Goal: Task Accomplishment & Management: Manage account settings

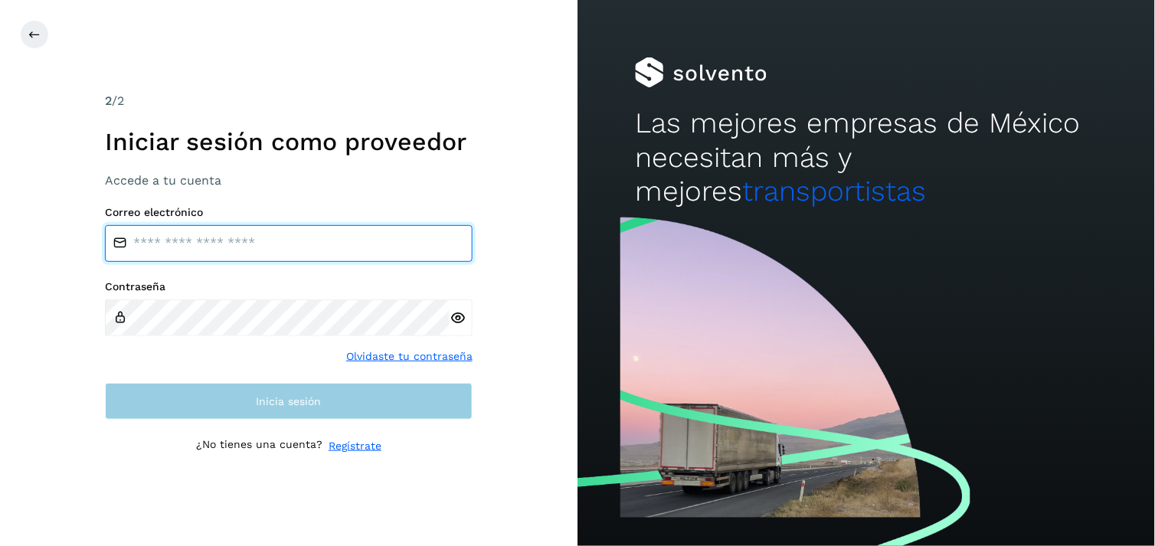
type input "**********"
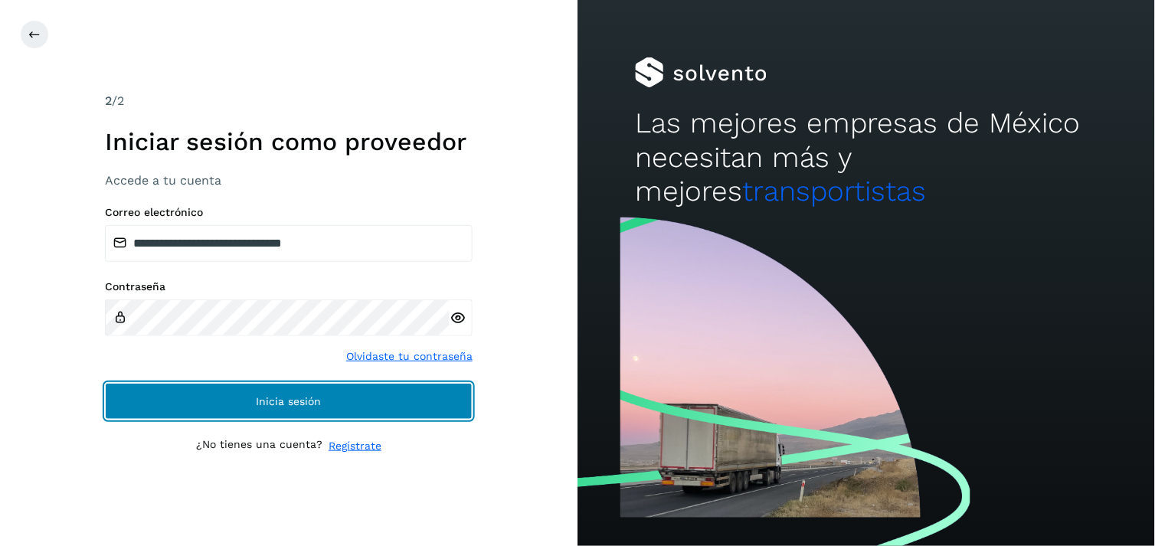
click at [299, 399] on span "Inicia sesión" at bounding box center [288, 401] width 65 height 11
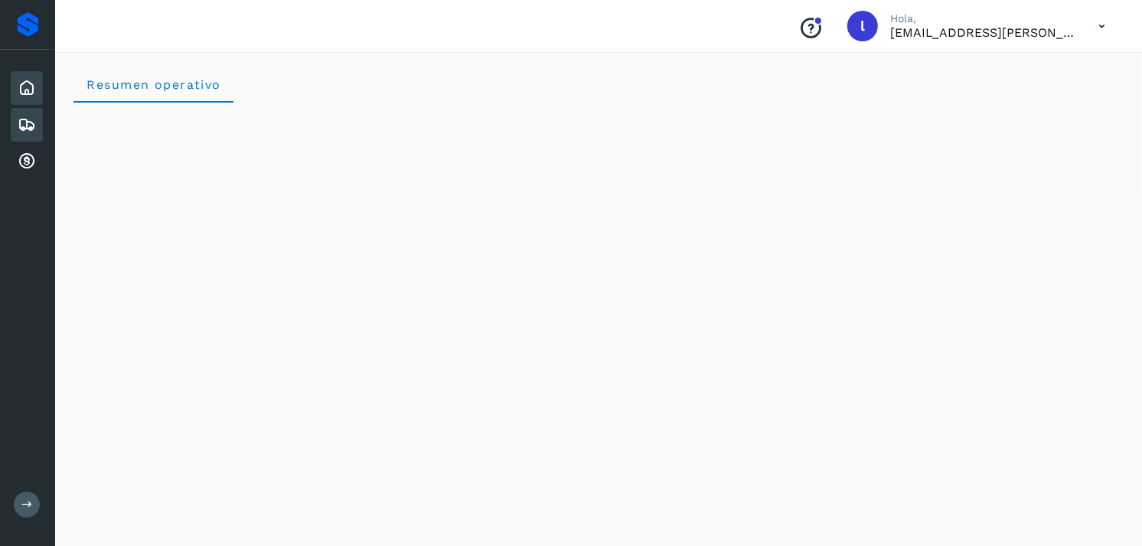
click at [31, 129] on icon at bounding box center [27, 125] width 18 height 18
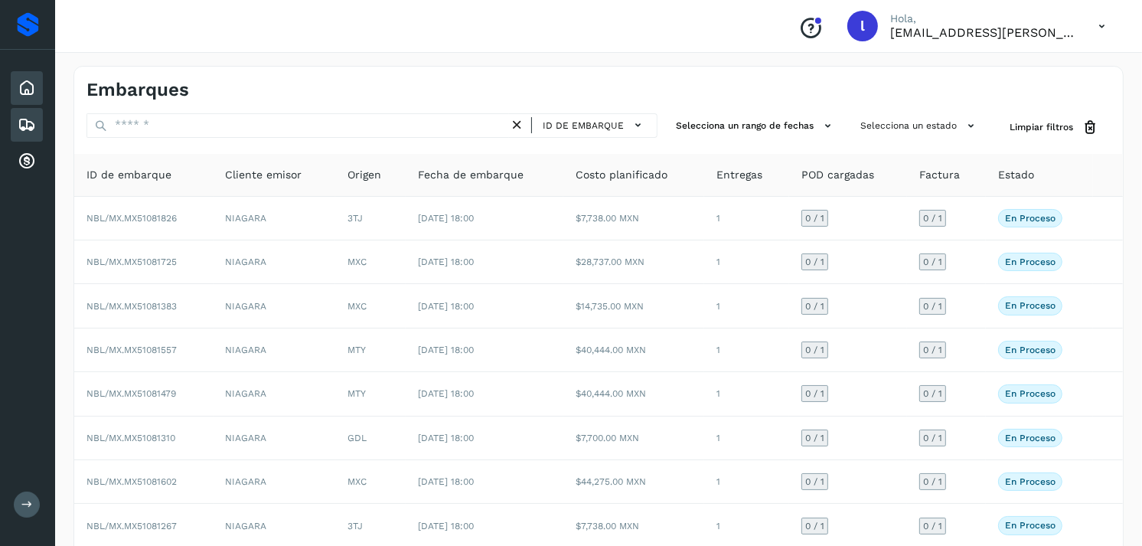
click at [24, 92] on icon at bounding box center [27, 88] width 18 height 18
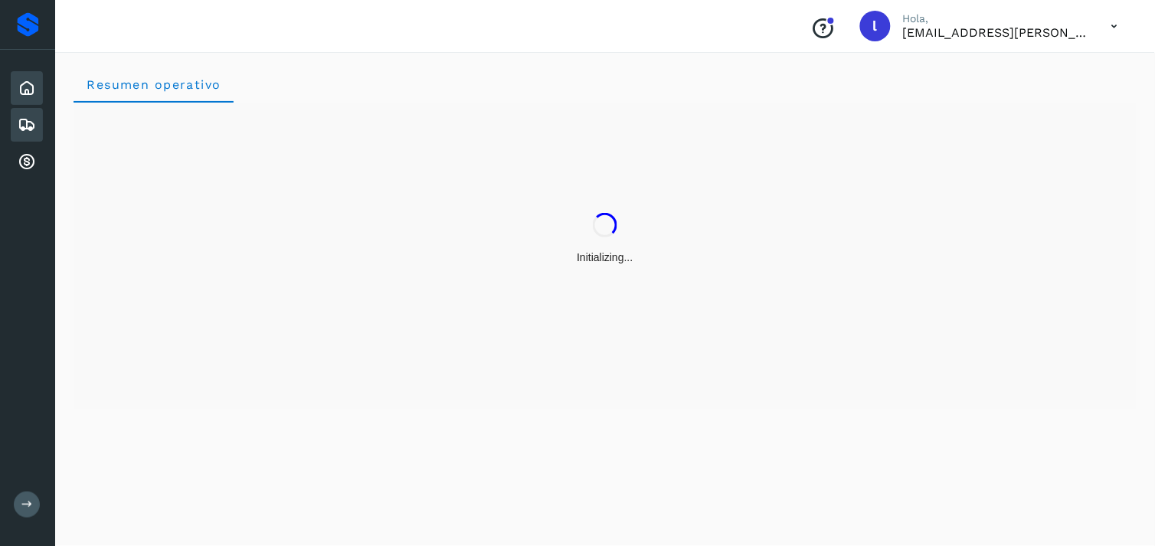
click at [32, 122] on icon at bounding box center [27, 125] width 18 height 18
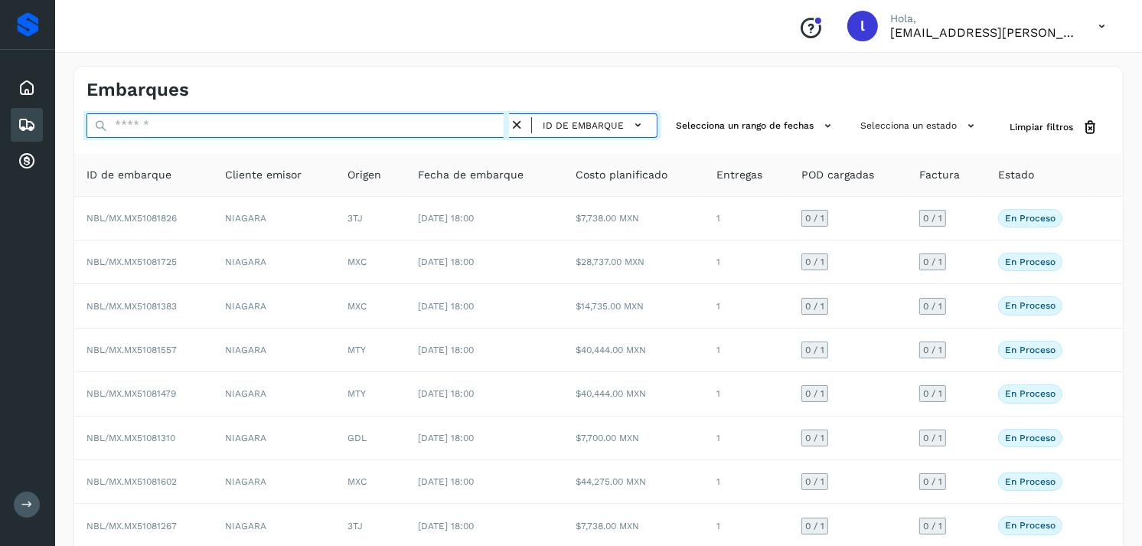
paste input "**********"
click at [162, 121] on input "**********" at bounding box center [298, 125] width 423 height 24
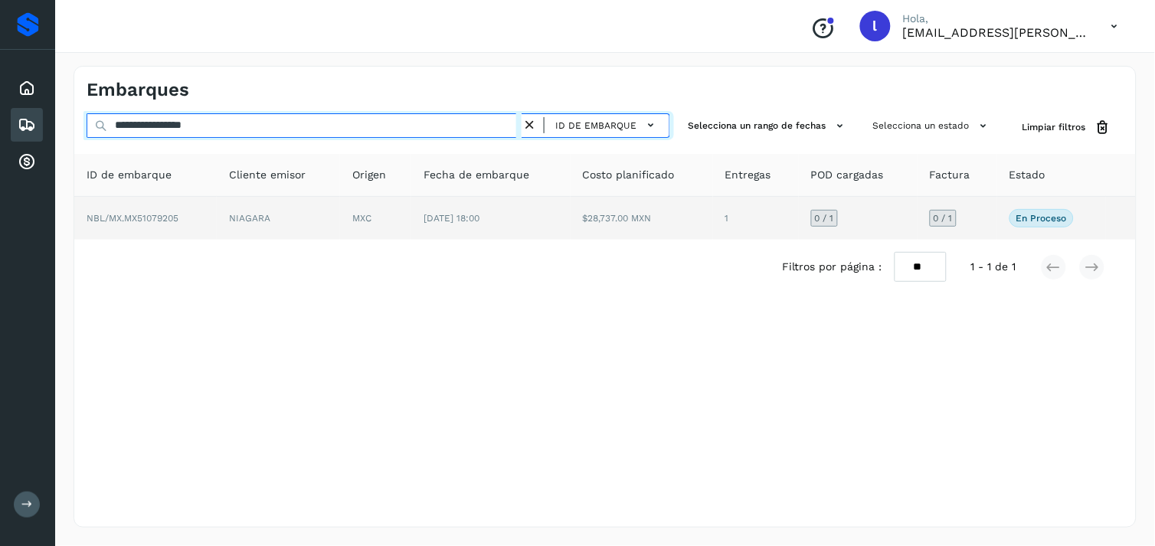
type input "**********"
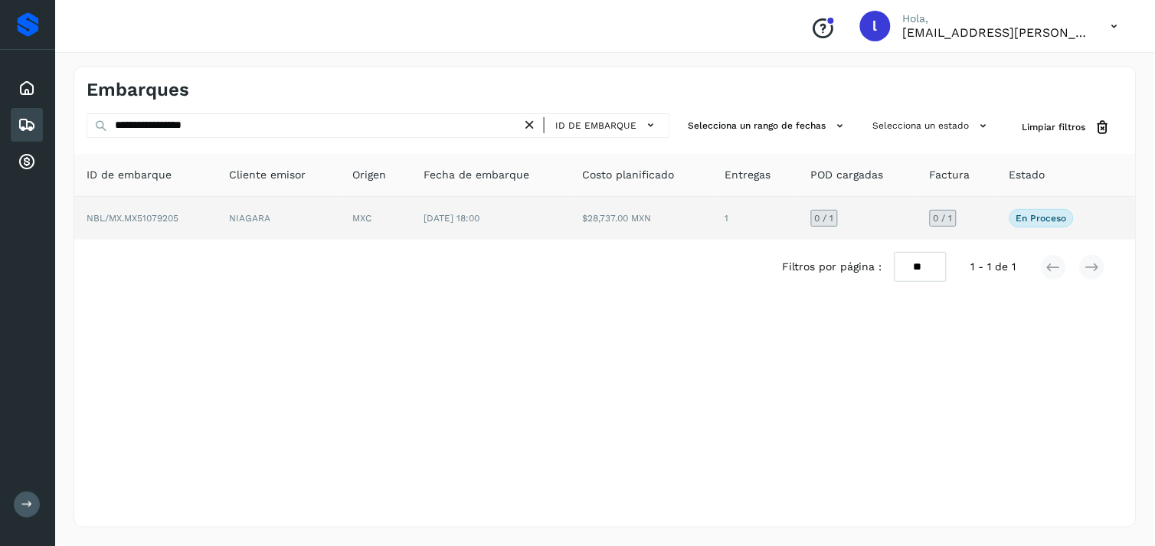
click at [136, 209] on td "NBL/MX.MX51079205" at bounding box center [145, 218] width 142 height 43
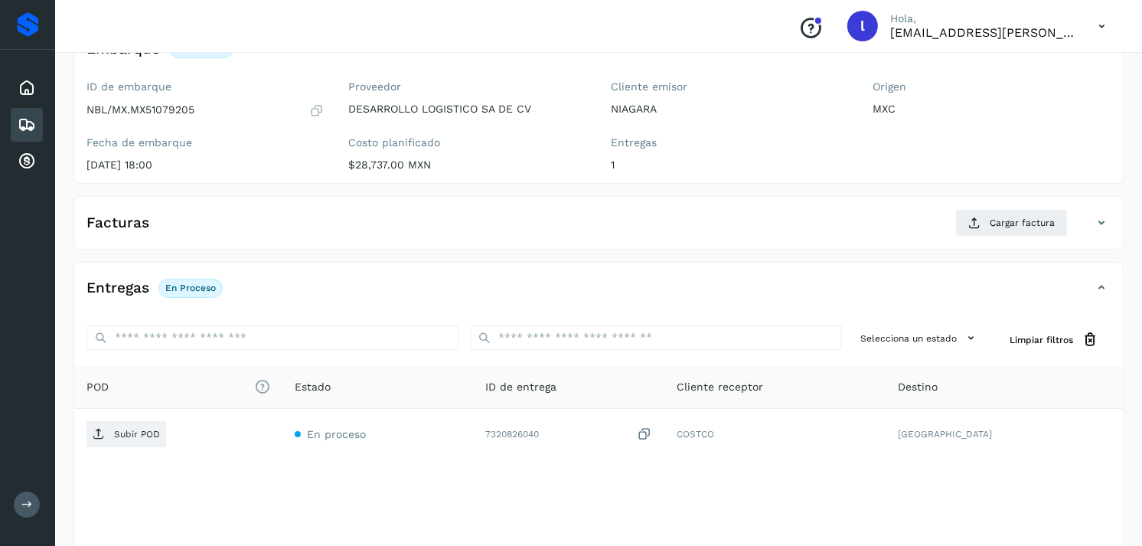
scroll to position [123, 0]
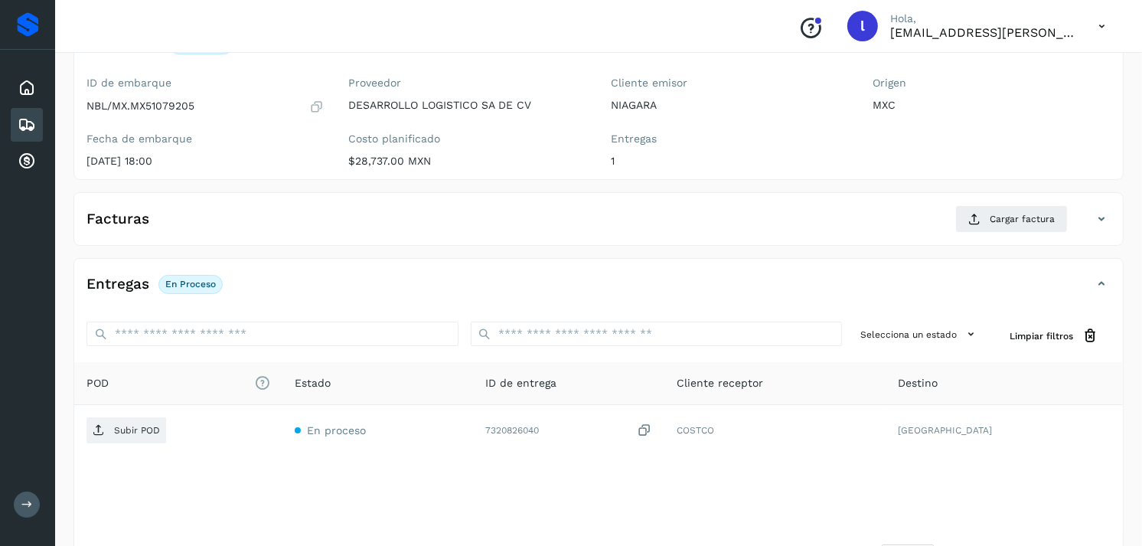
click at [220, 228] on div "Facturas Cargar factura" at bounding box center [583, 219] width 1018 height 28
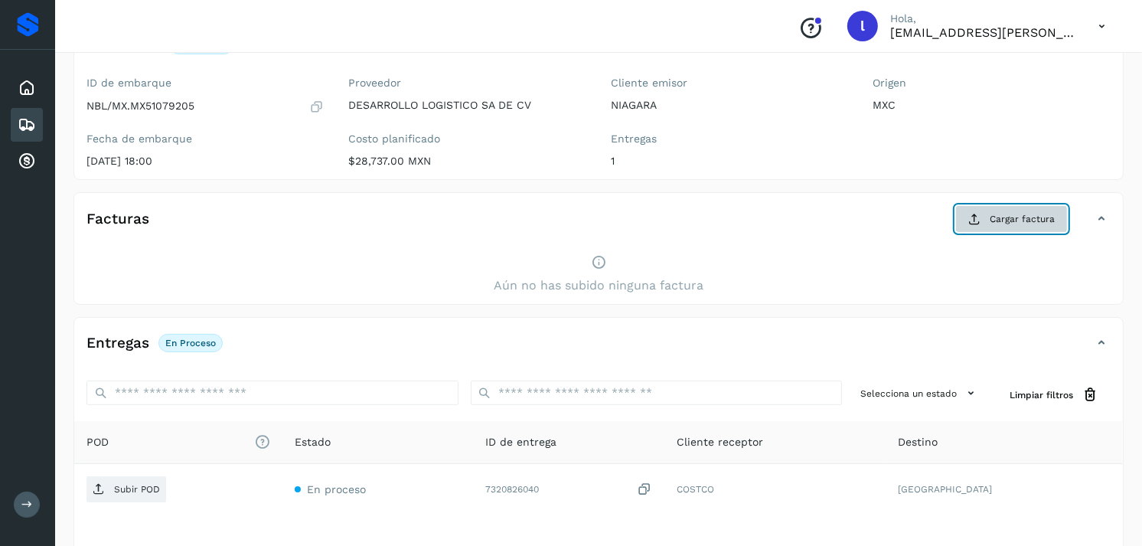
click at [1000, 224] on span "Cargar factura" at bounding box center [1022, 219] width 65 height 14
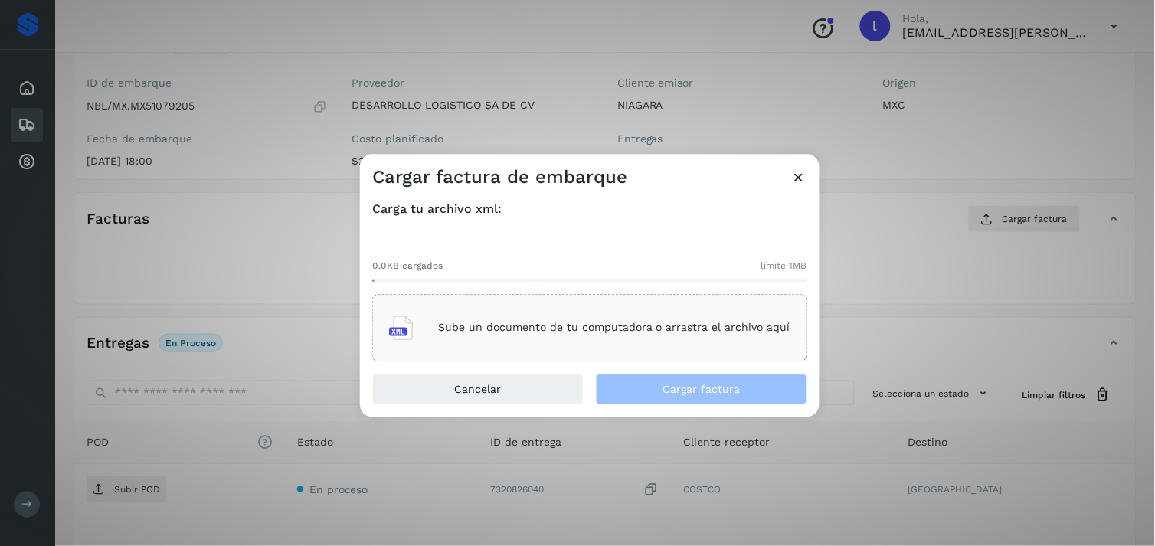
click at [488, 338] on div "Sube un documento de tu computadora o arrastra el archivo aquí" at bounding box center [589, 327] width 401 height 41
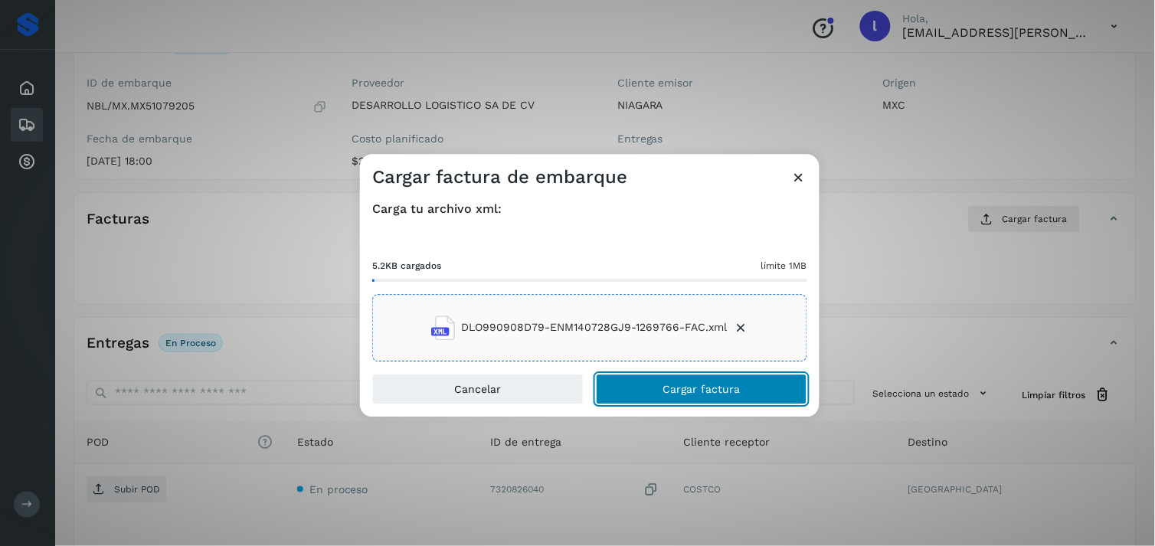
click at [678, 385] on span "Cargar factura" at bounding box center [701, 389] width 77 height 11
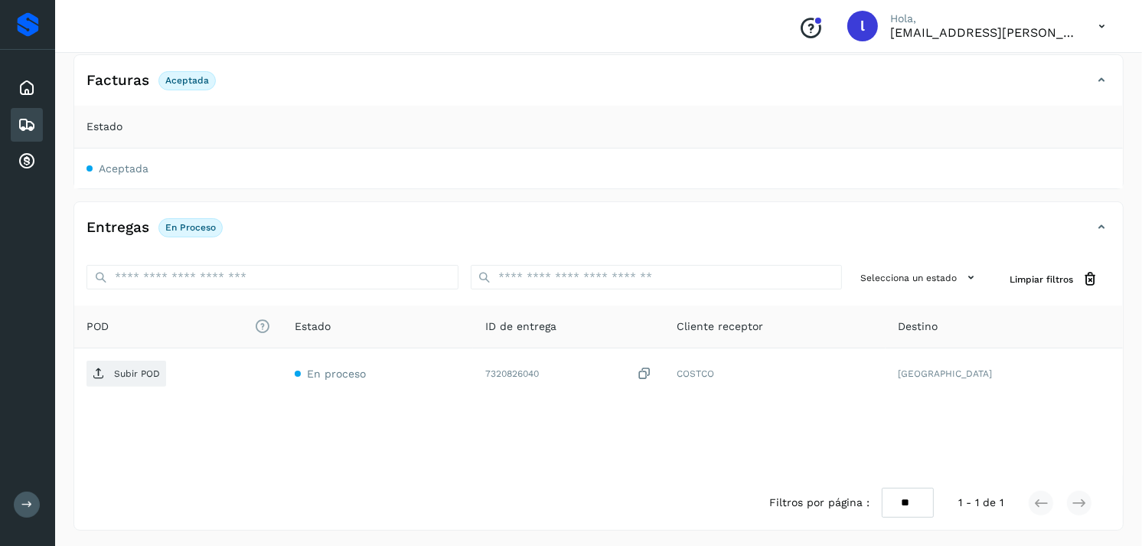
scroll to position [264, 0]
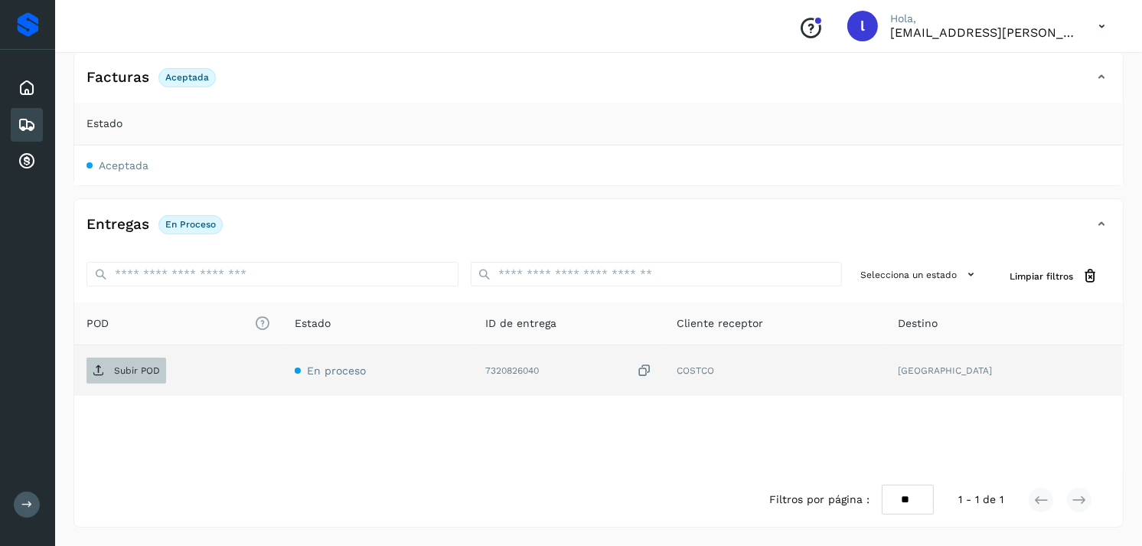
click at [127, 365] on p "Subir POD" at bounding box center [137, 370] width 46 height 11
click at [145, 378] on span "Subir POD" at bounding box center [127, 370] width 80 height 24
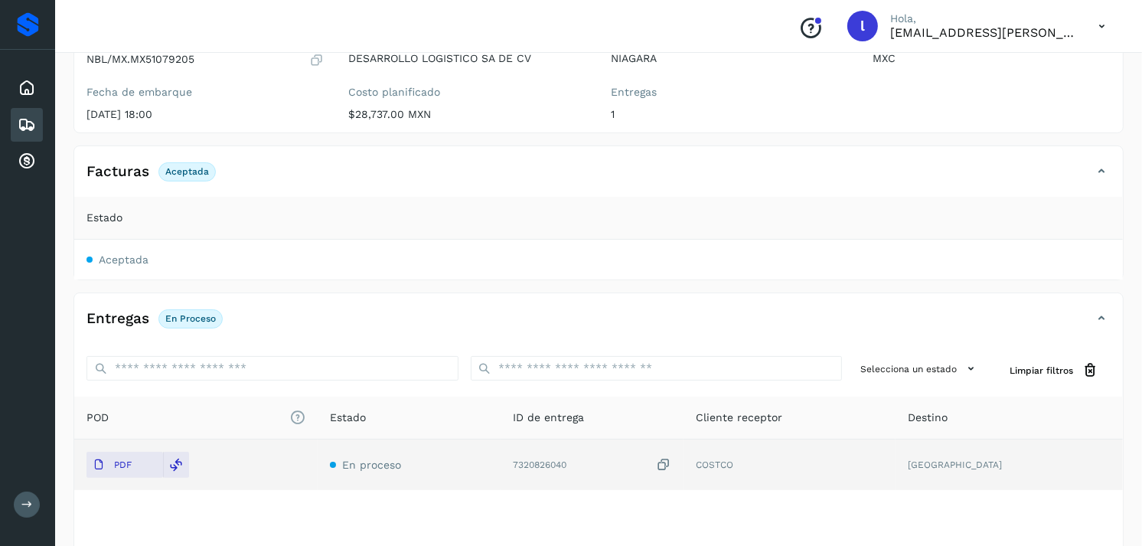
scroll to position [0, 0]
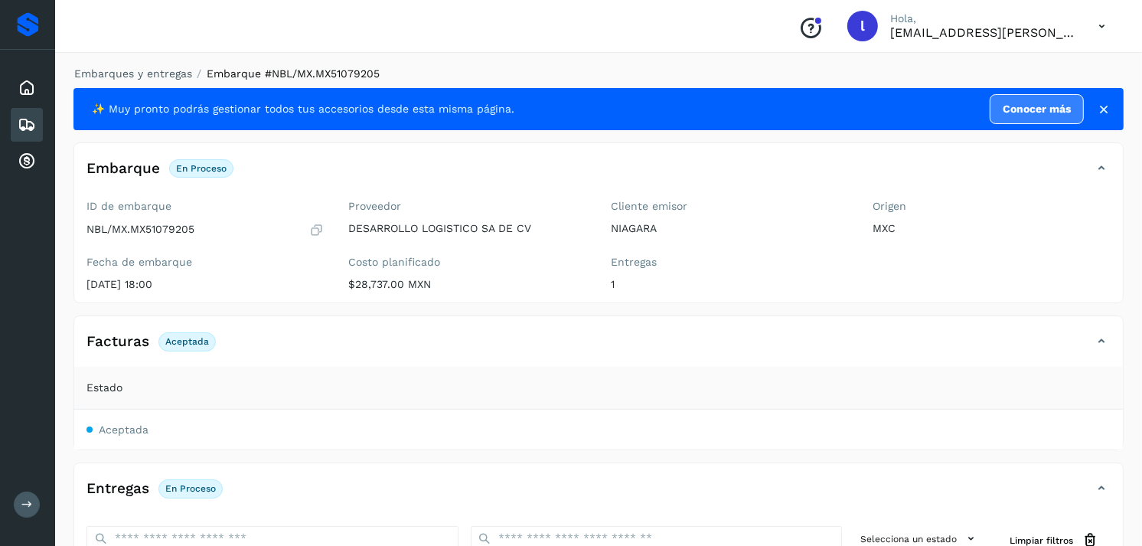
click at [31, 121] on icon at bounding box center [27, 125] width 18 height 18
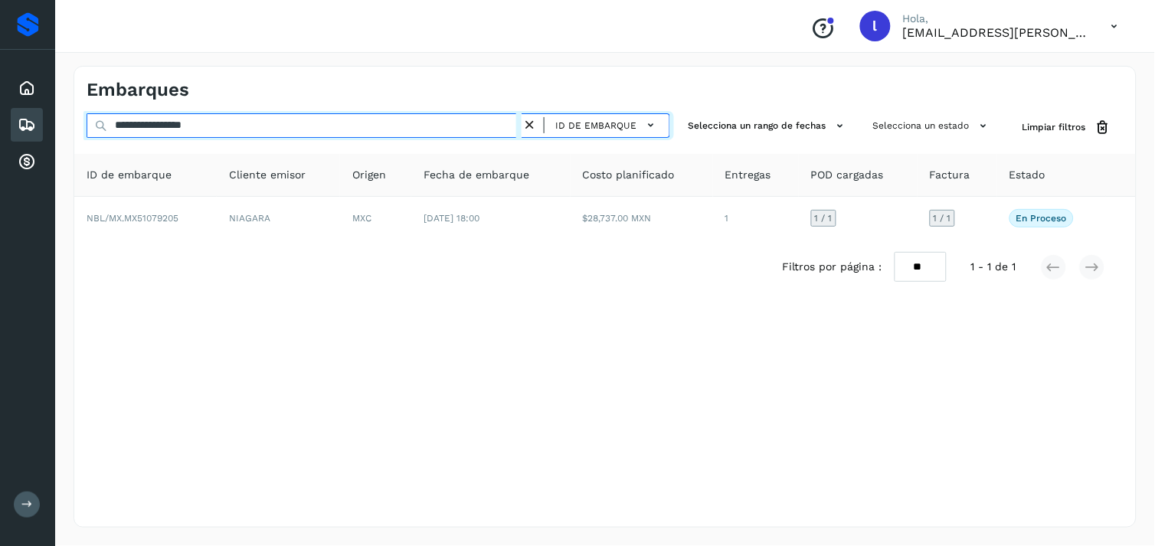
drag, startPoint x: 291, startPoint y: 119, endPoint x: 31, endPoint y: 116, distance: 260.3
click at [31, 116] on div "**********" at bounding box center [577, 273] width 1155 height 546
paste input "text"
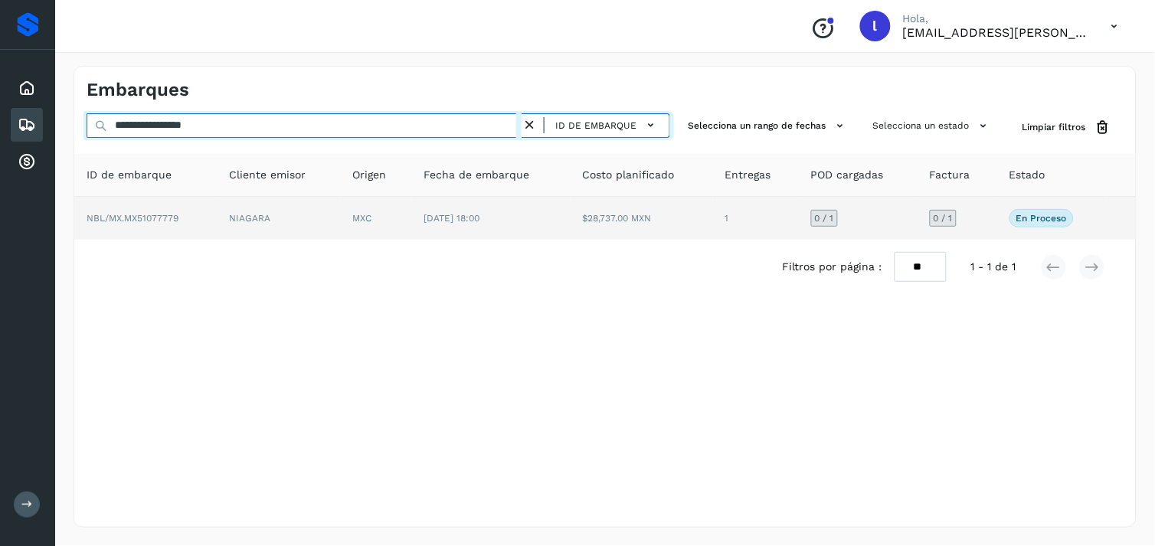
type input "**********"
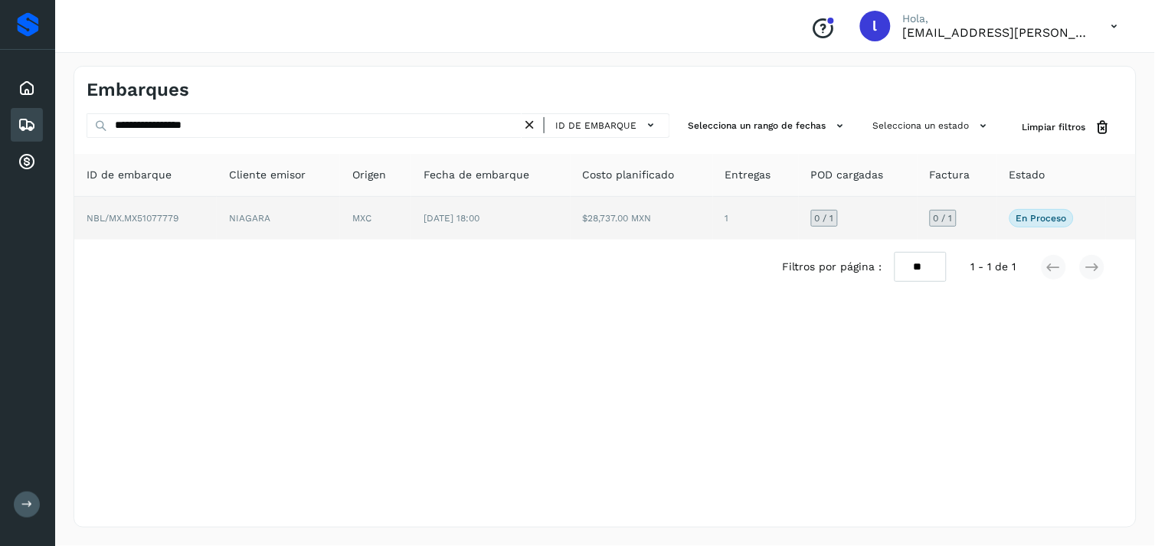
click at [148, 210] on td "NBL/MX.MX51077779" at bounding box center [145, 218] width 142 height 43
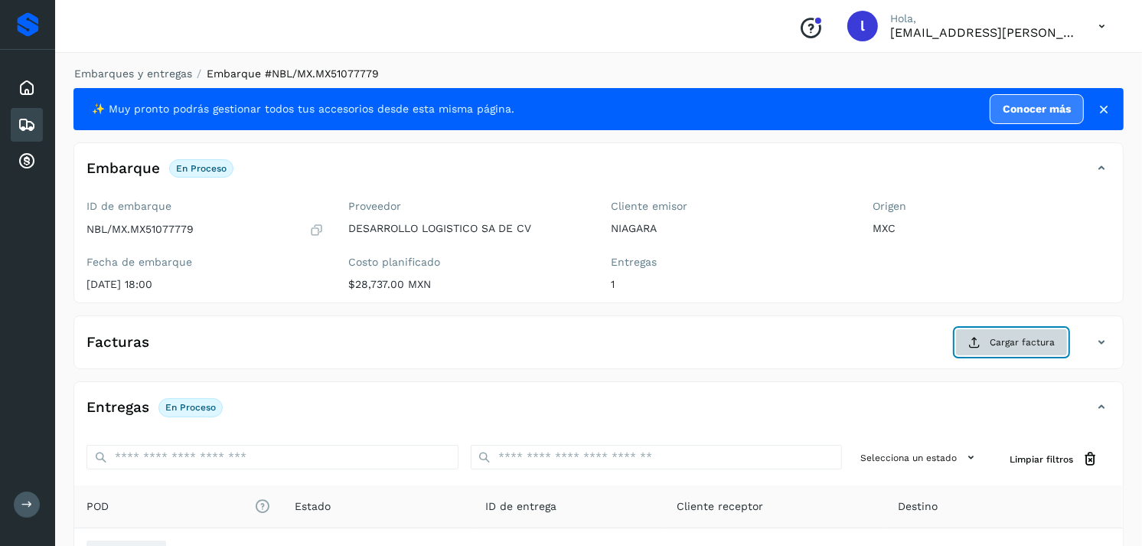
click at [1005, 341] on span "Cargar factura" at bounding box center [1022, 342] width 65 height 14
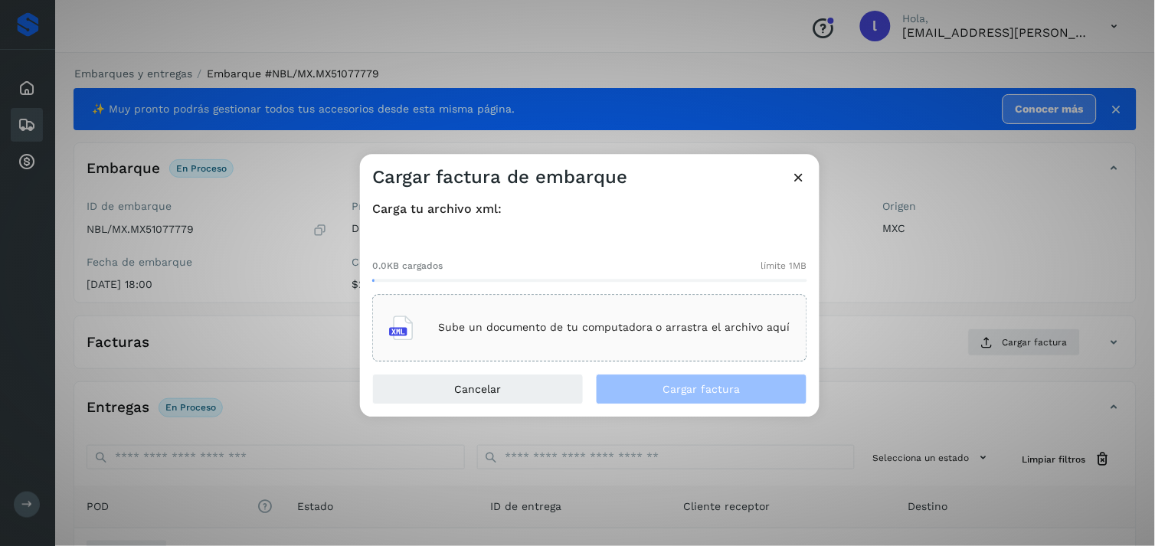
click at [678, 341] on div "Sube un documento de tu computadora o arrastra el archivo aquí" at bounding box center [589, 327] width 401 height 41
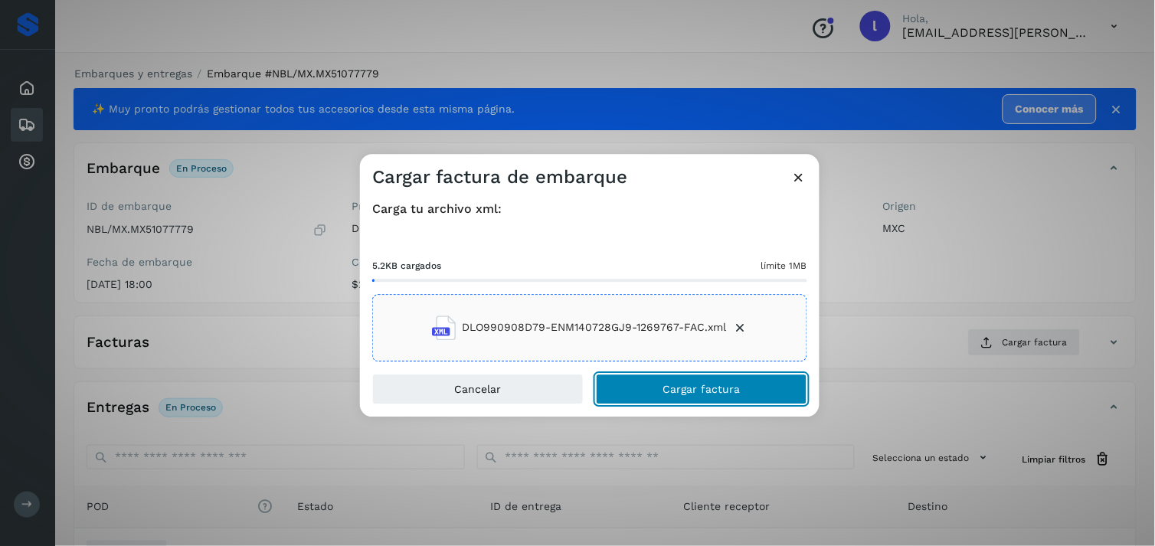
click at [720, 384] on span "Cargar factura" at bounding box center [701, 389] width 77 height 11
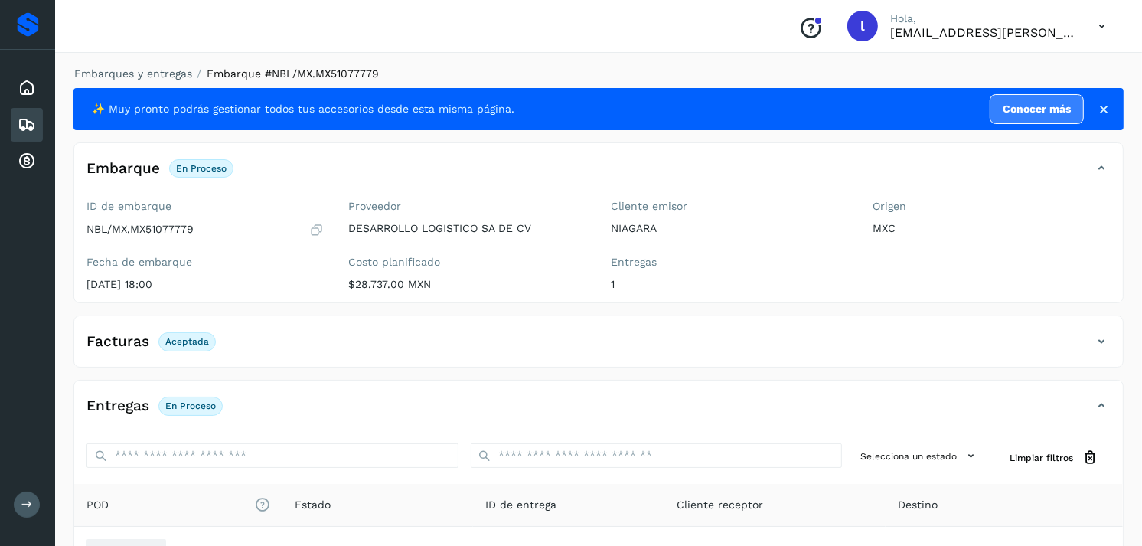
scroll to position [181, 0]
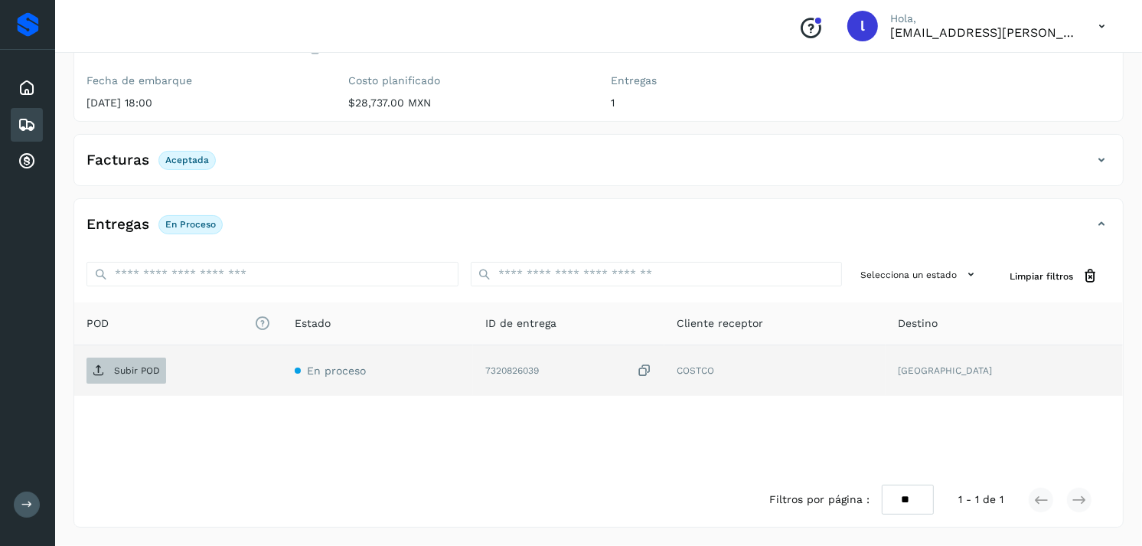
click at [152, 371] on p "Subir POD" at bounding box center [137, 370] width 46 height 11
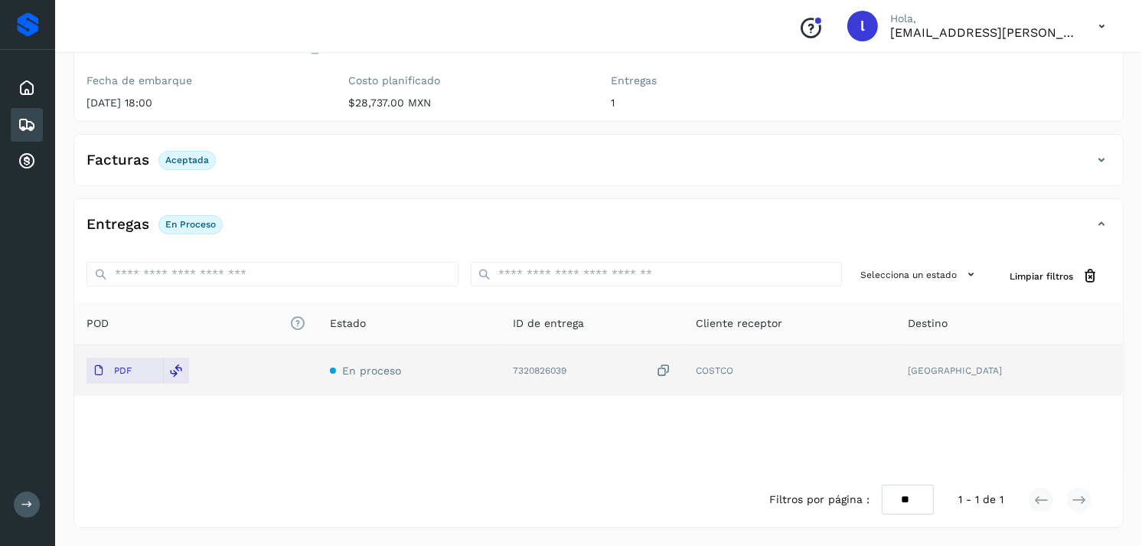
scroll to position [0, 0]
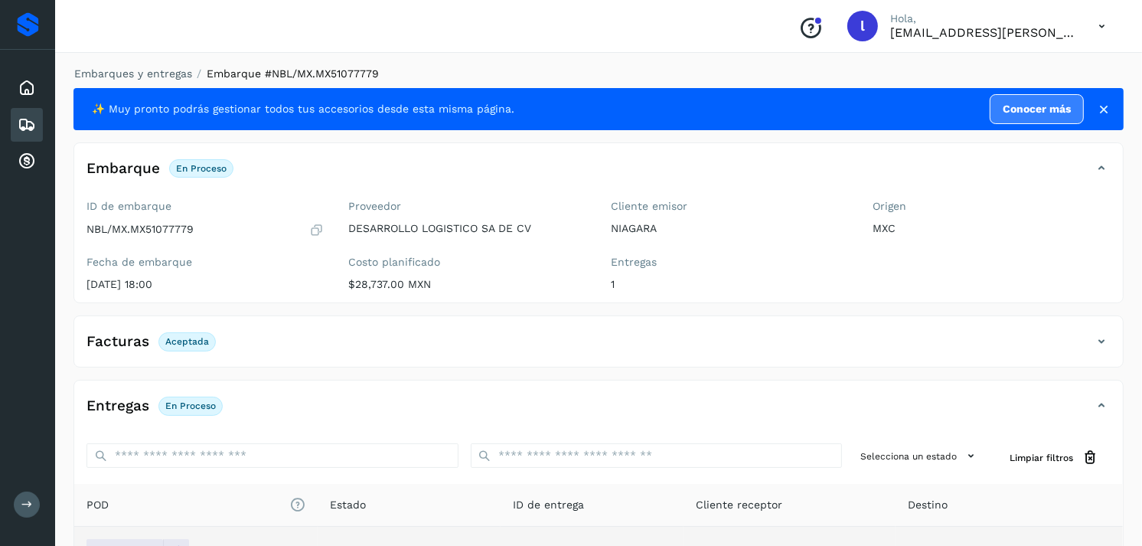
click at [28, 123] on icon at bounding box center [27, 125] width 18 height 18
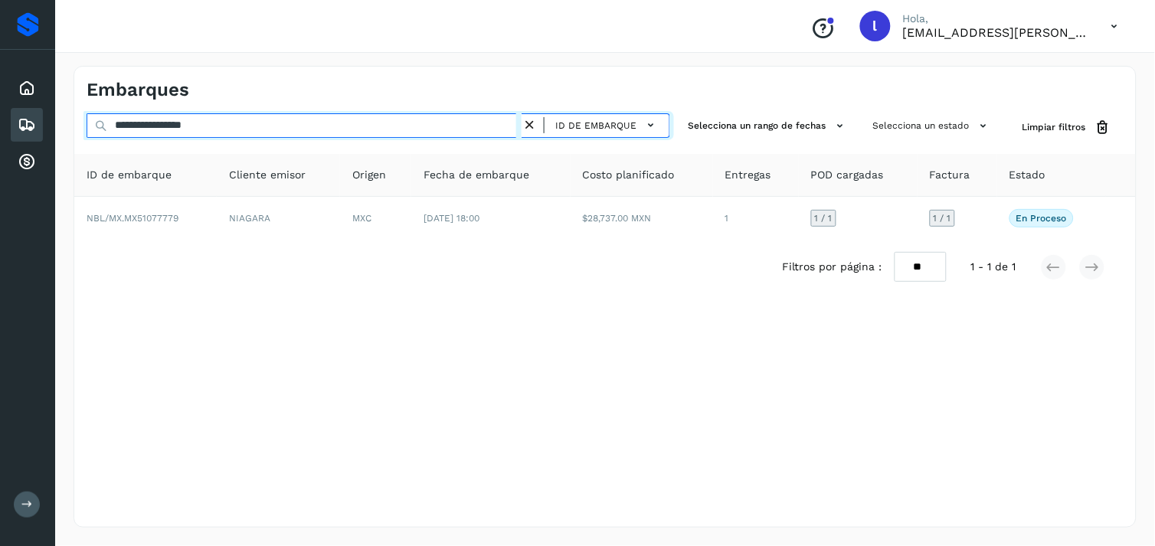
drag, startPoint x: 261, startPoint y: 126, endPoint x: 0, endPoint y: 138, distance: 261.3
click at [0, 138] on html "**********" at bounding box center [577, 273] width 1155 height 546
paste input "text"
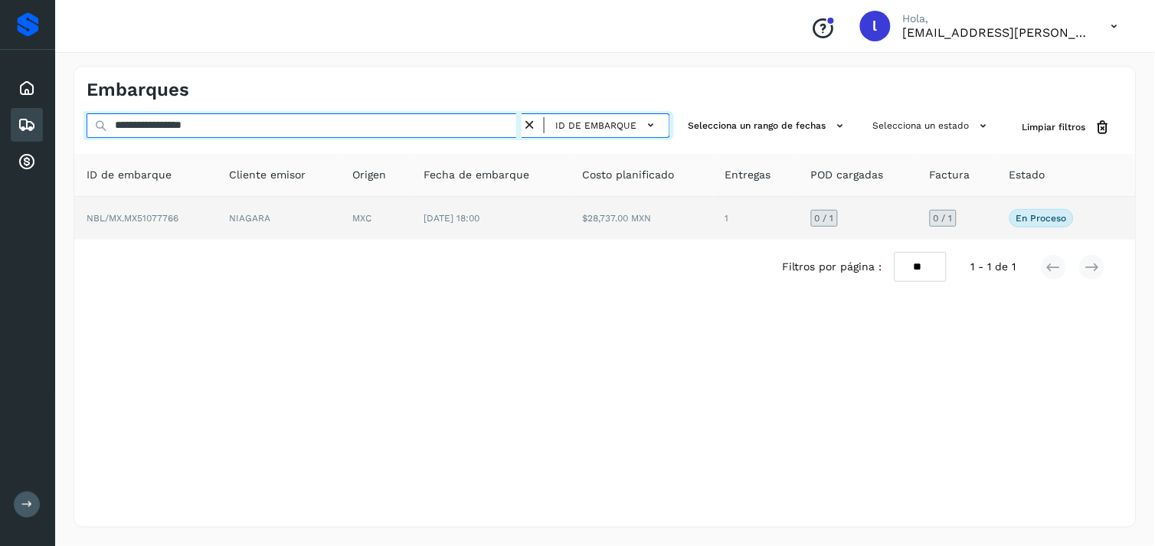
type input "**********"
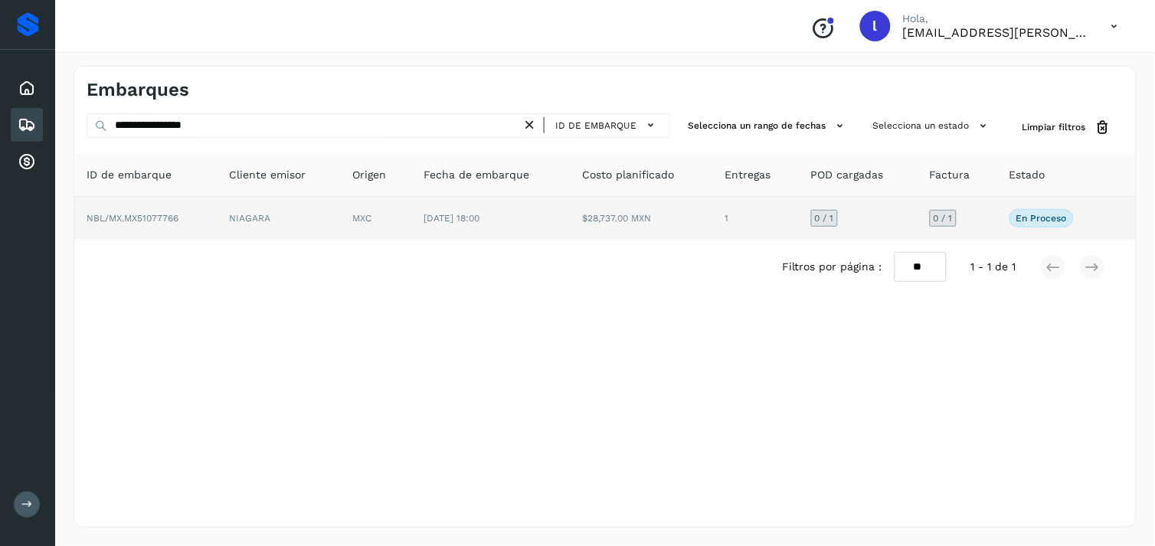
click at [136, 218] on span "NBL/MX.MX51077766" at bounding box center [133, 218] width 92 height 11
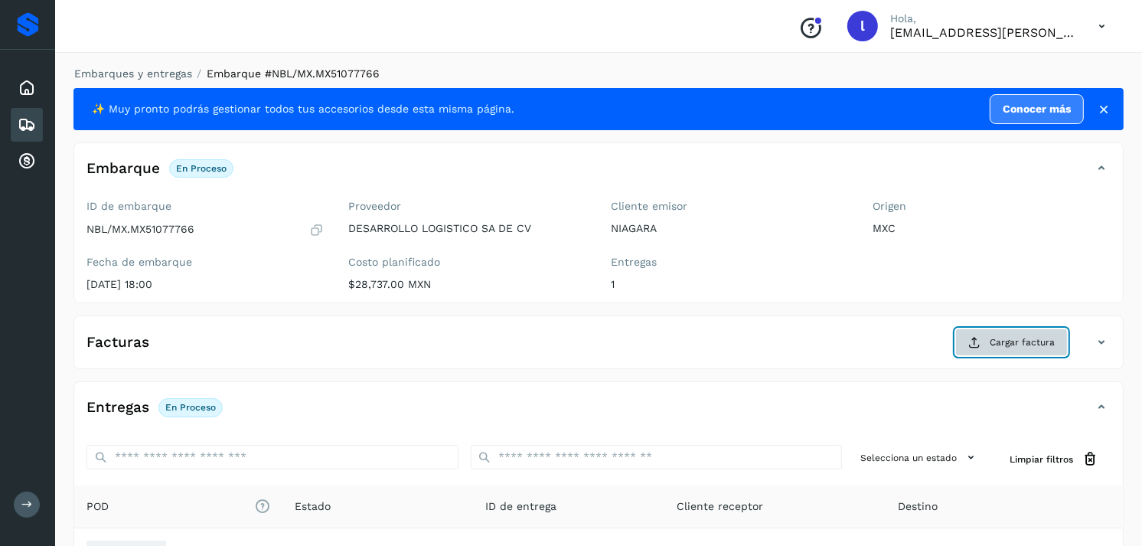
click at [988, 338] on button "Cargar factura" at bounding box center [1011, 342] width 113 height 28
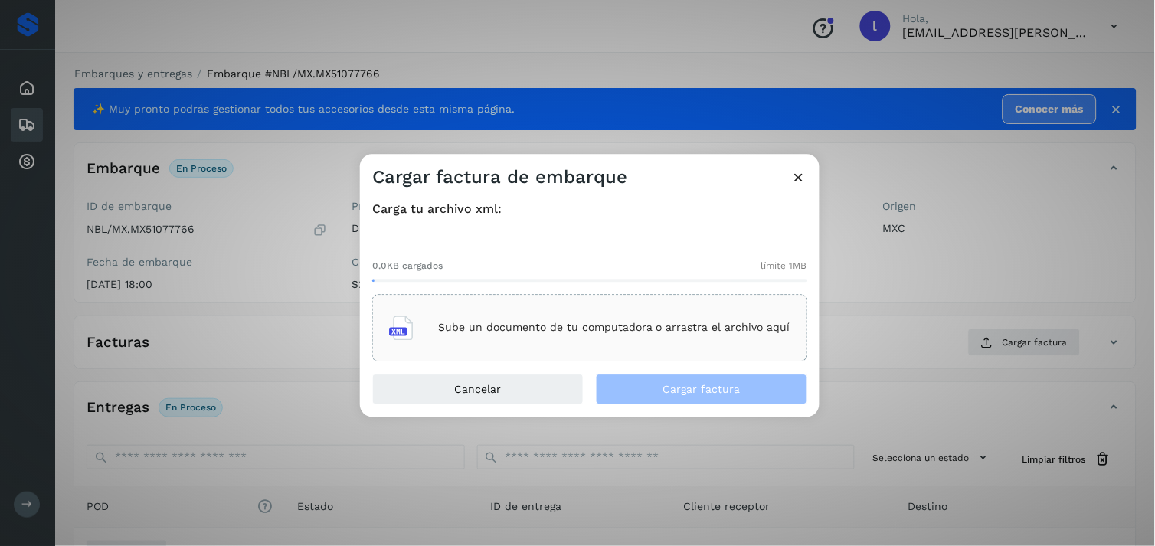
click at [555, 338] on div "Sube un documento de tu computadora o arrastra el archivo aquí" at bounding box center [589, 327] width 401 height 41
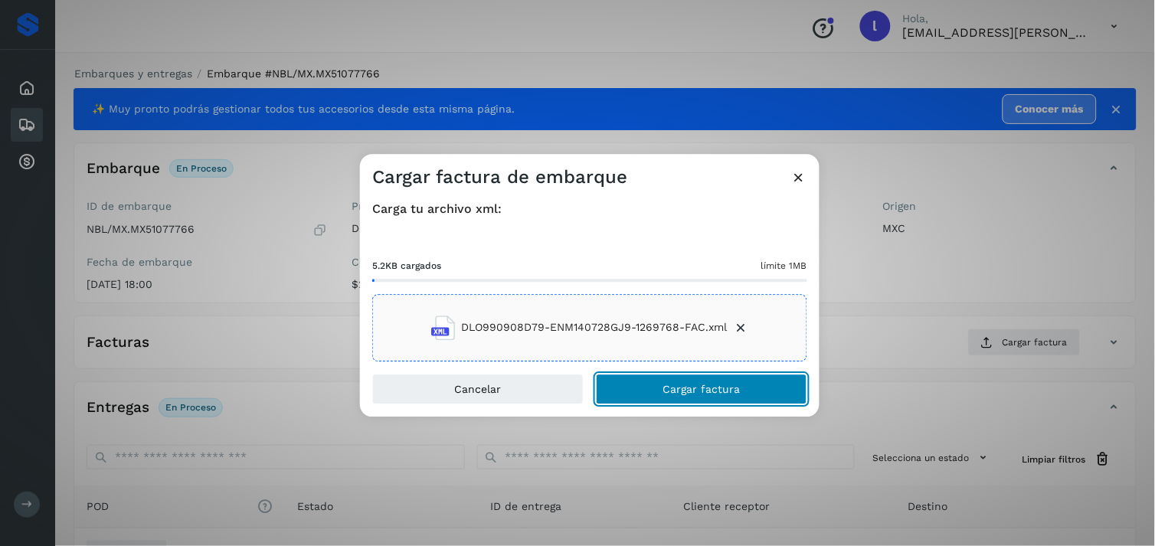
click at [692, 384] on span "Cargar factura" at bounding box center [701, 389] width 77 height 11
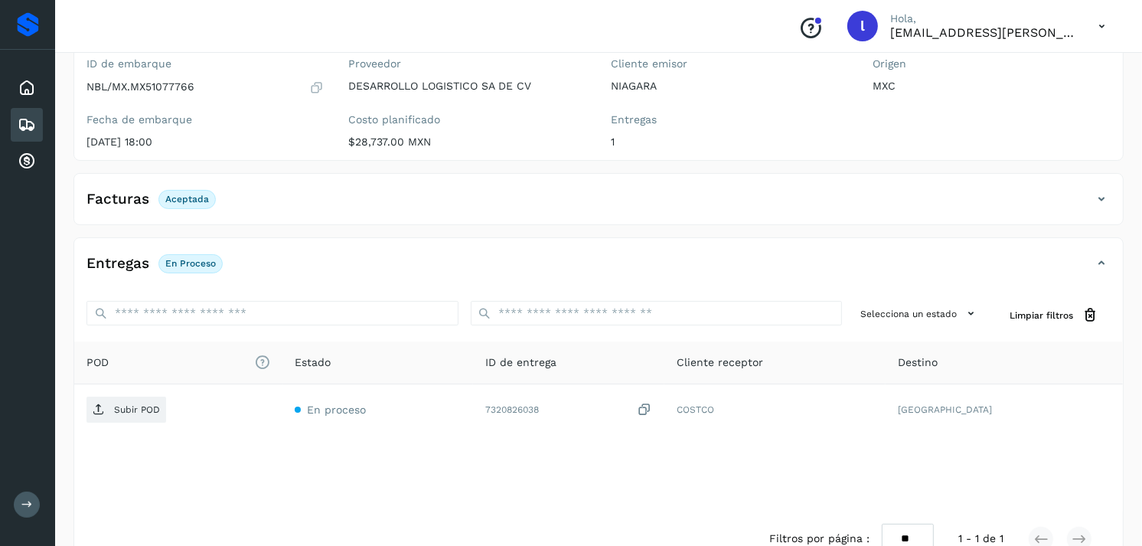
scroll to position [143, 0]
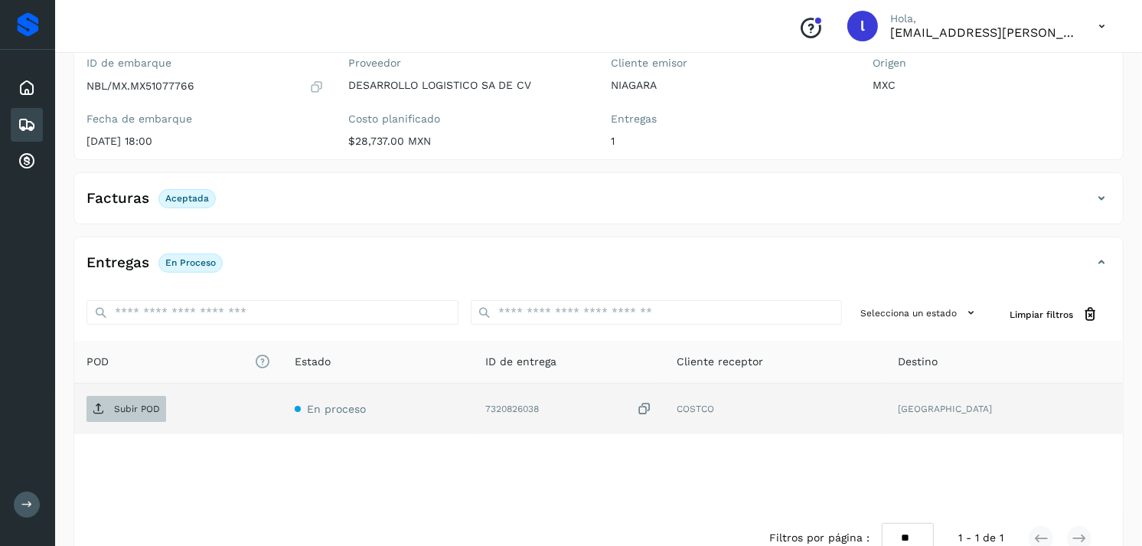
click at [128, 407] on p "Subir POD" at bounding box center [137, 408] width 46 height 11
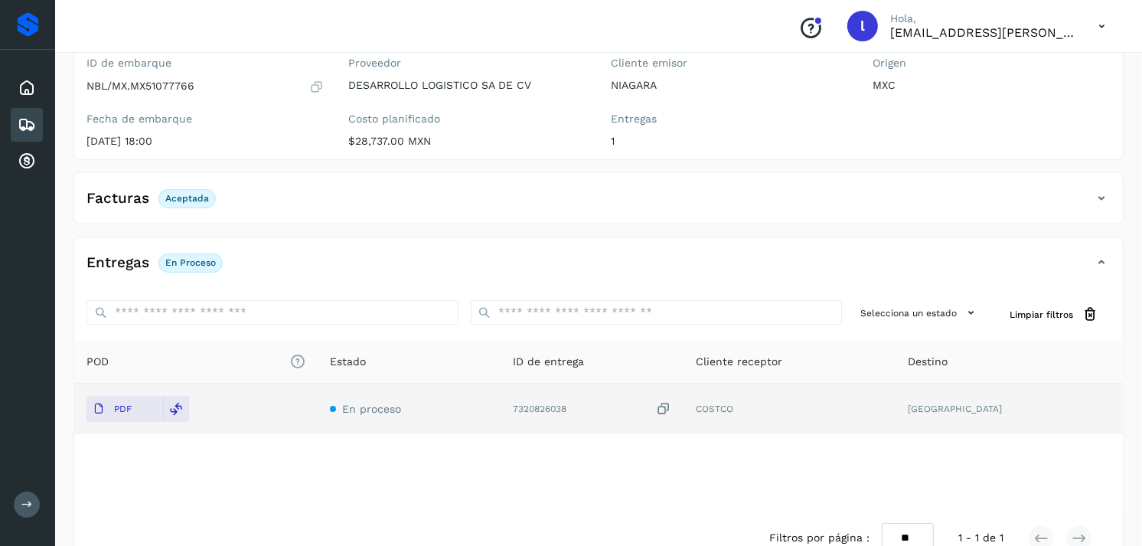
click at [28, 116] on icon at bounding box center [27, 125] width 18 height 18
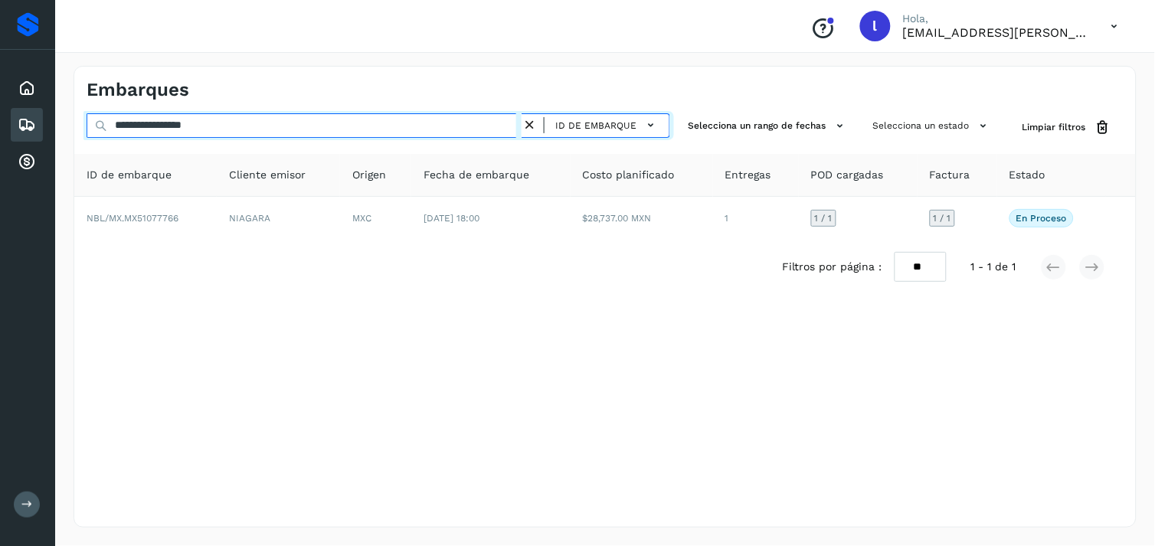
drag, startPoint x: 253, startPoint y: 120, endPoint x: 44, endPoint y: 127, distance: 209.9
click at [44, 127] on div "**********" at bounding box center [577, 273] width 1155 height 546
paste input "text"
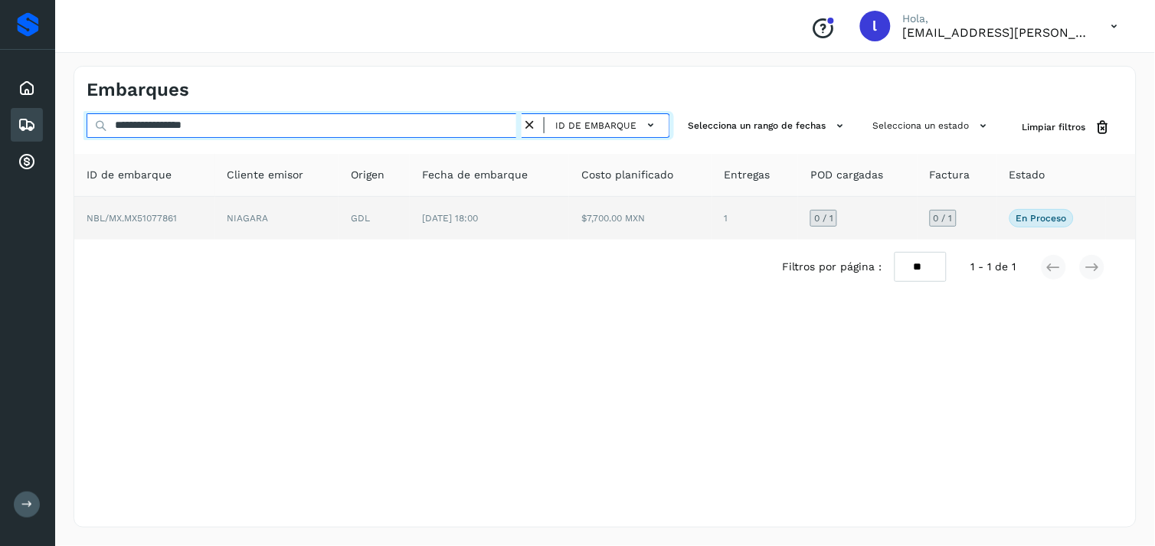
type input "**********"
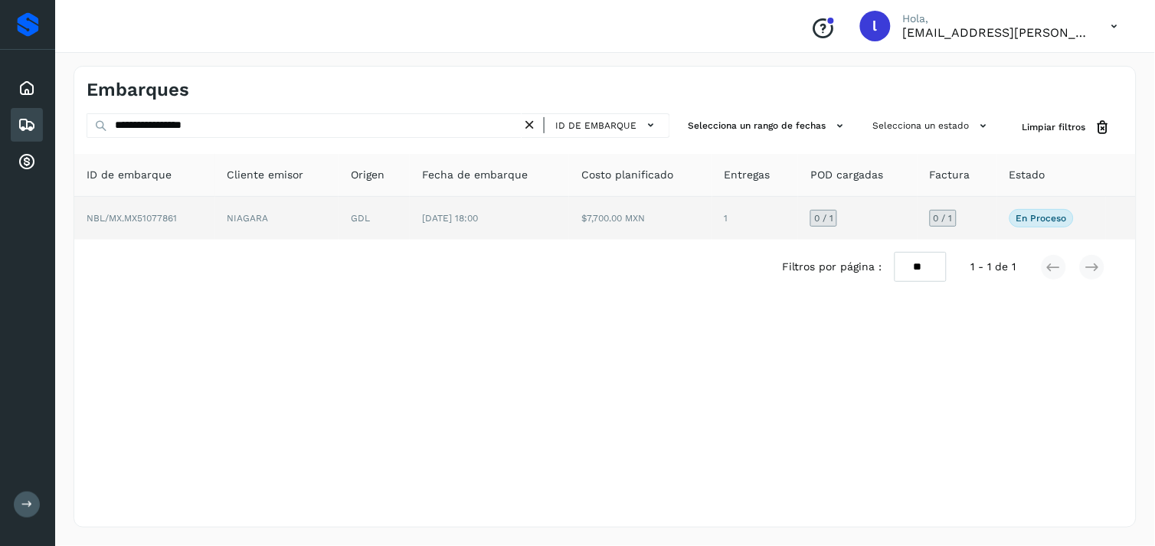
click at [140, 217] on span "NBL/MX.MX51077861" at bounding box center [132, 218] width 90 height 11
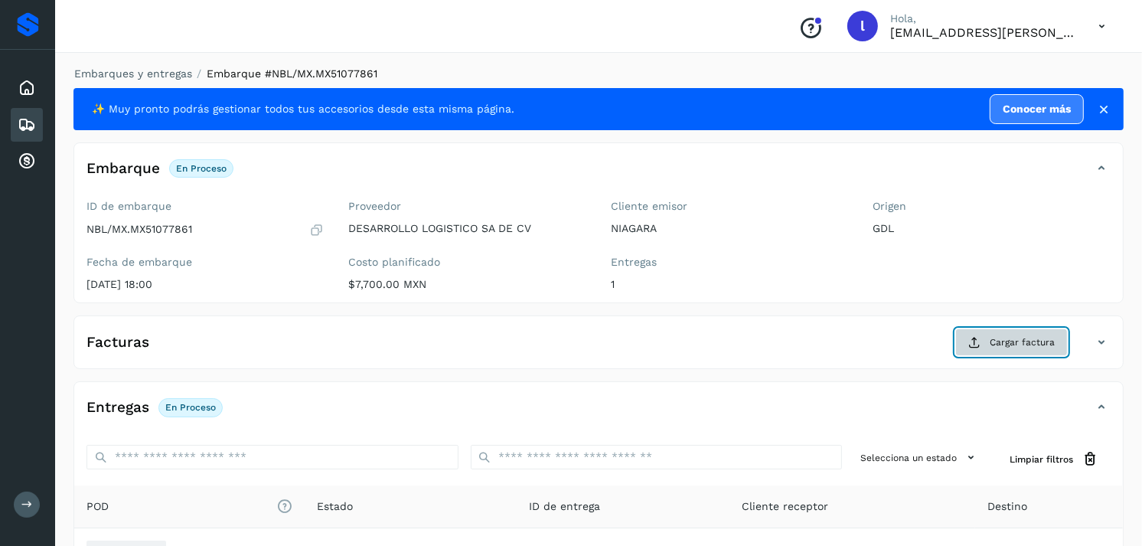
click at [963, 340] on button "Cargar factura" at bounding box center [1011, 342] width 113 height 28
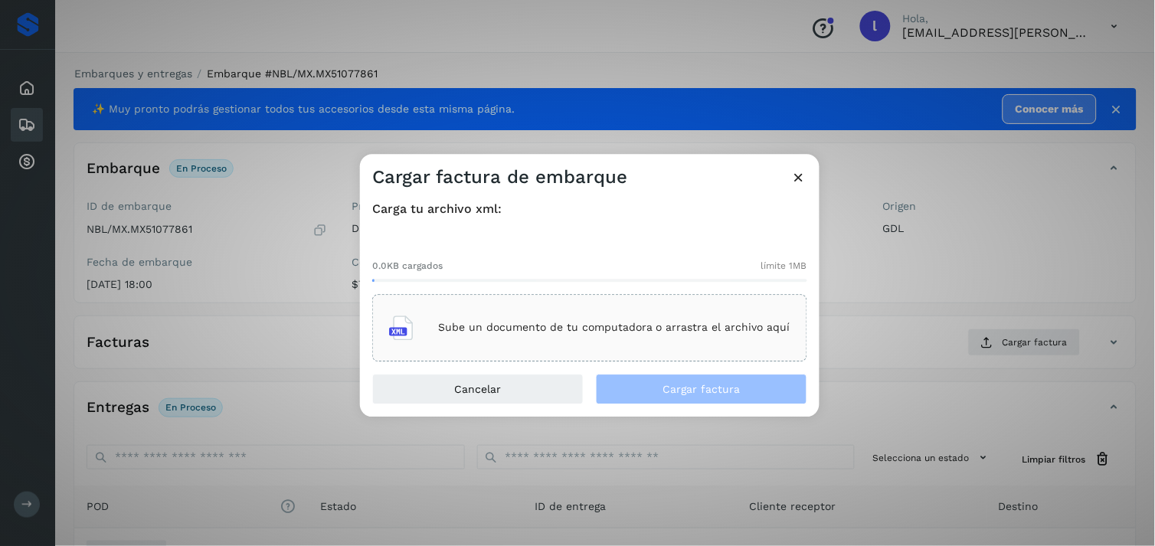
click at [626, 310] on div "Sube un documento de tu computadora o arrastra el archivo aquí" at bounding box center [589, 327] width 401 height 41
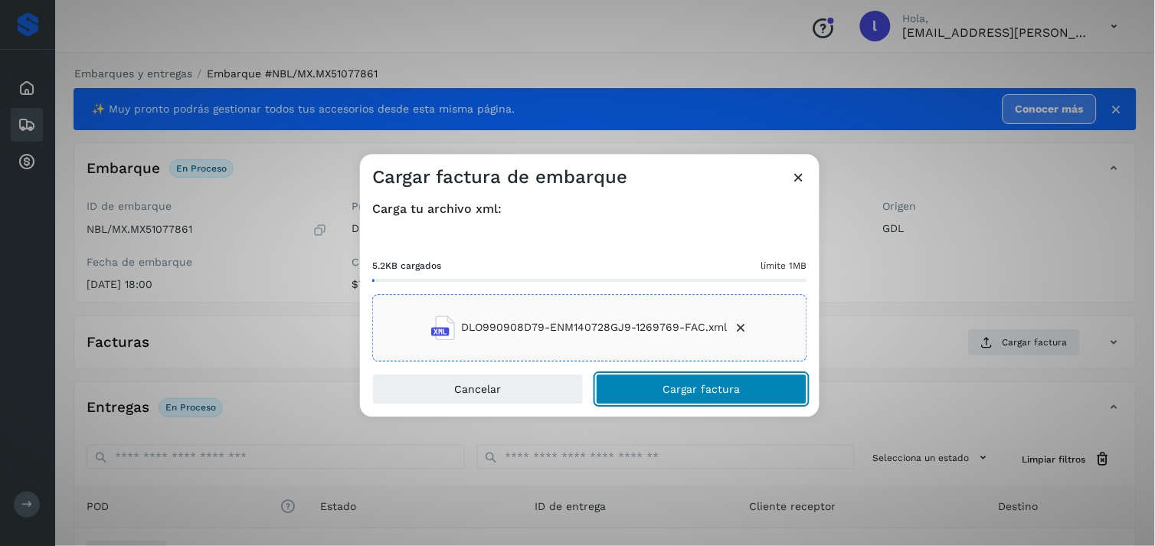
click at [707, 394] on span "Cargar factura" at bounding box center [701, 389] width 77 height 11
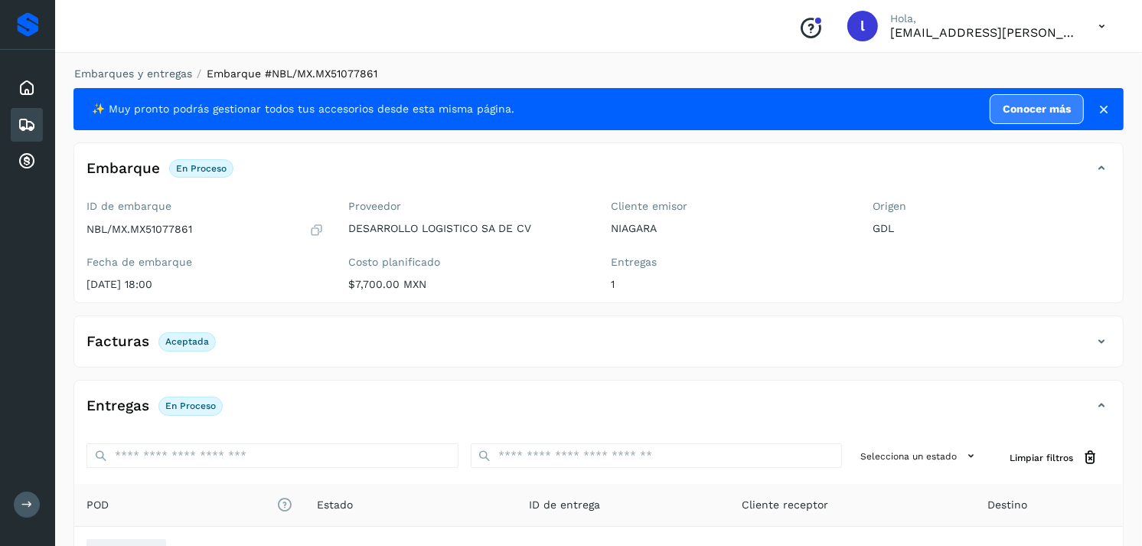
scroll to position [181, 0]
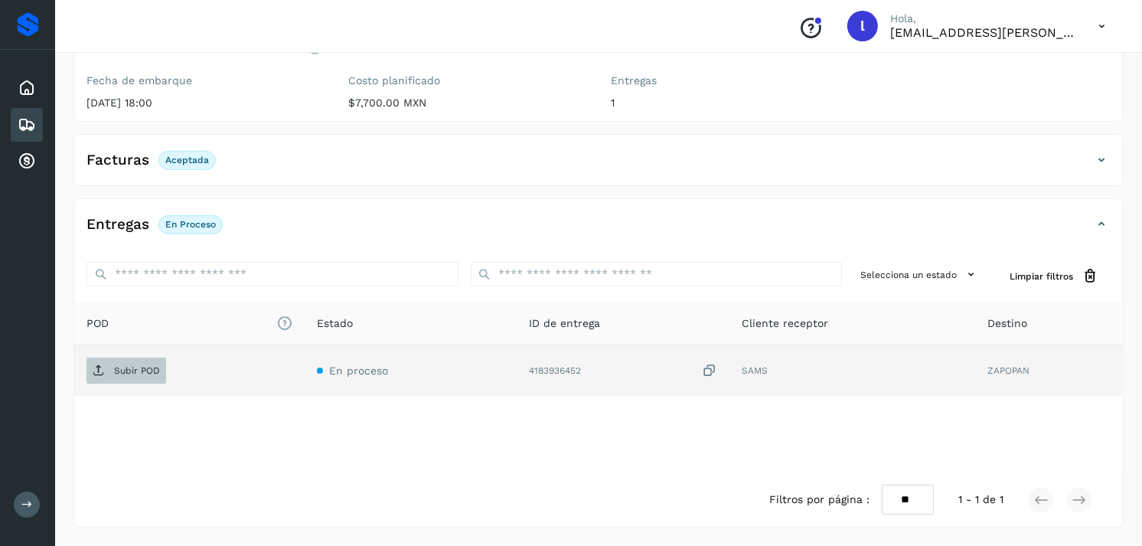
click at [124, 363] on span "Subir POD" at bounding box center [127, 370] width 80 height 24
click at [140, 377] on span "Subir POD" at bounding box center [127, 370] width 80 height 24
click at [28, 111] on div "Embarques" at bounding box center [27, 125] width 32 height 34
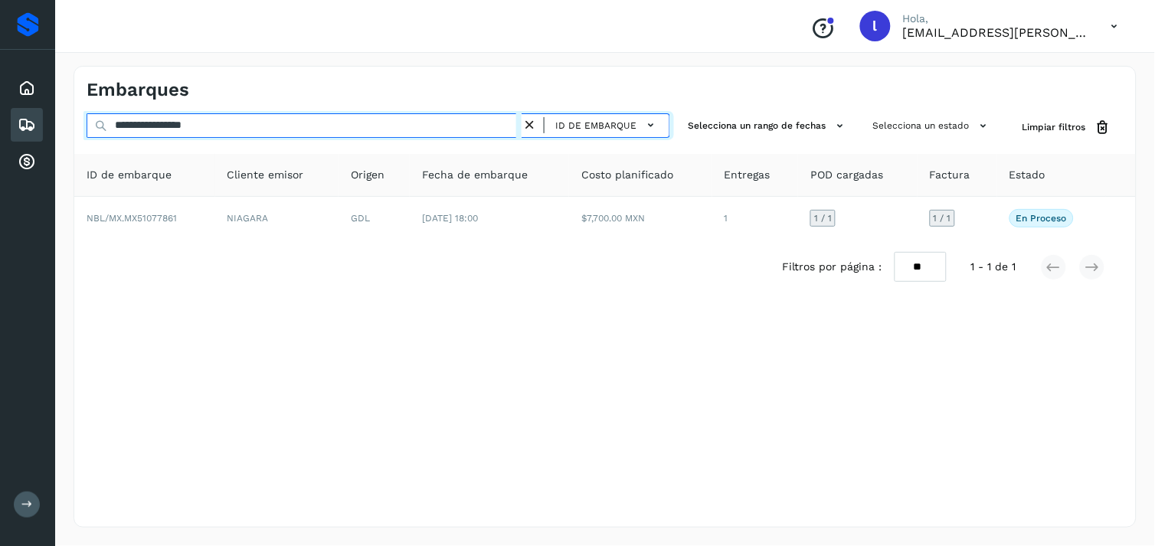
drag, startPoint x: 310, startPoint y: 116, endPoint x: 20, endPoint y: 116, distance: 290.2
click at [20, 116] on div "**********" at bounding box center [577, 273] width 1155 height 546
paste input "text"
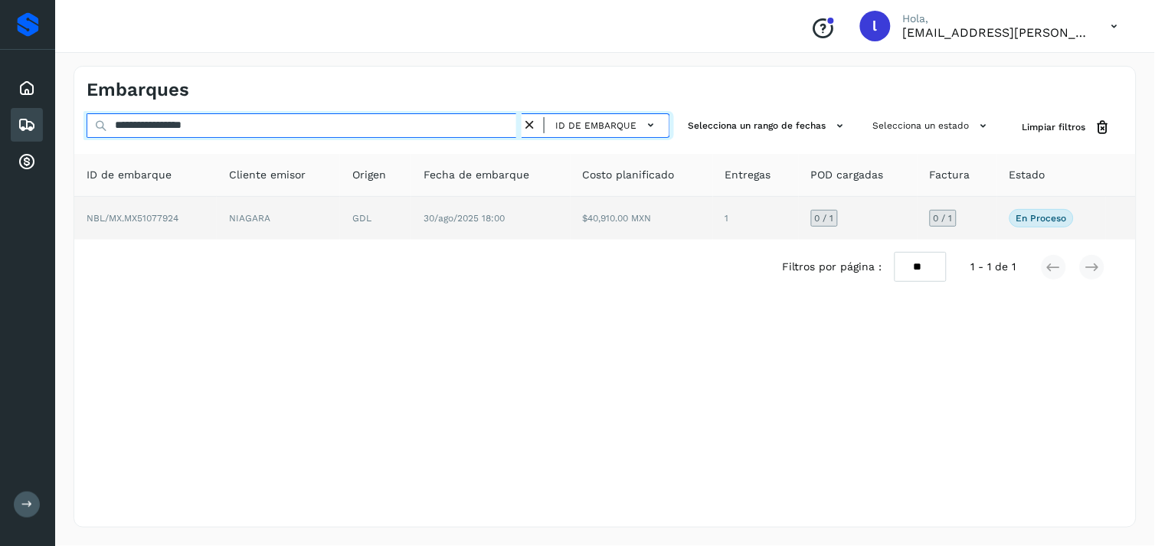
type input "**********"
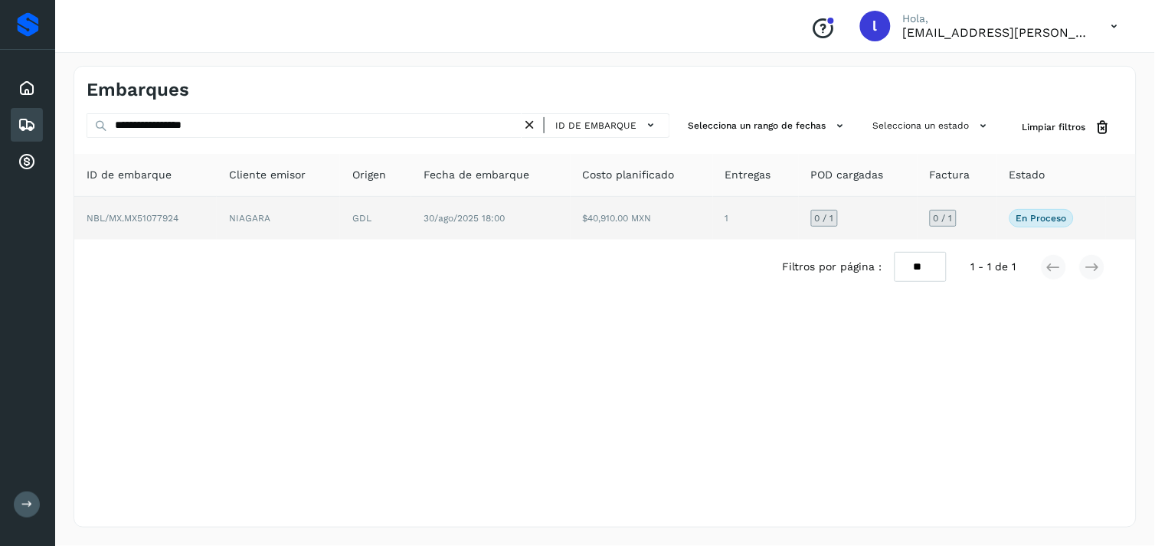
click at [140, 214] on span "NBL/MX.MX51077924" at bounding box center [133, 218] width 92 height 11
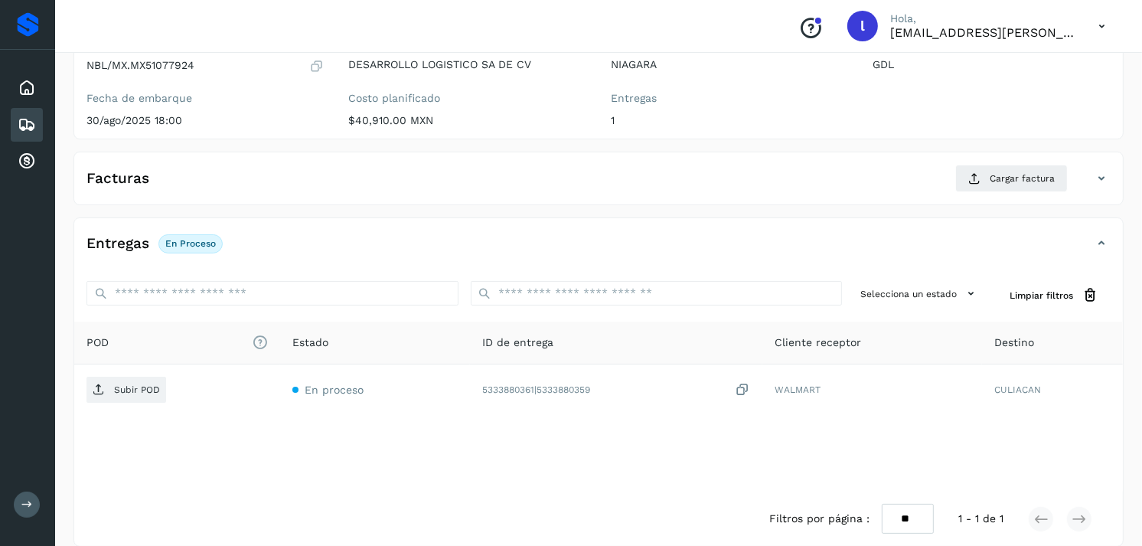
scroll to position [166, 0]
click at [187, 166] on div "Facturas Cargar factura" at bounding box center [583, 176] width 1018 height 28
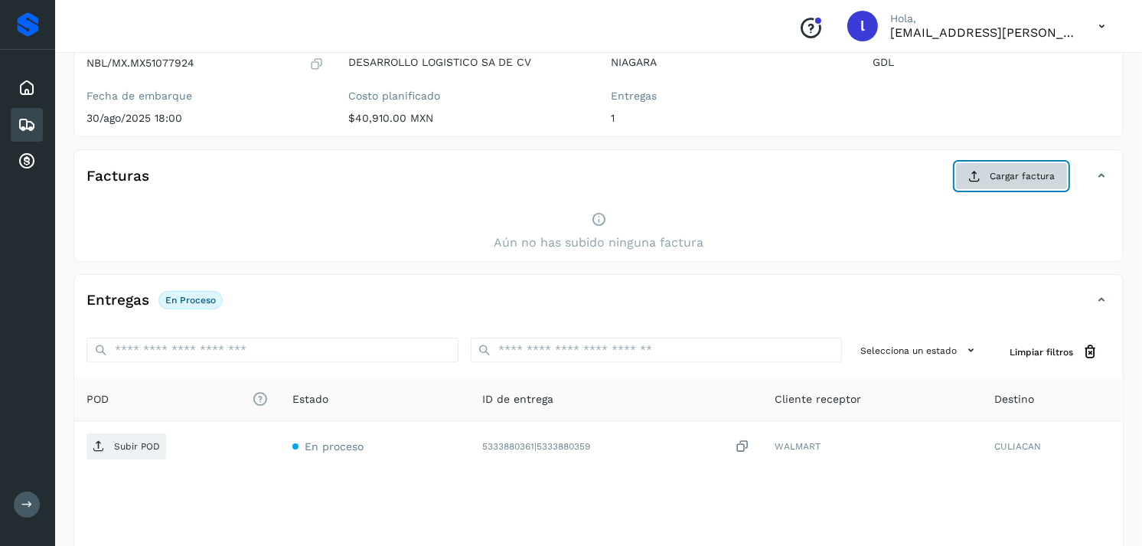
click at [1011, 177] on span "Cargar factura" at bounding box center [1022, 176] width 65 height 14
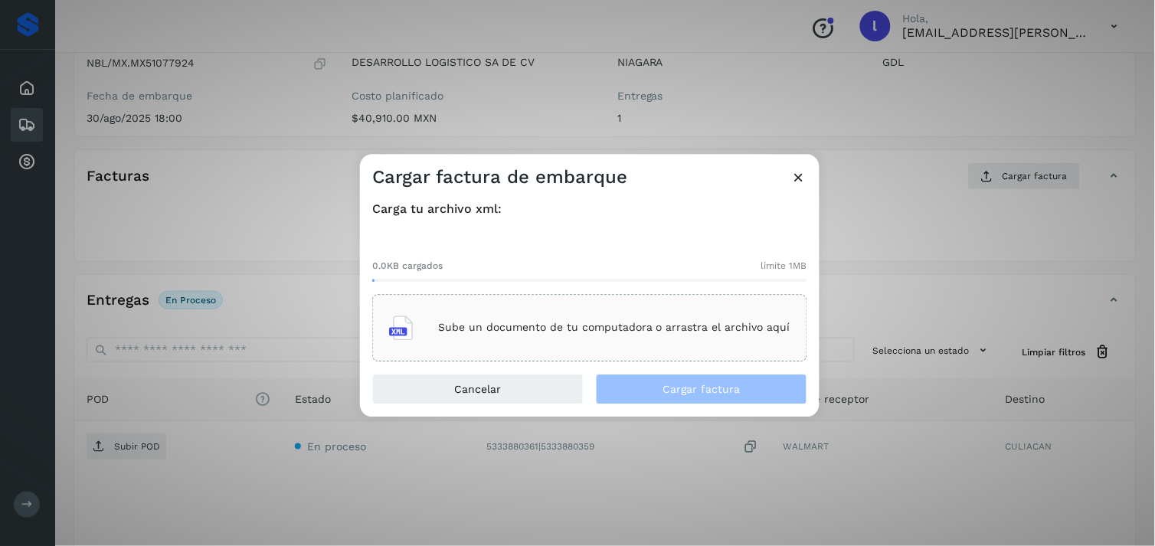
click at [591, 330] on p "Sube un documento de tu computadora o arrastra el archivo aquí" at bounding box center [614, 328] width 352 height 13
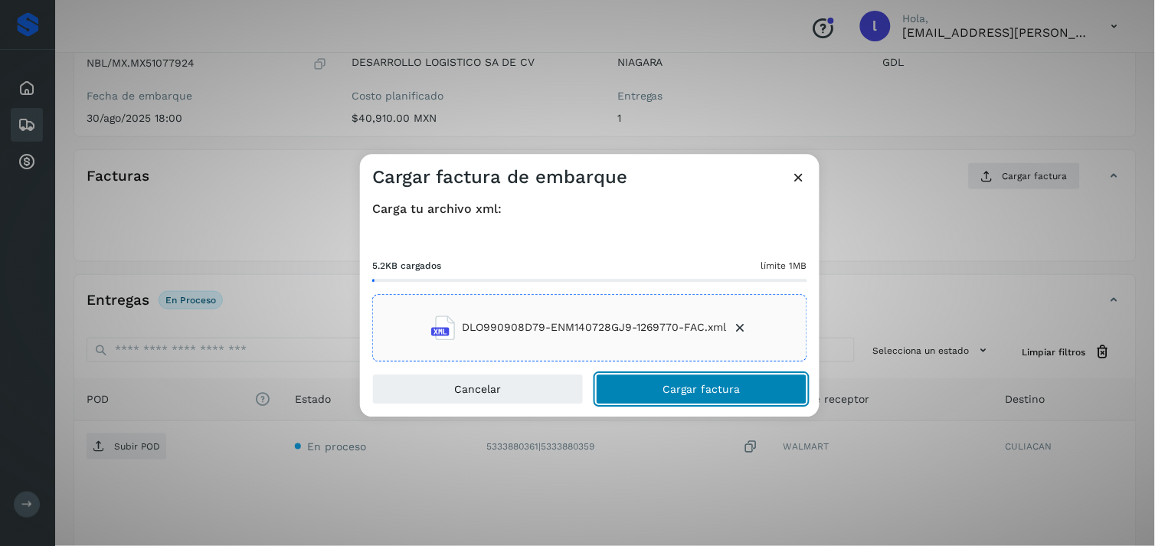
click at [705, 386] on span "Cargar factura" at bounding box center [701, 389] width 77 height 11
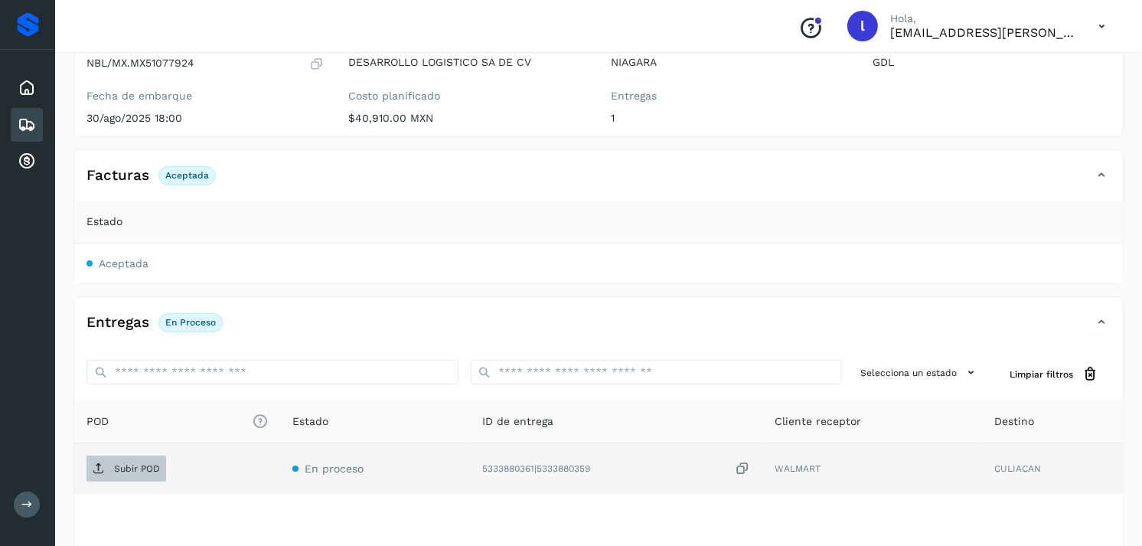
click at [117, 465] on p "Subir POD" at bounding box center [137, 468] width 46 height 11
click at [120, 469] on p "PDF" at bounding box center [123, 468] width 18 height 11
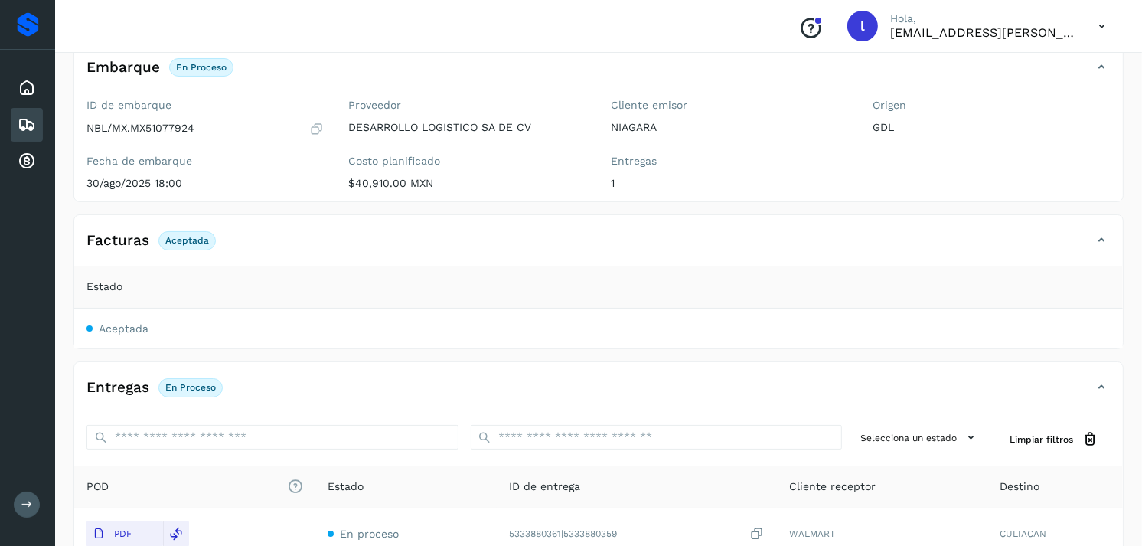
scroll to position [97, 0]
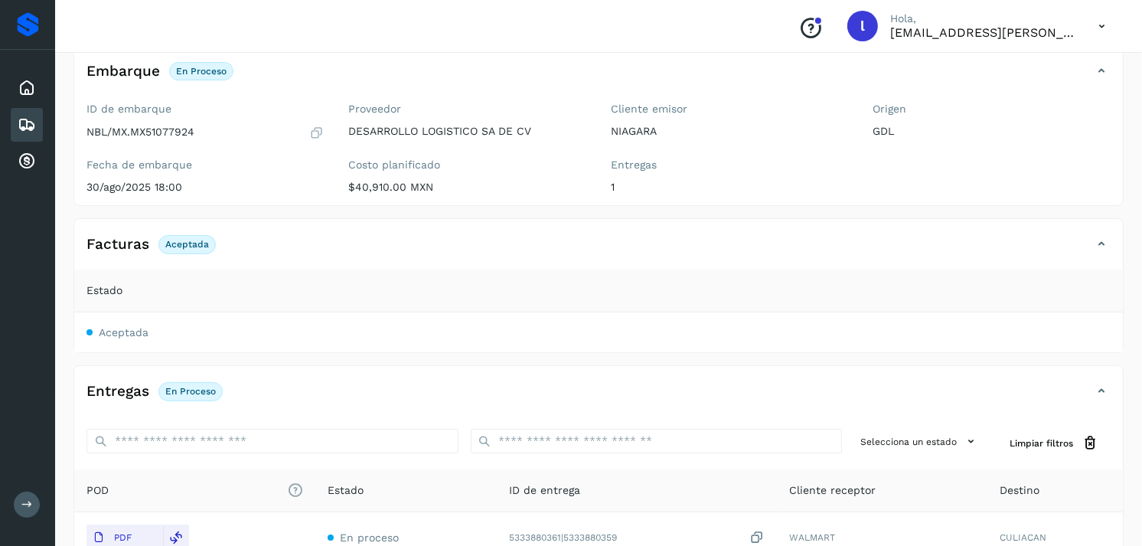
click at [38, 118] on div "Embarques" at bounding box center [27, 125] width 32 height 34
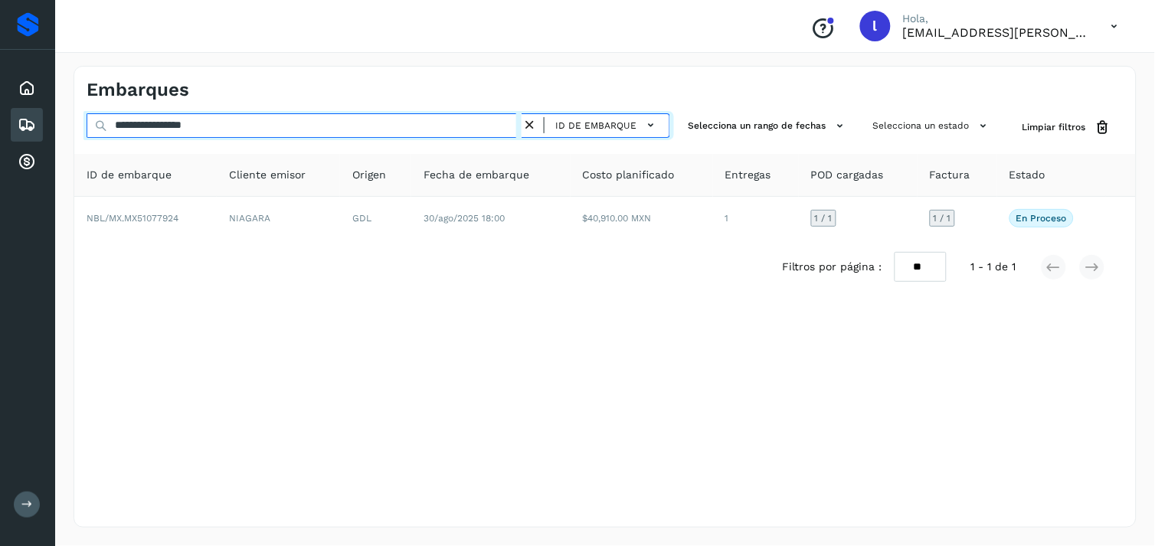
drag, startPoint x: 263, startPoint y: 121, endPoint x: -4, endPoint y: 139, distance: 267.8
click at [0, 139] on html "**********" at bounding box center [577, 273] width 1155 height 546
paste input "text"
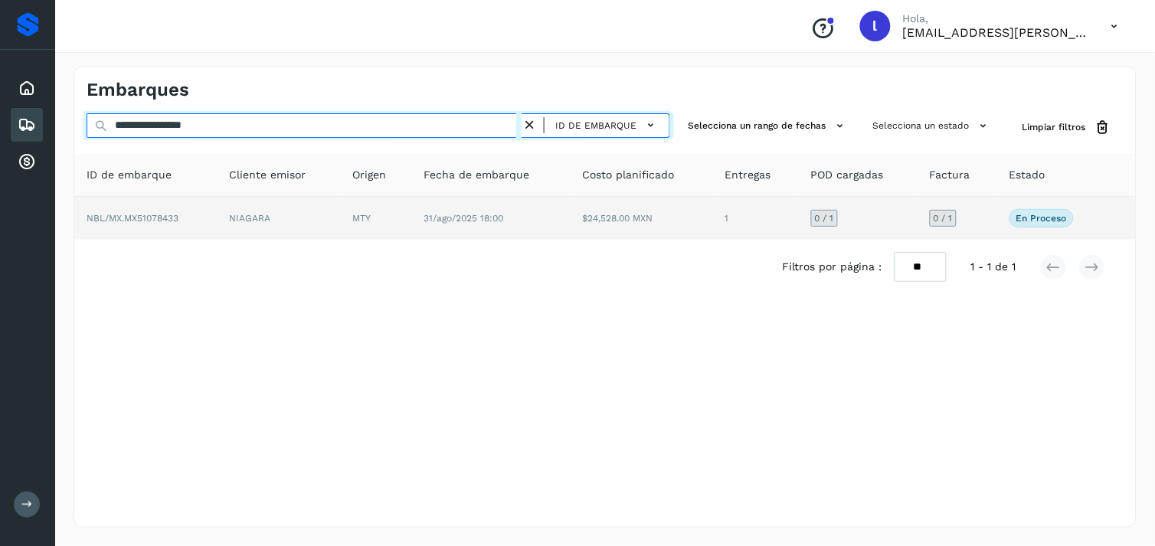
type input "**********"
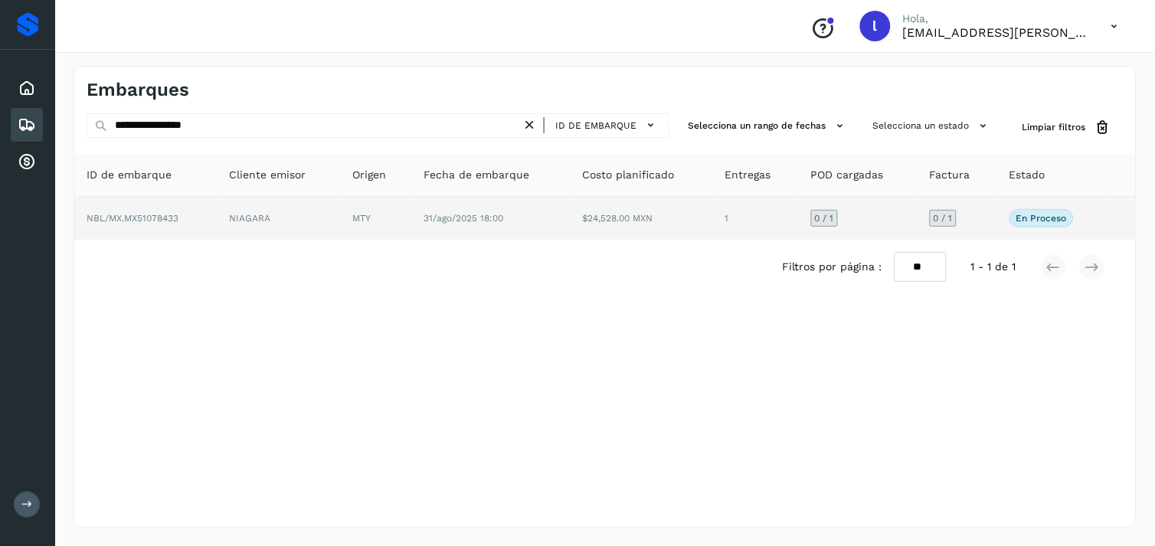
click at [139, 217] on span "NBL/MX.MX51078433" at bounding box center [133, 218] width 92 height 11
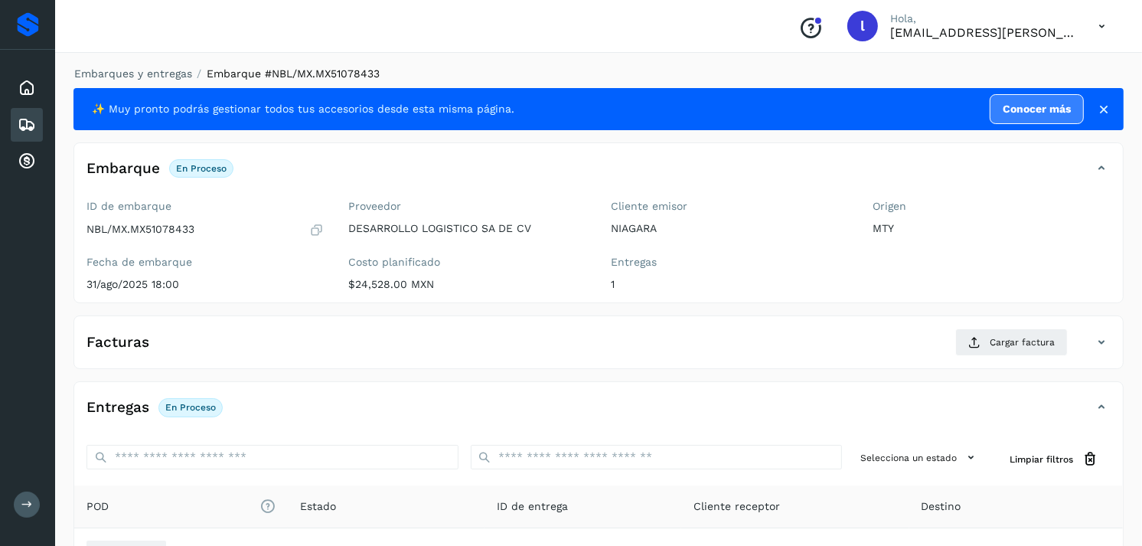
scroll to position [86, 0]
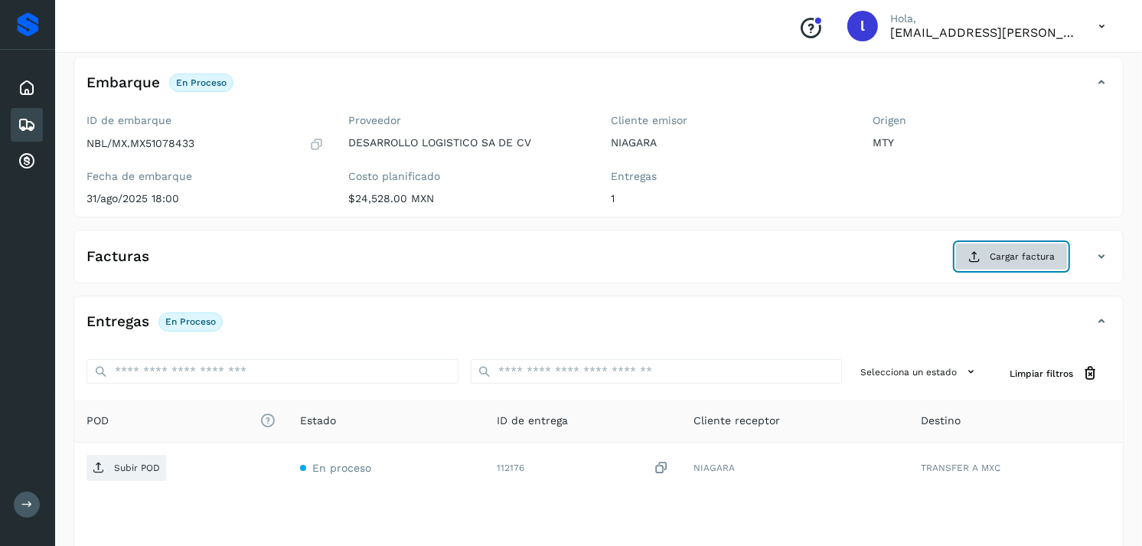
click at [991, 253] on span "Cargar factura" at bounding box center [1022, 257] width 65 height 14
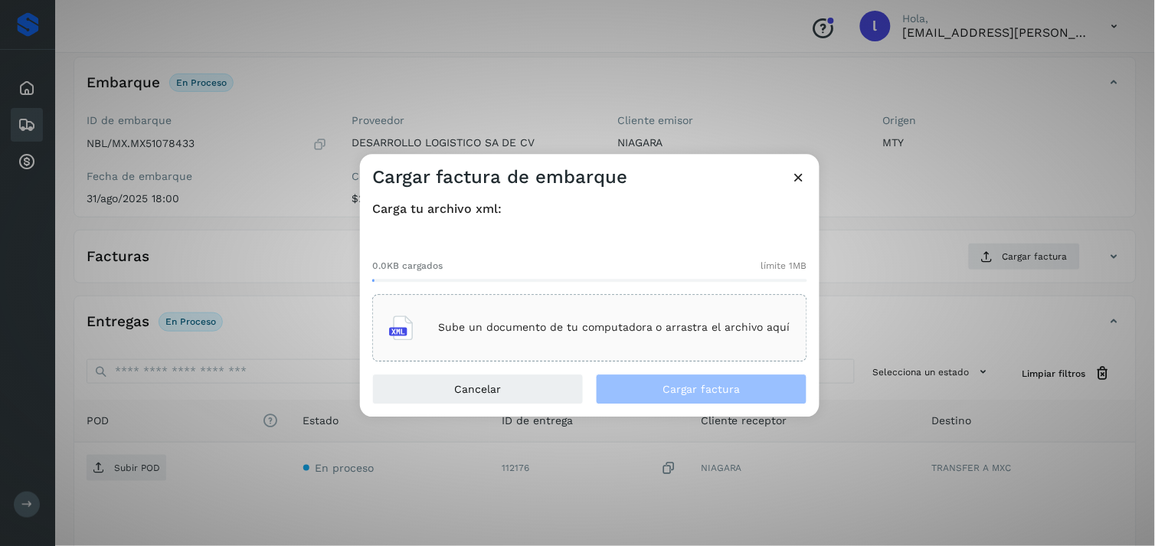
click at [796, 170] on icon at bounding box center [799, 177] width 16 height 16
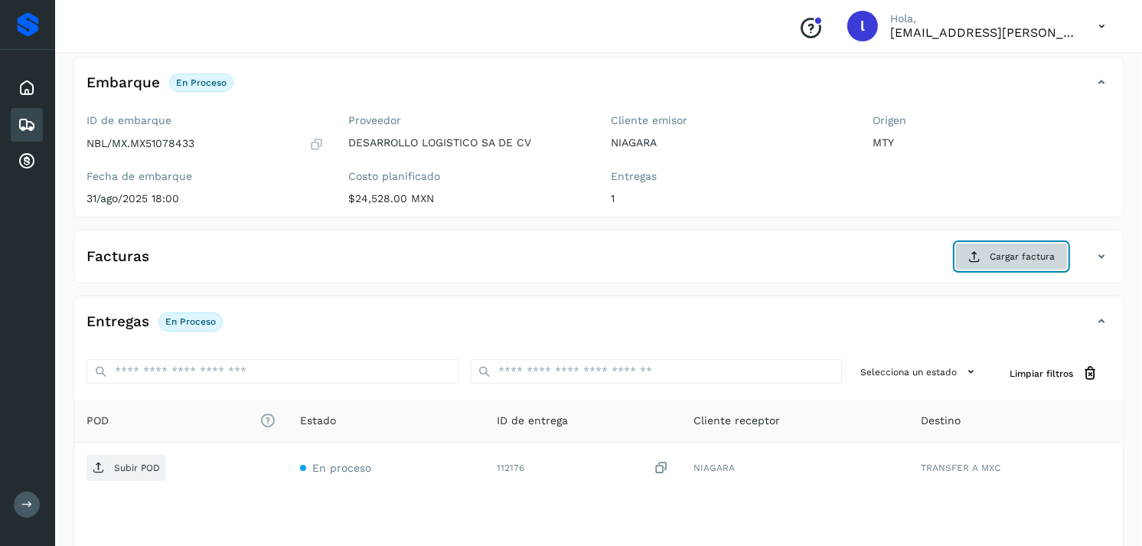
click at [976, 256] on icon at bounding box center [974, 256] width 12 height 12
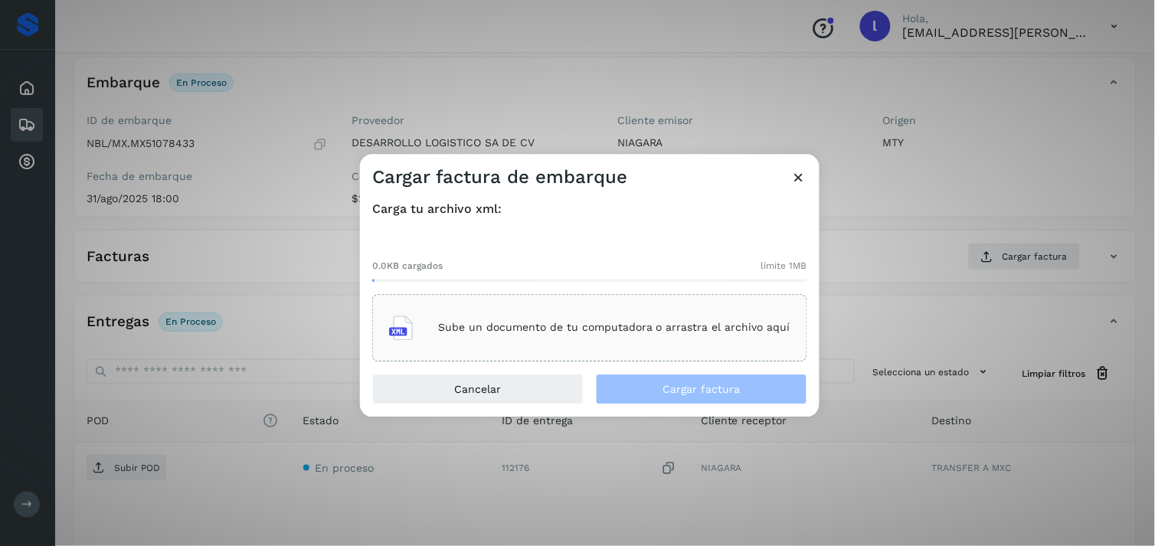
click at [685, 319] on div "Sube un documento de tu computadora o arrastra el archivo aquí" at bounding box center [589, 327] width 401 height 41
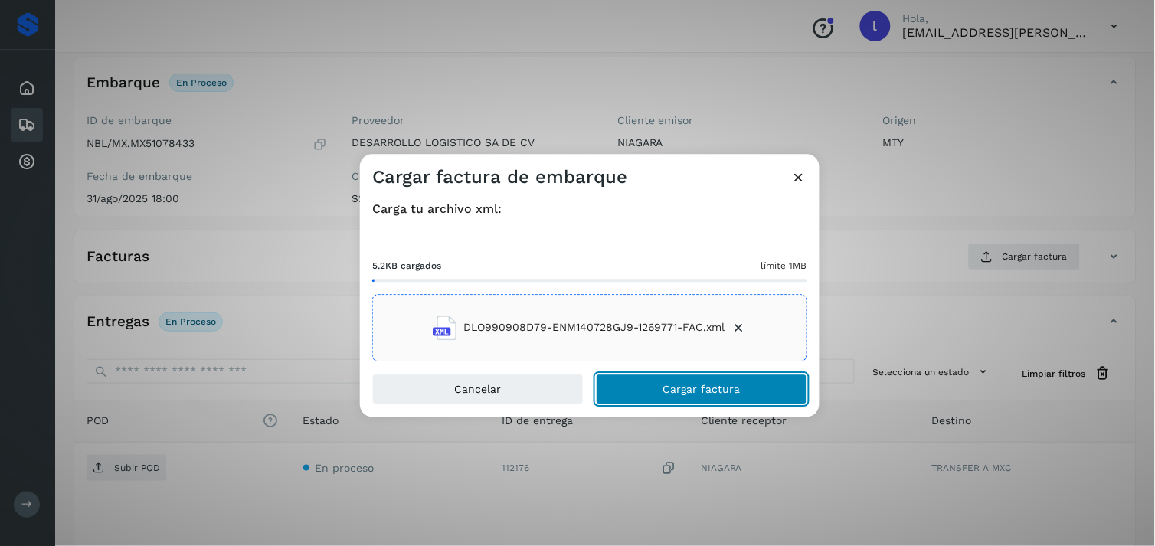
click at [712, 386] on span "Cargar factura" at bounding box center [701, 389] width 77 height 11
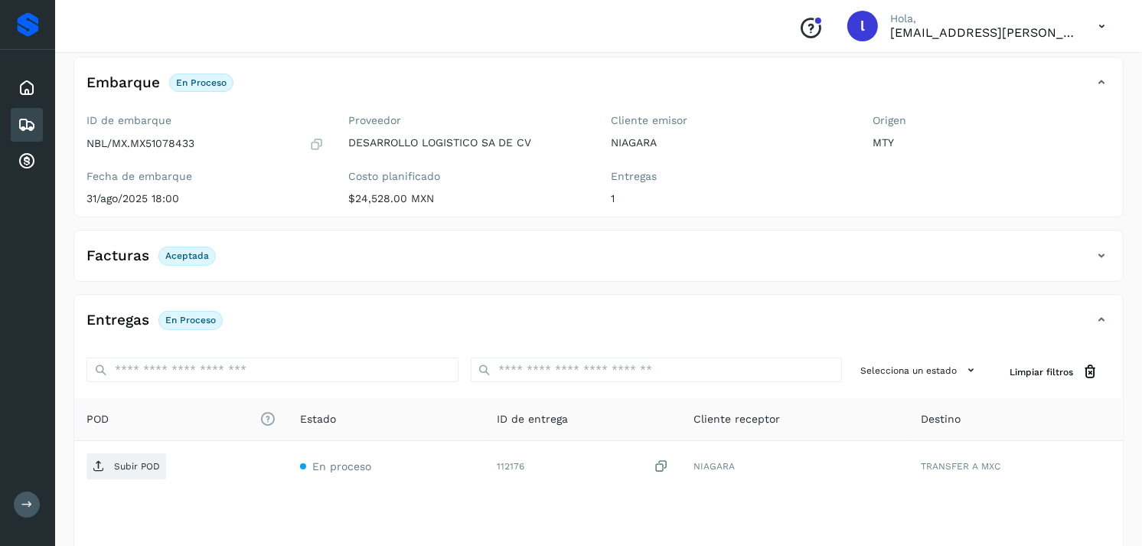
click at [268, 256] on div "Facturas Aceptada" at bounding box center [583, 256] width 1018 height 26
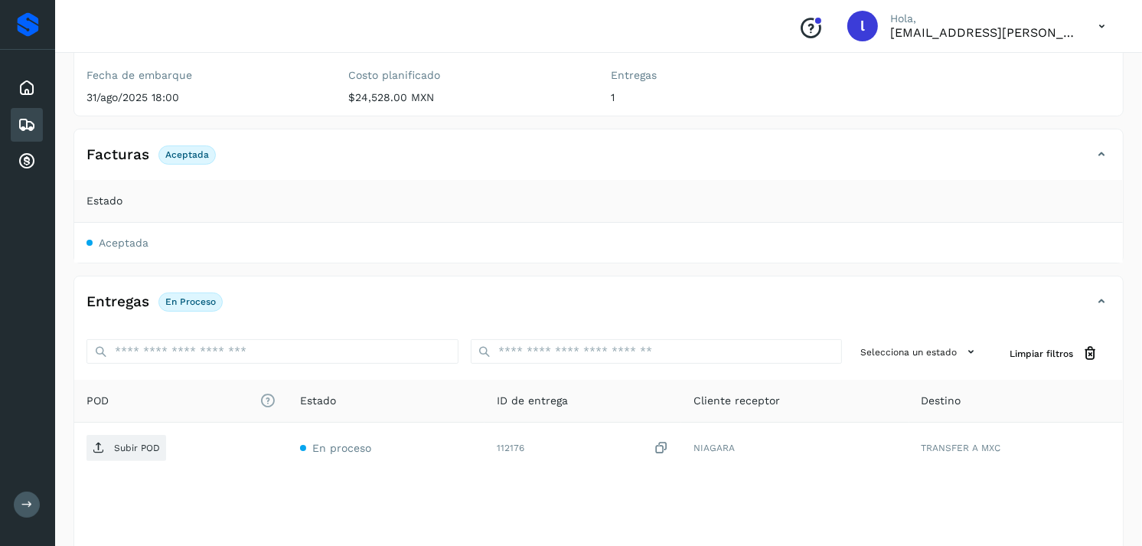
scroll to position [186, 0]
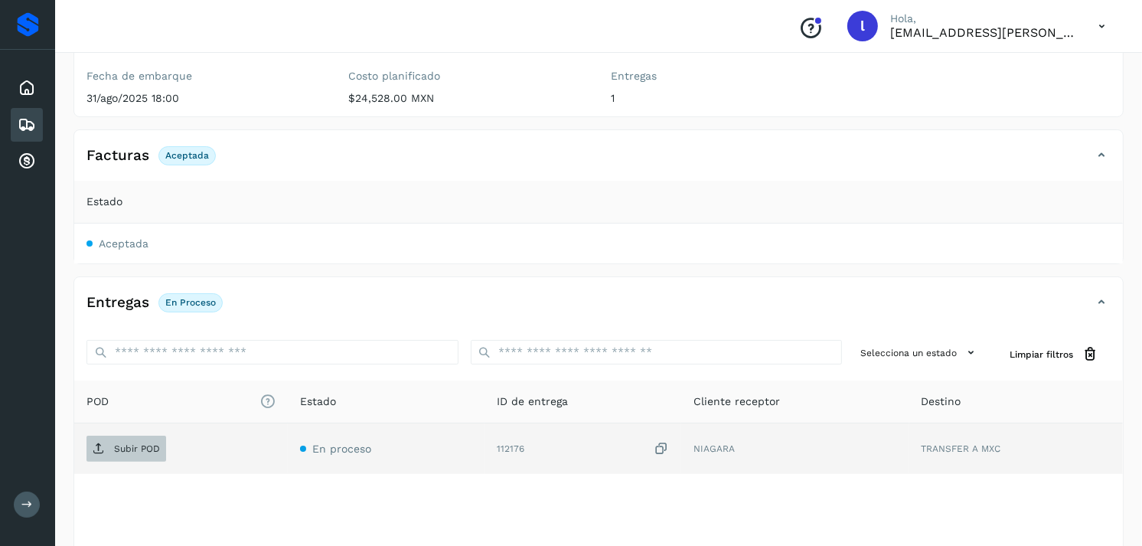
click at [118, 450] on p "Subir POD" at bounding box center [137, 448] width 46 height 11
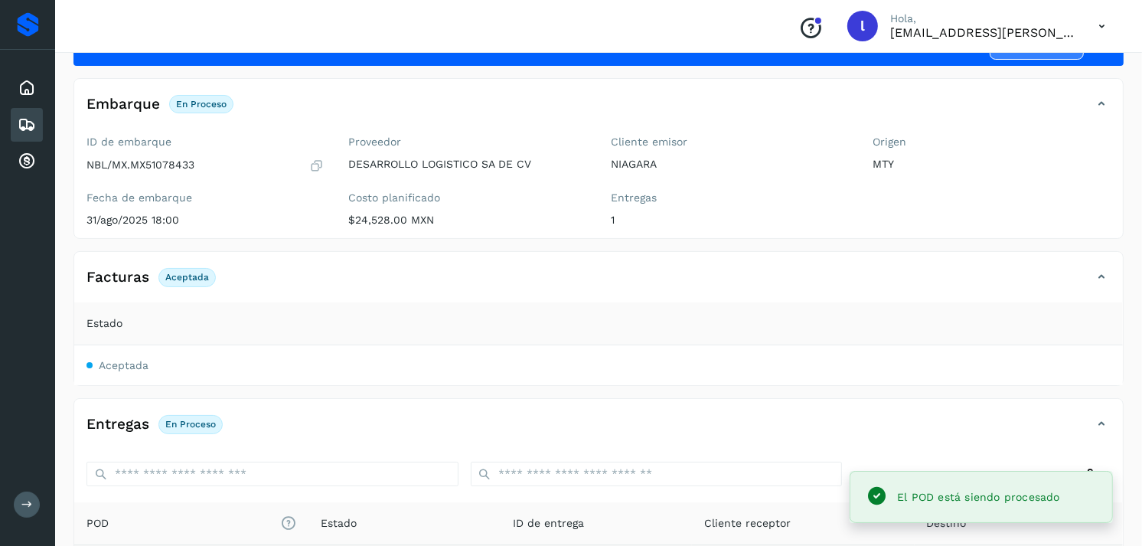
scroll to position [0, 0]
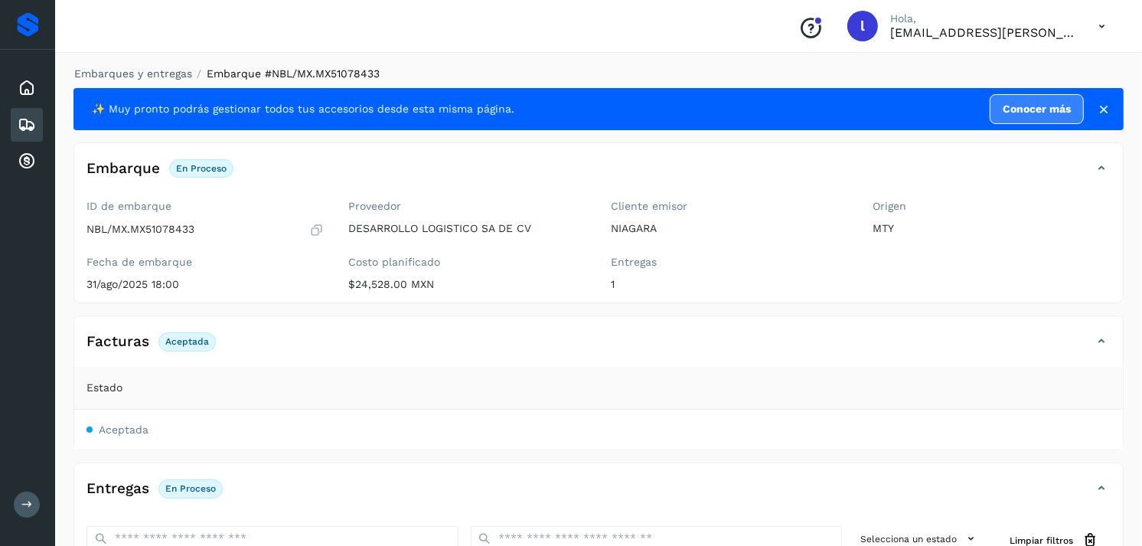
click at [28, 119] on icon at bounding box center [27, 125] width 18 height 18
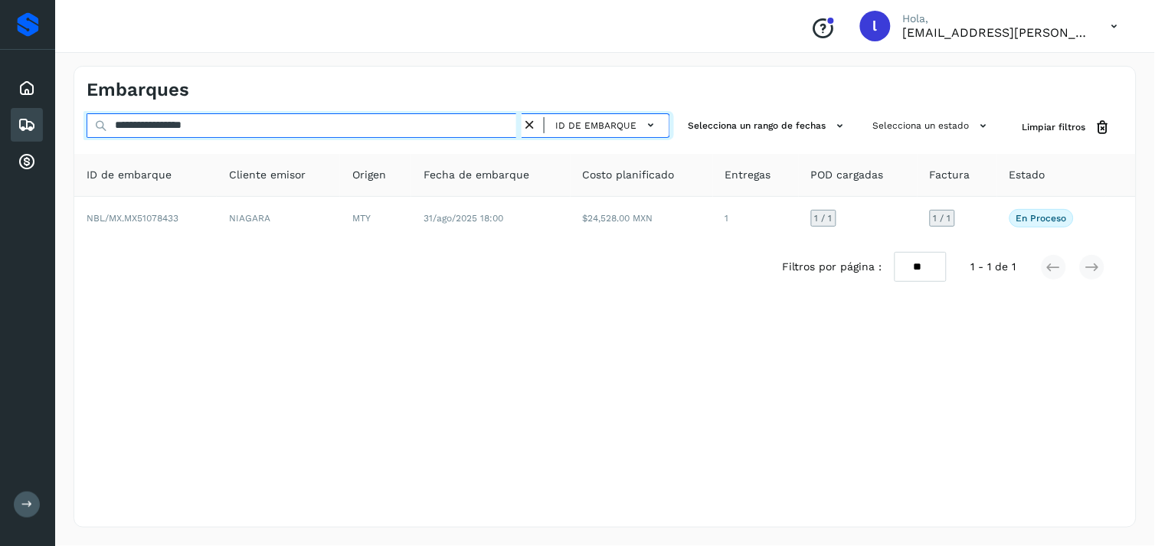
drag, startPoint x: 452, startPoint y: 127, endPoint x: 0, endPoint y: 85, distance: 454.4
click at [0, 85] on html "**********" at bounding box center [577, 273] width 1155 height 546
paste input "text"
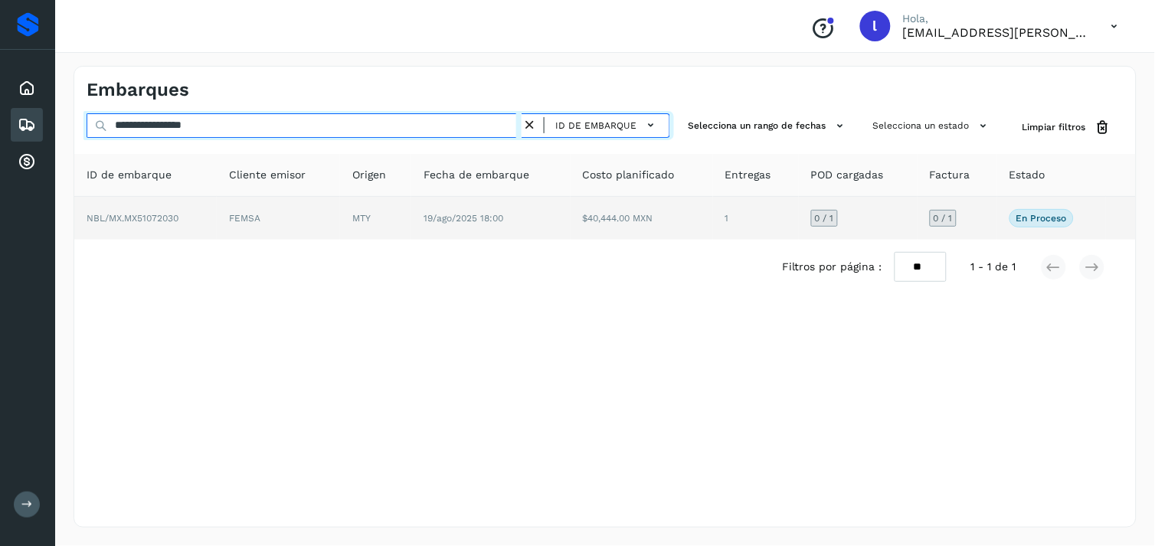
type input "**********"
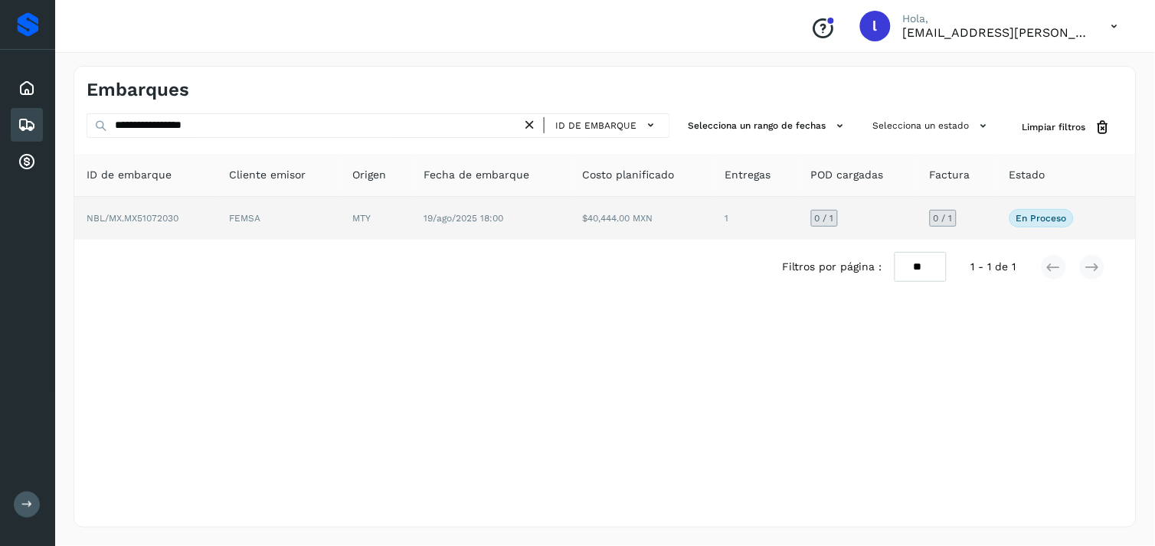
click at [152, 209] on td "NBL/MX.MX51072030" at bounding box center [145, 218] width 142 height 43
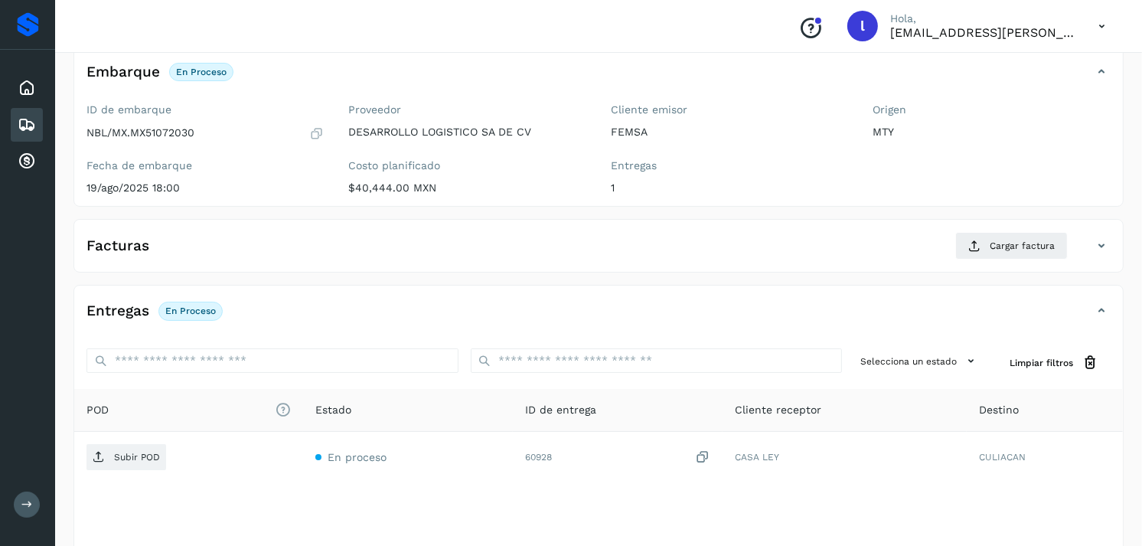
scroll to position [100, 0]
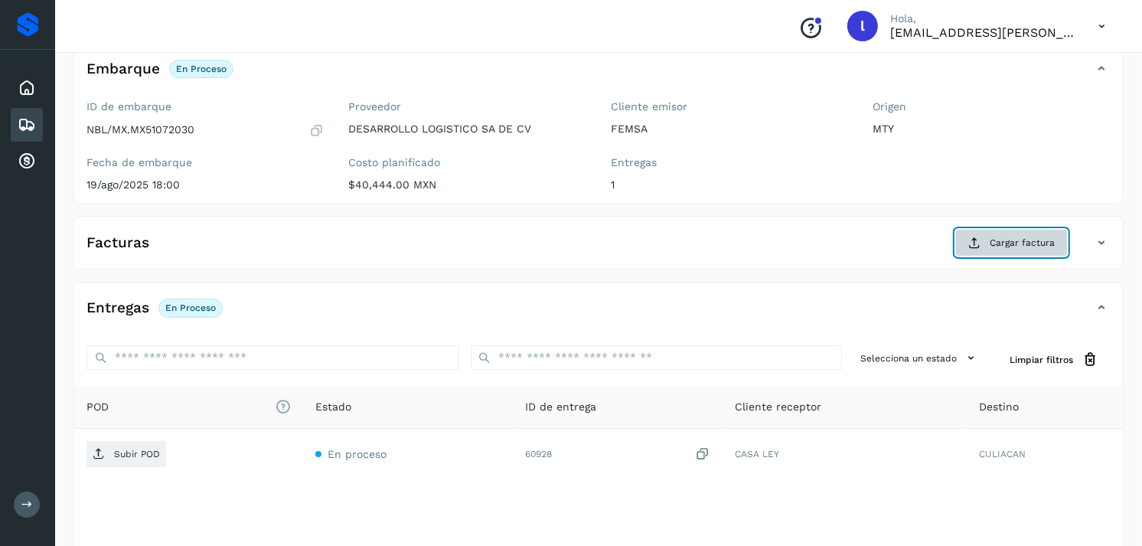
click at [1008, 246] on span "Cargar factura" at bounding box center [1022, 243] width 65 height 14
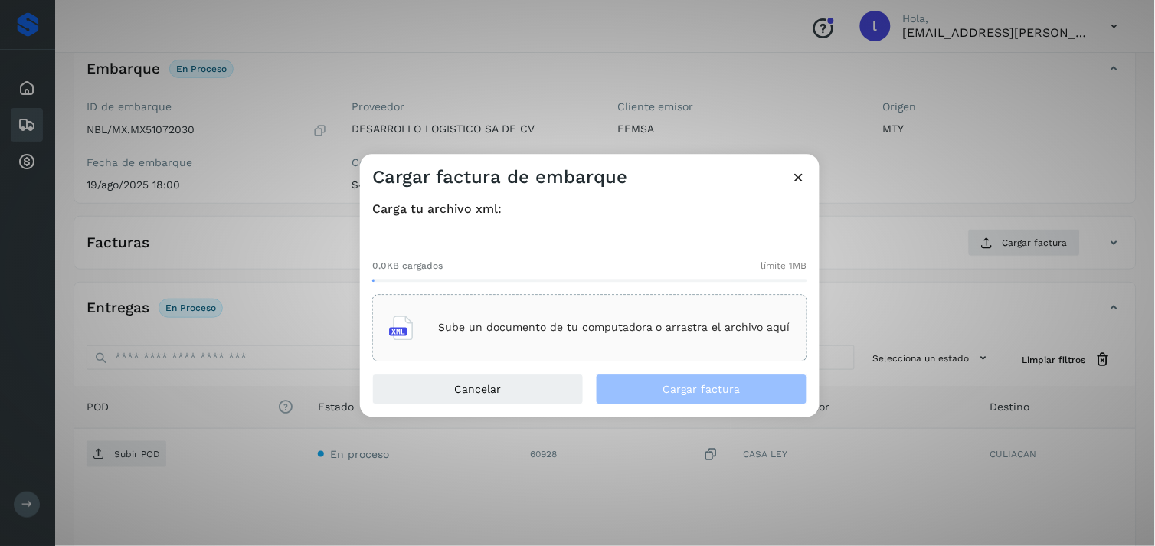
click at [556, 325] on p "Sube un documento de tu computadora o arrastra el archivo aquí" at bounding box center [614, 328] width 352 height 13
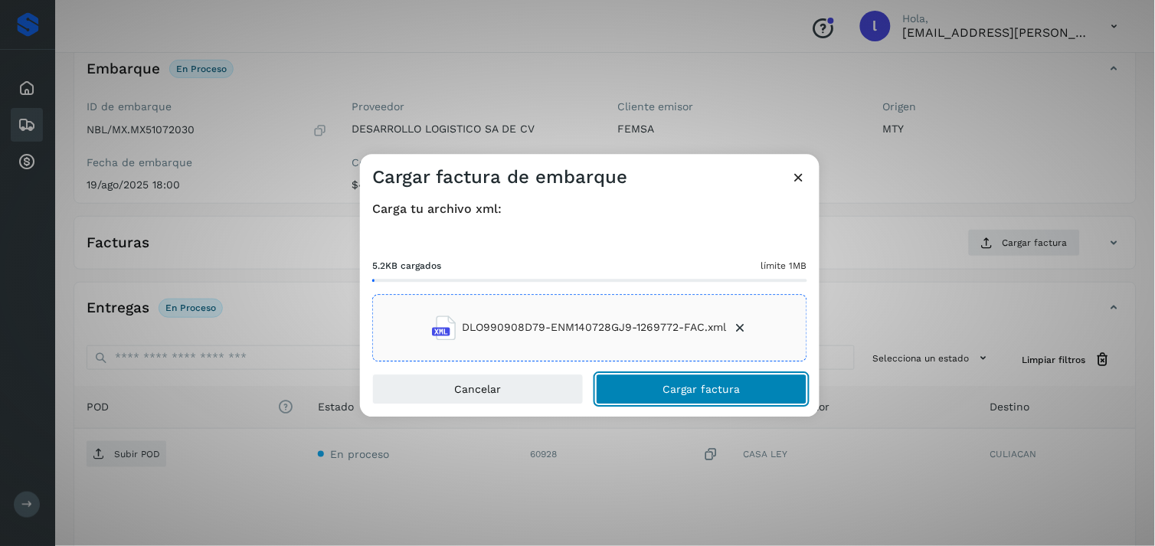
click at [701, 380] on button "Cargar factura" at bounding box center [701, 389] width 211 height 31
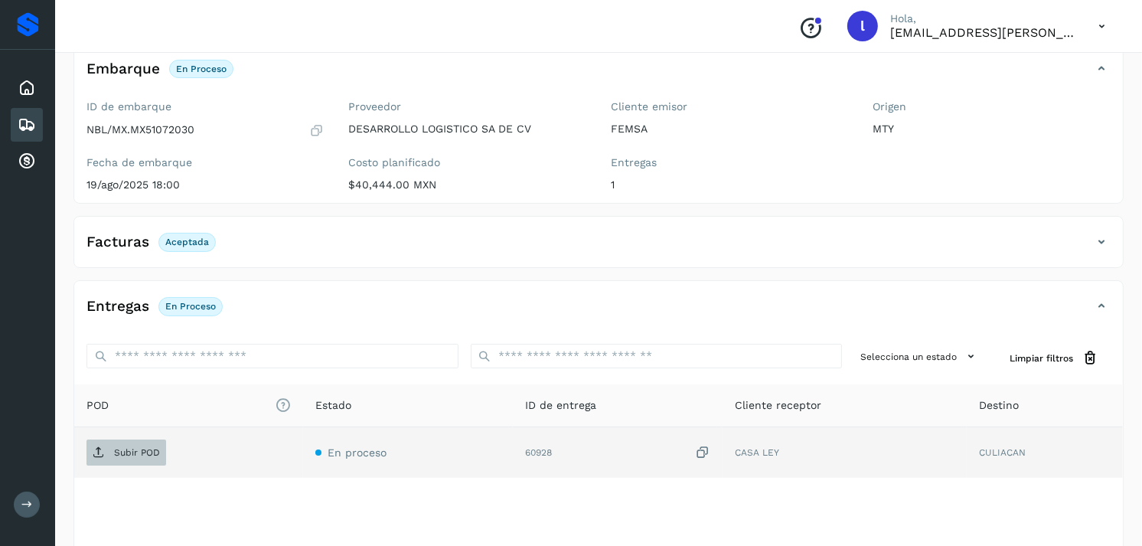
click at [119, 452] on p "Subir POD" at bounding box center [137, 452] width 46 height 11
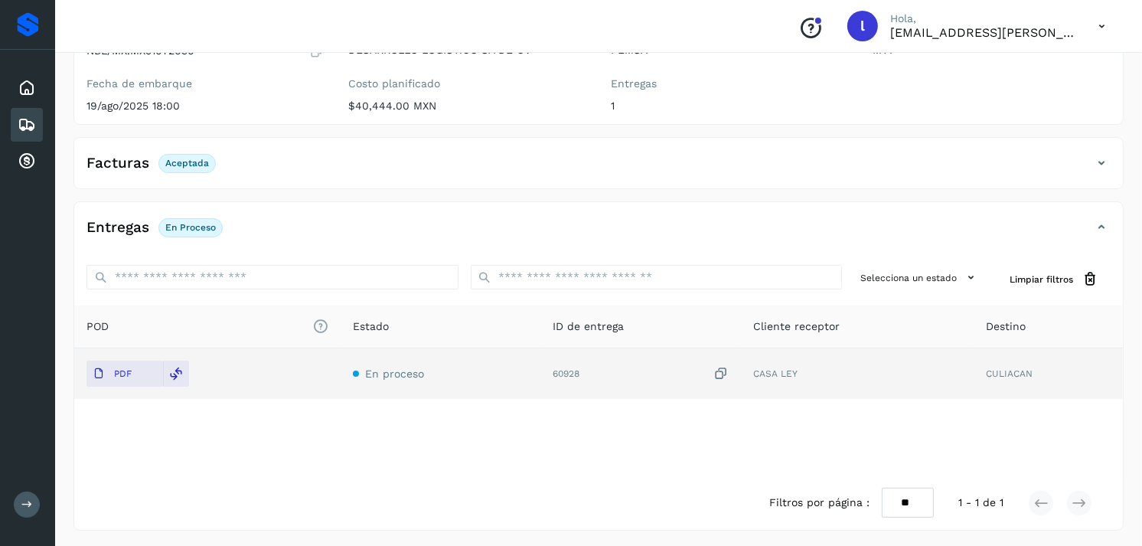
scroll to position [181, 0]
click at [126, 366] on p "PDF" at bounding box center [123, 371] width 18 height 11
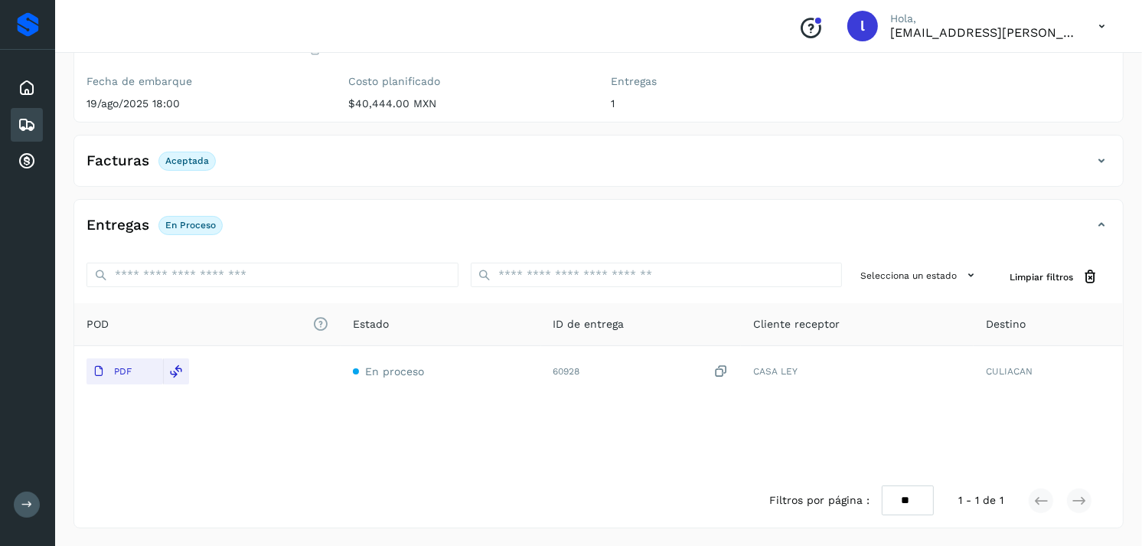
scroll to position [0, 0]
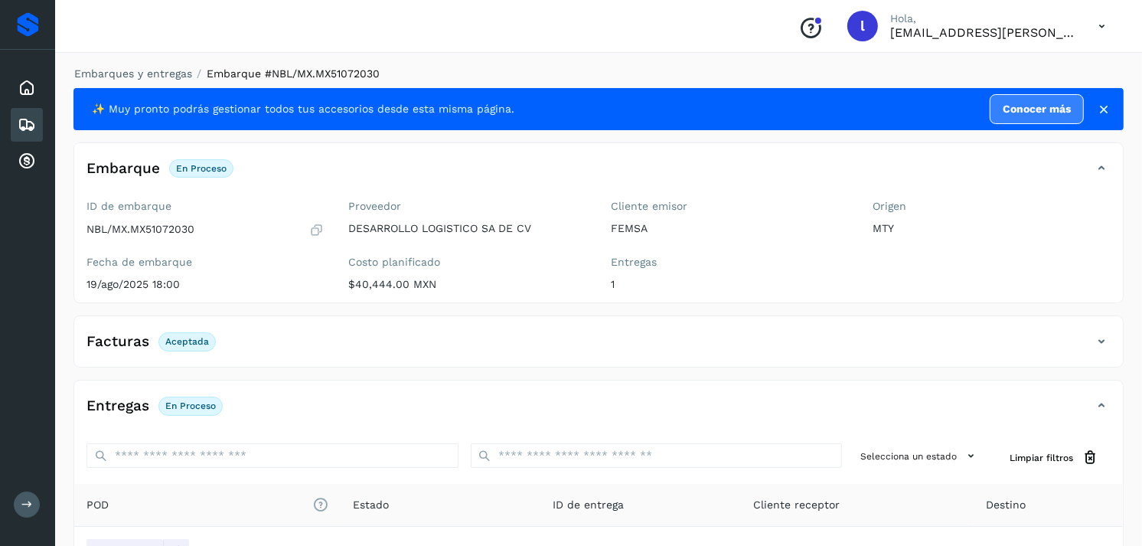
click at [21, 129] on icon at bounding box center [27, 125] width 18 height 18
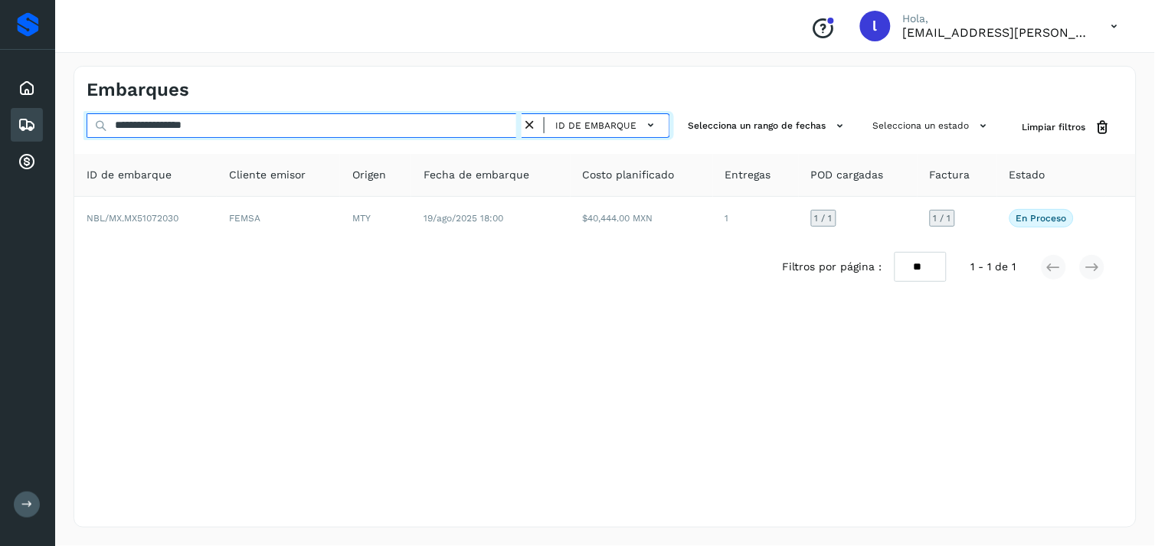
drag, startPoint x: 394, startPoint y: 126, endPoint x: 0, endPoint y: 131, distance: 393.5
click at [0, 131] on div "**********" at bounding box center [577, 273] width 1155 height 546
paste input "text"
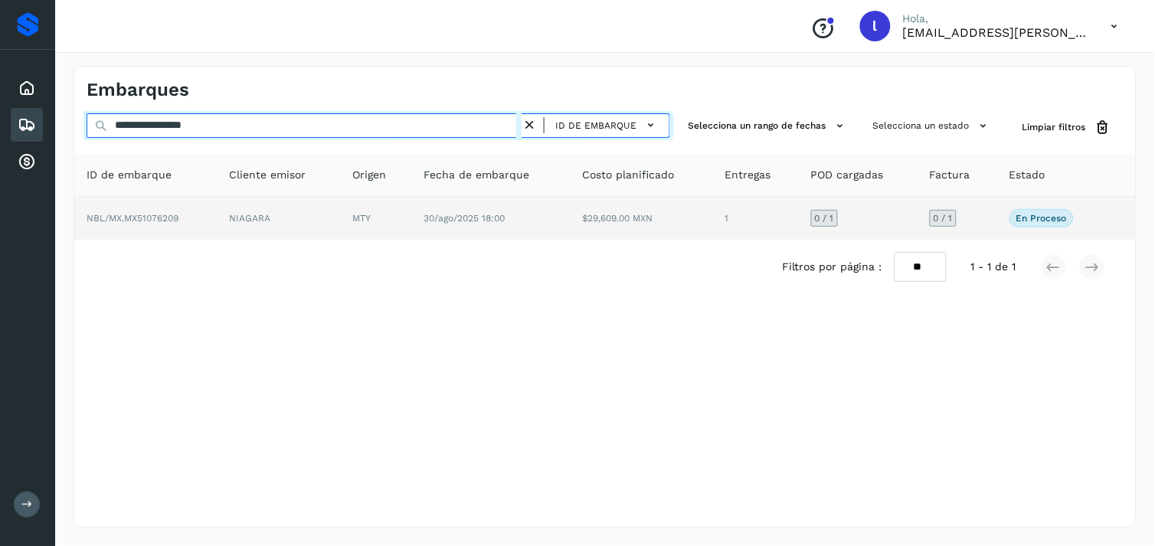
type input "**********"
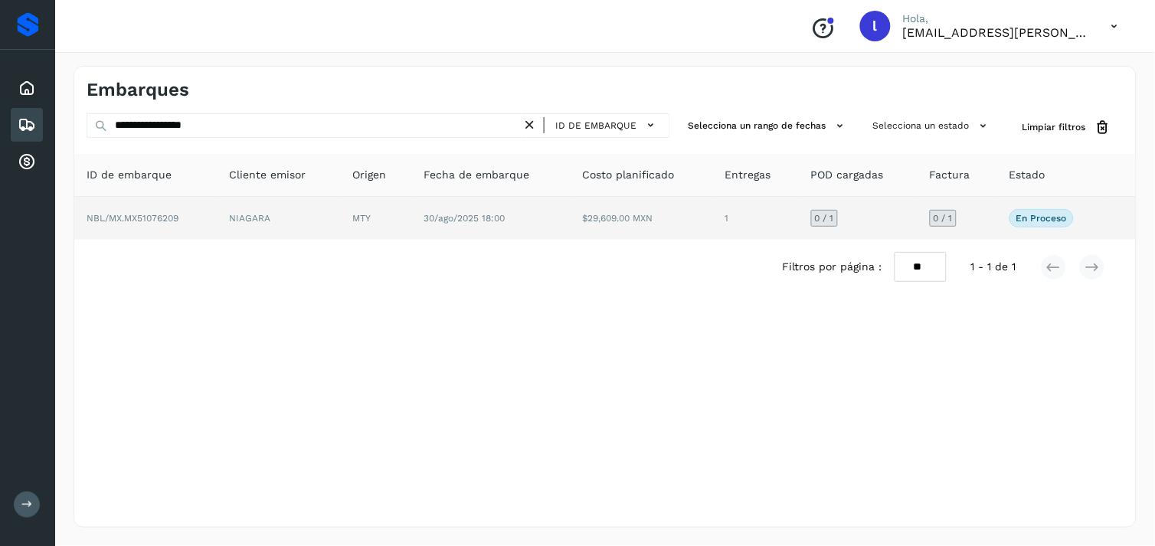
click at [147, 216] on span "NBL/MX.MX51076209" at bounding box center [133, 218] width 92 height 11
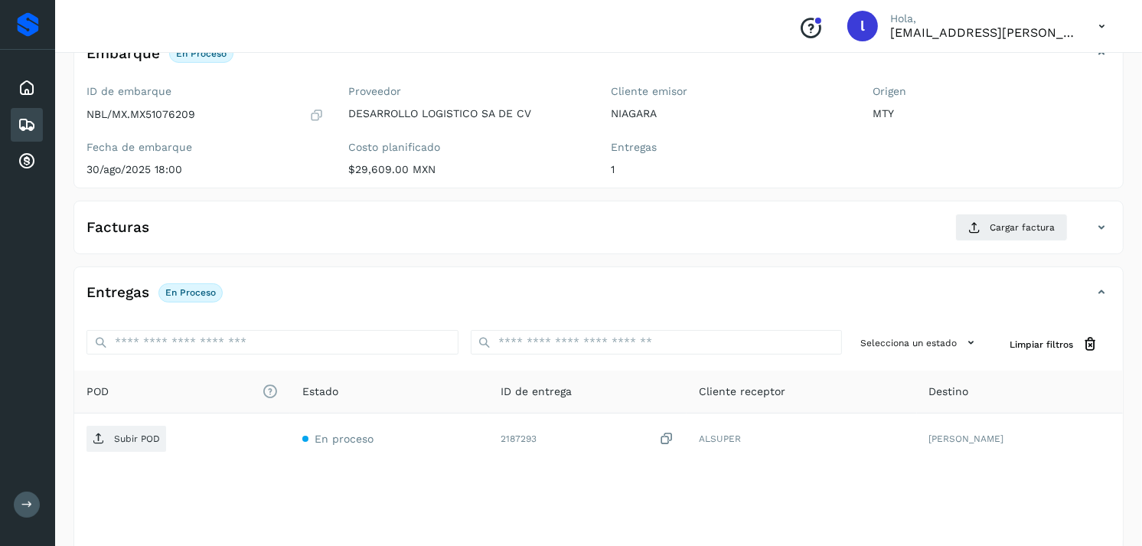
scroll to position [116, 0]
click at [1006, 224] on span "Cargar factura" at bounding box center [1022, 227] width 65 height 14
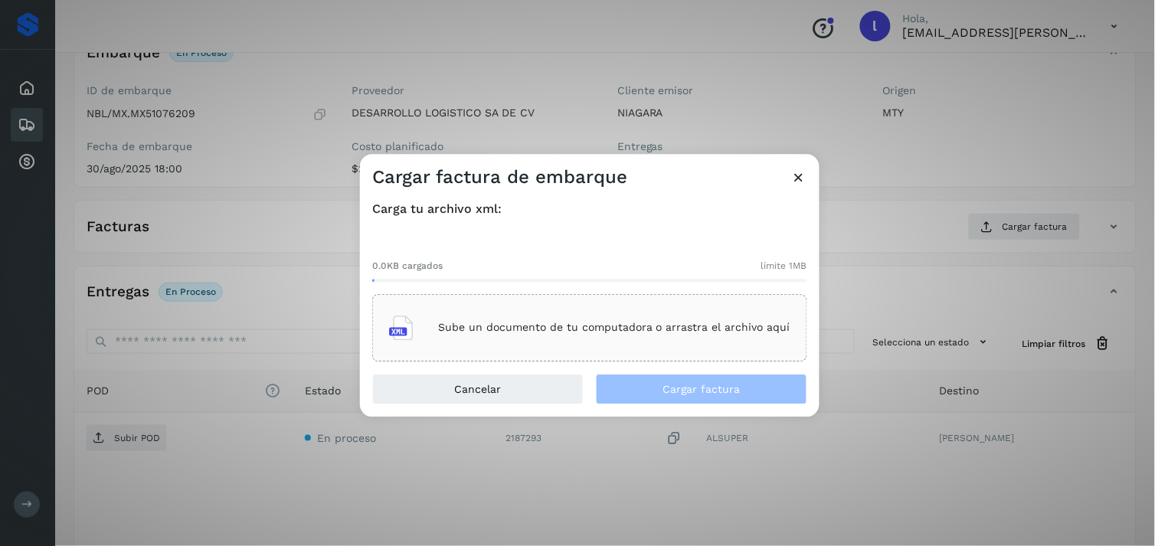
click at [513, 316] on div "Sube un documento de tu computadora o arrastra el archivo aquí" at bounding box center [589, 327] width 401 height 41
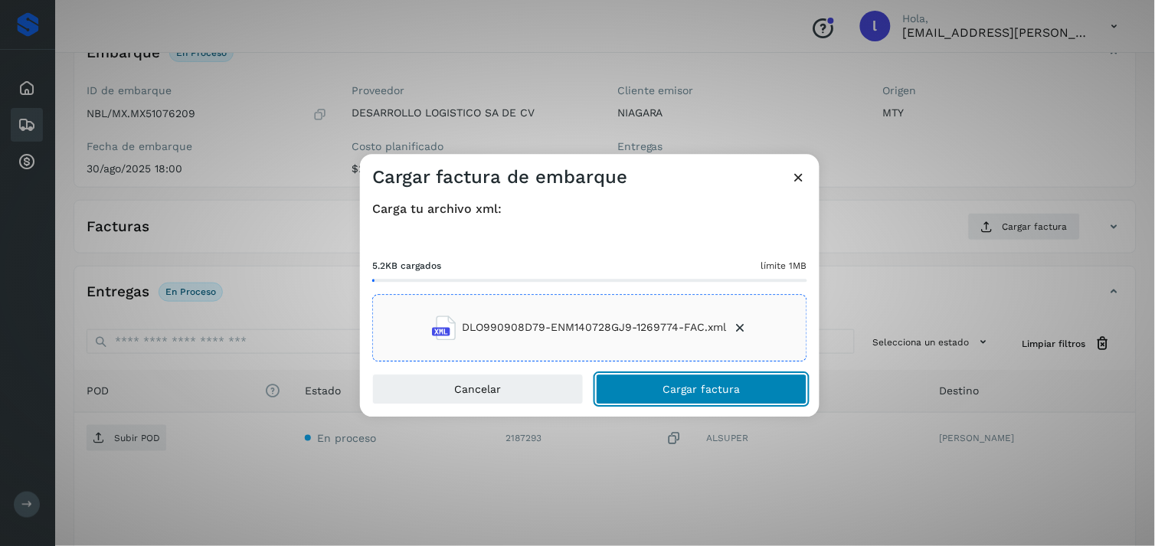
click at [710, 398] on button "Cargar factura" at bounding box center [701, 389] width 211 height 31
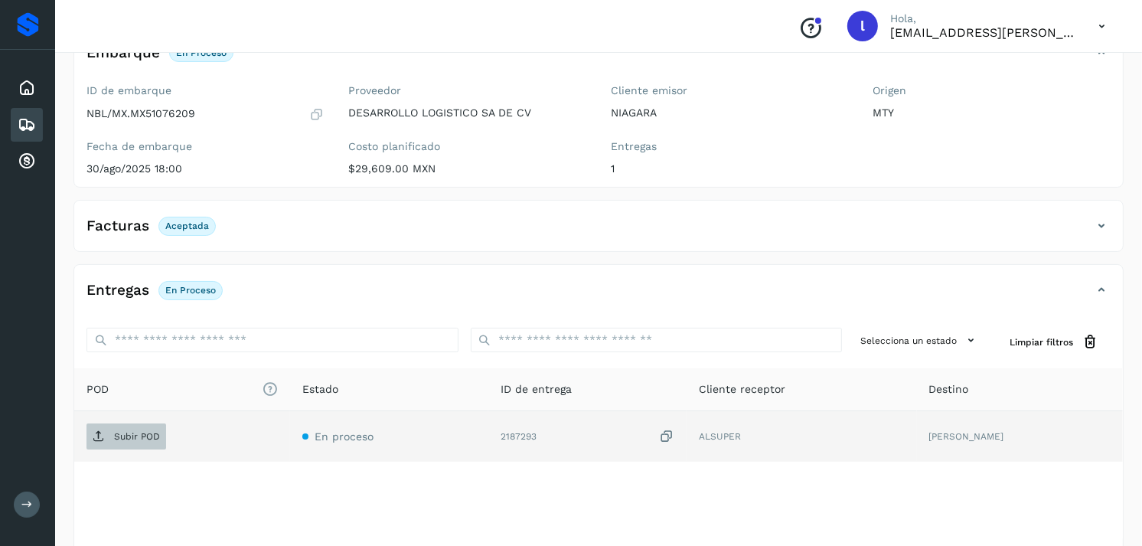
click at [132, 438] on p "Subir POD" at bounding box center [137, 436] width 46 height 11
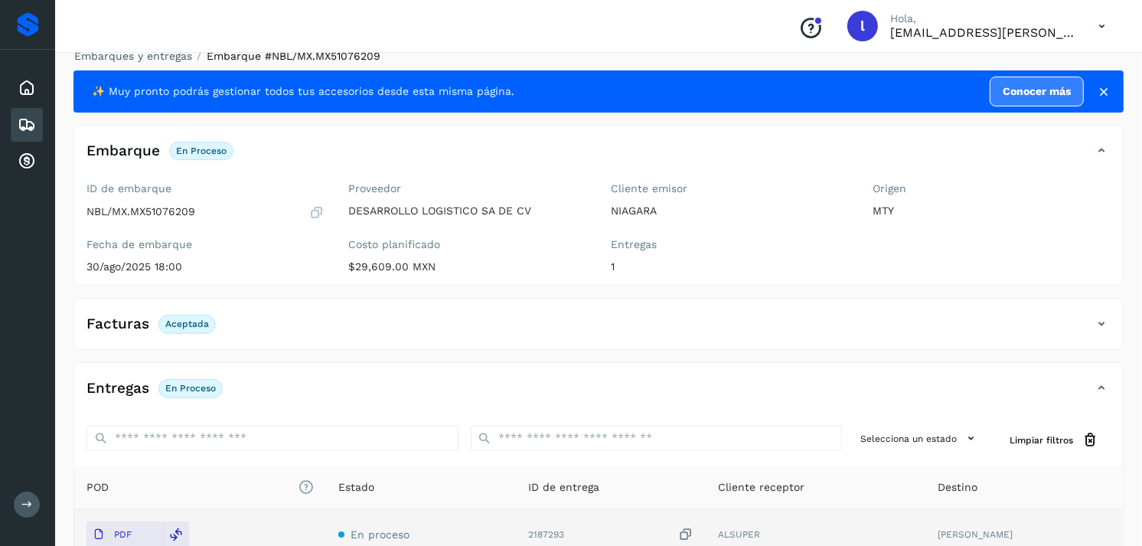
scroll to position [0, 0]
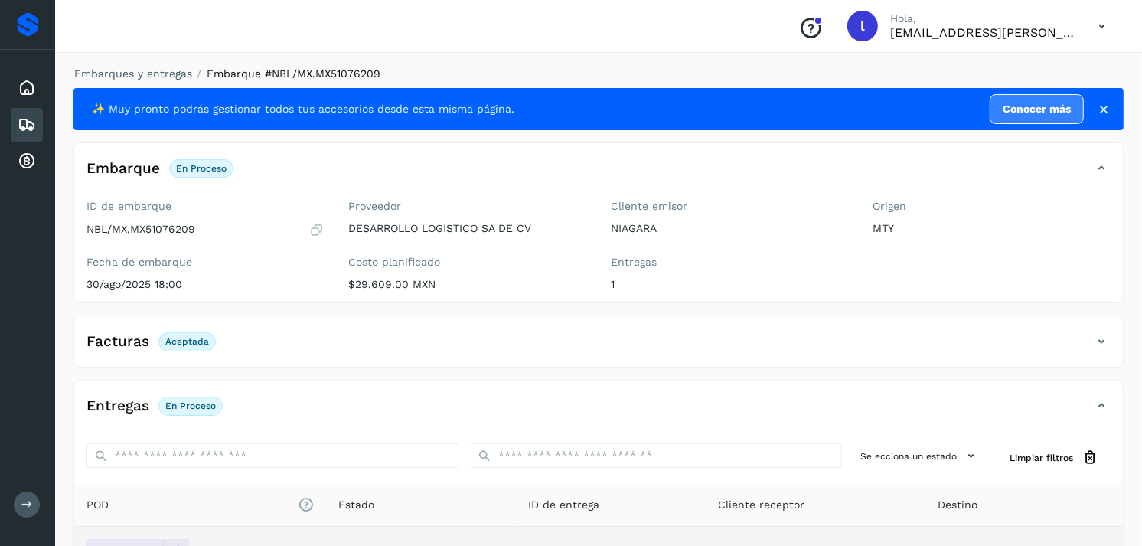
click at [35, 119] on icon at bounding box center [27, 125] width 18 height 18
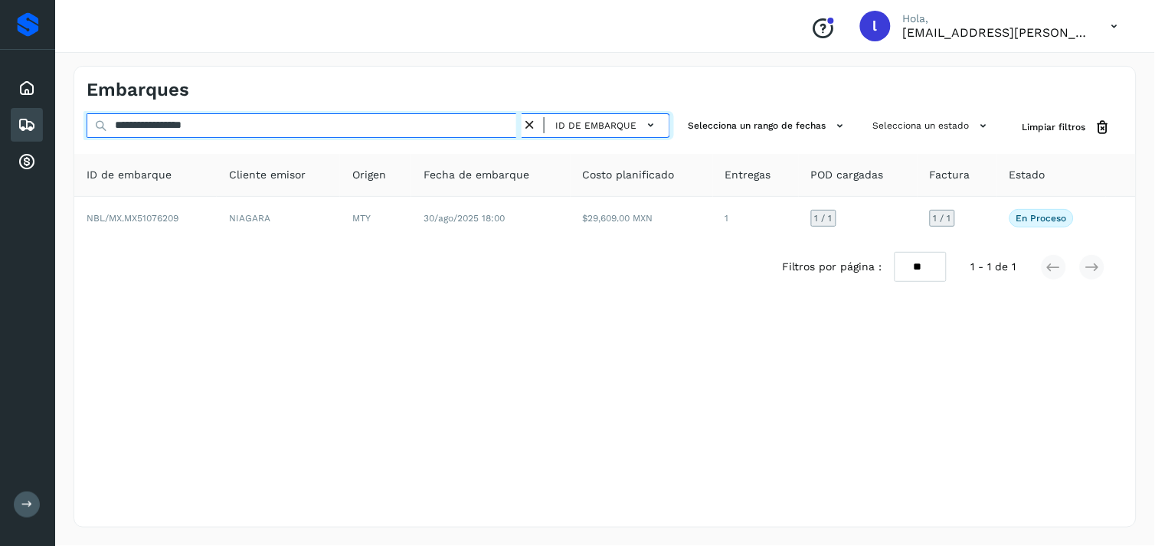
drag, startPoint x: 262, startPoint y: 123, endPoint x: -4, endPoint y: 124, distance: 265.7
click at [0, 124] on html "**********" at bounding box center [577, 273] width 1155 height 546
paste input "text"
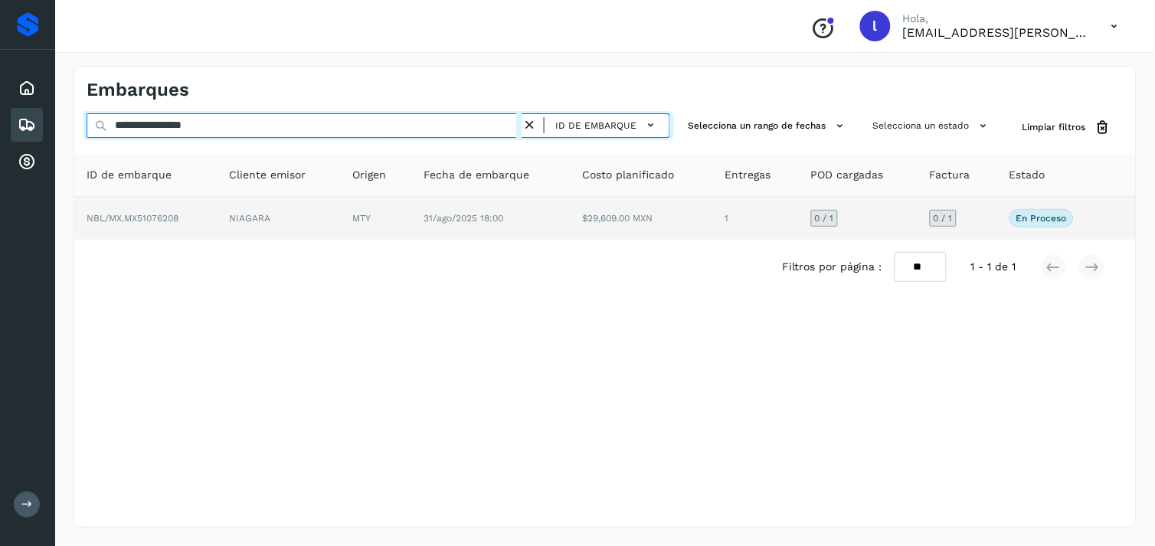
type input "**********"
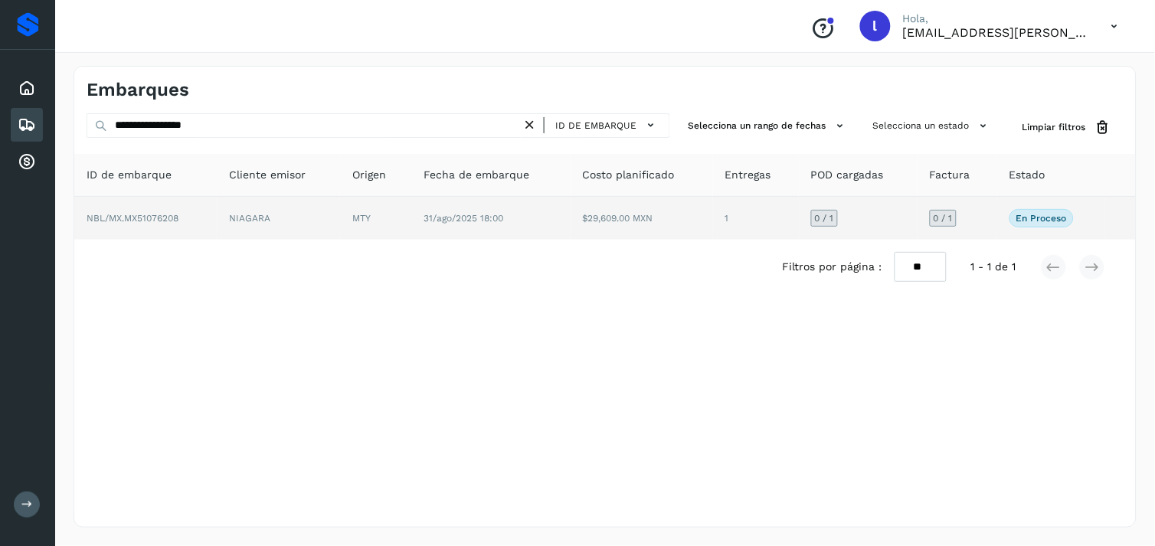
click at [156, 218] on span "NBL/MX.MX51076208" at bounding box center [133, 218] width 92 height 11
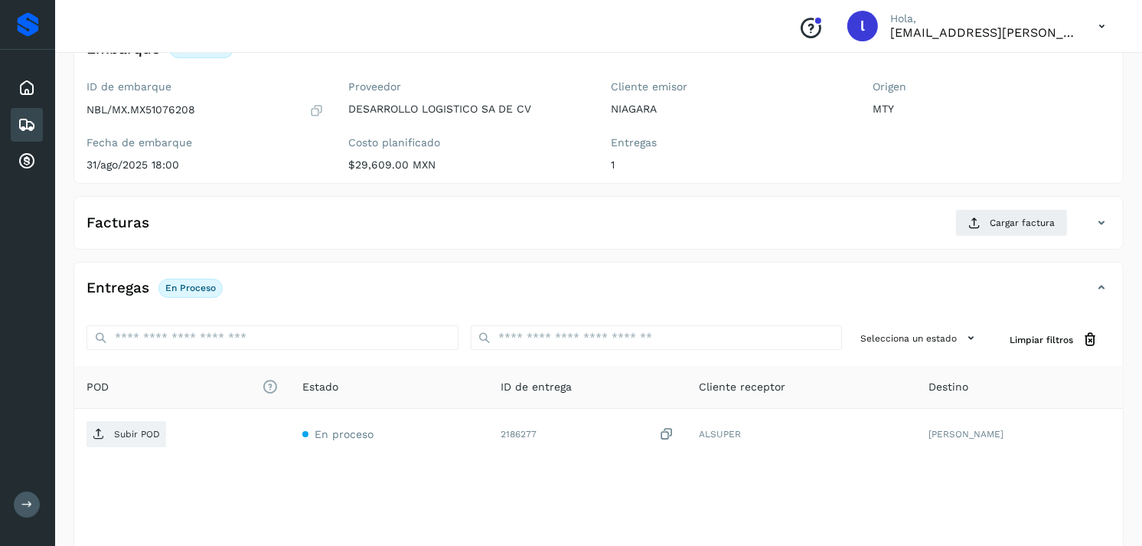
scroll to position [120, 0]
click at [1015, 224] on span "Cargar factura" at bounding box center [1022, 222] width 65 height 14
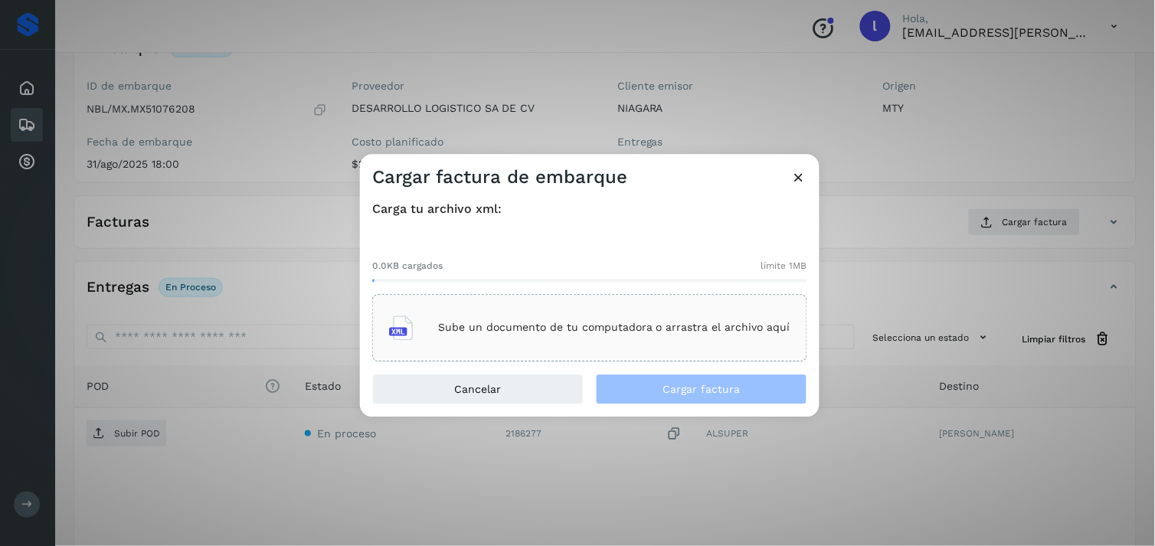
click at [629, 323] on p "Sube un documento de tu computadora o arrastra el archivo aquí" at bounding box center [614, 328] width 352 height 13
click at [609, 322] on p "Sube un documento de tu computadora o arrastra el archivo aquí" at bounding box center [614, 328] width 352 height 13
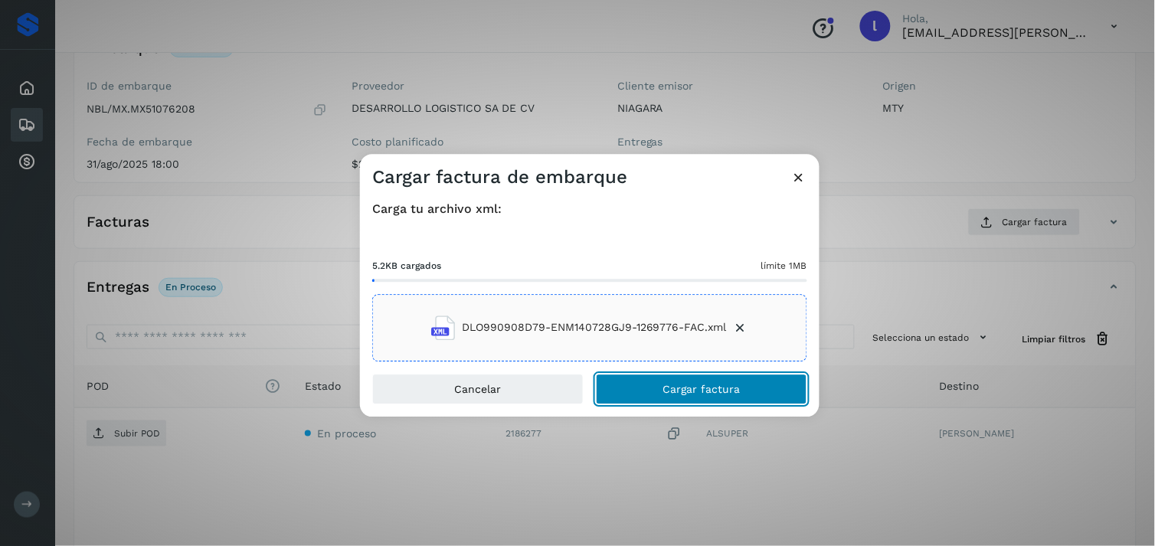
click at [655, 383] on button "Cargar factura" at bounding box center [701, 389] width 211 height 31
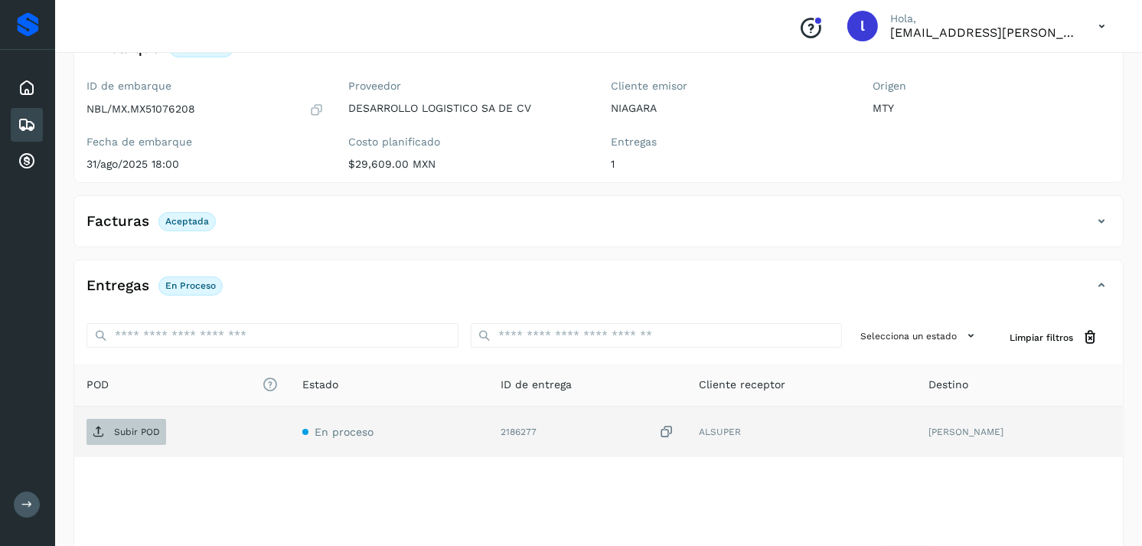
click at [134, 432] on p "Subir POD" at bounding box center [137, 431] width 46 height 11
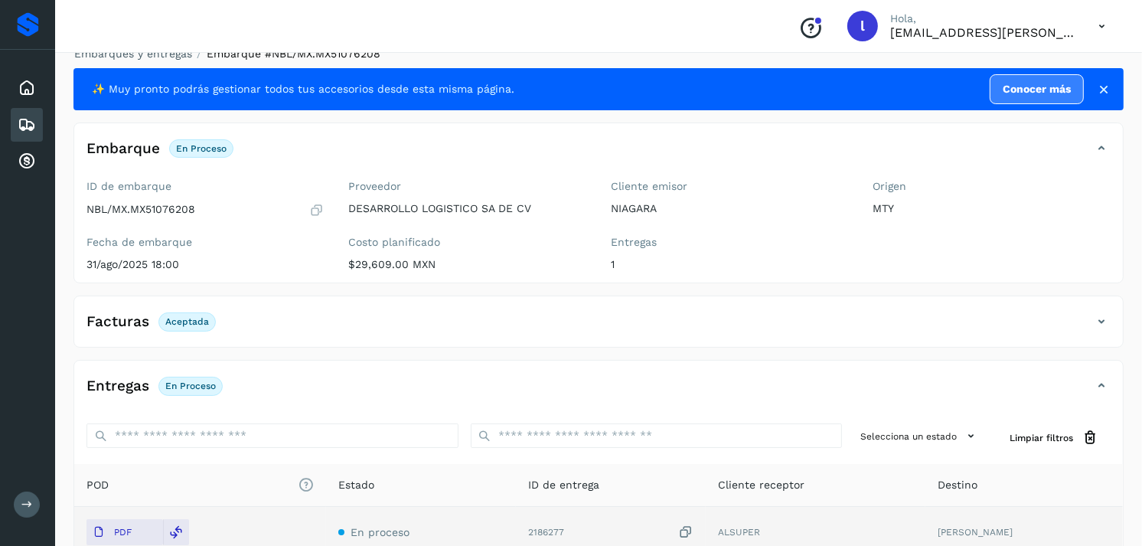
click at [36, 118] on div "Embarques" at bounding box center [27, 125] width 32 height 34
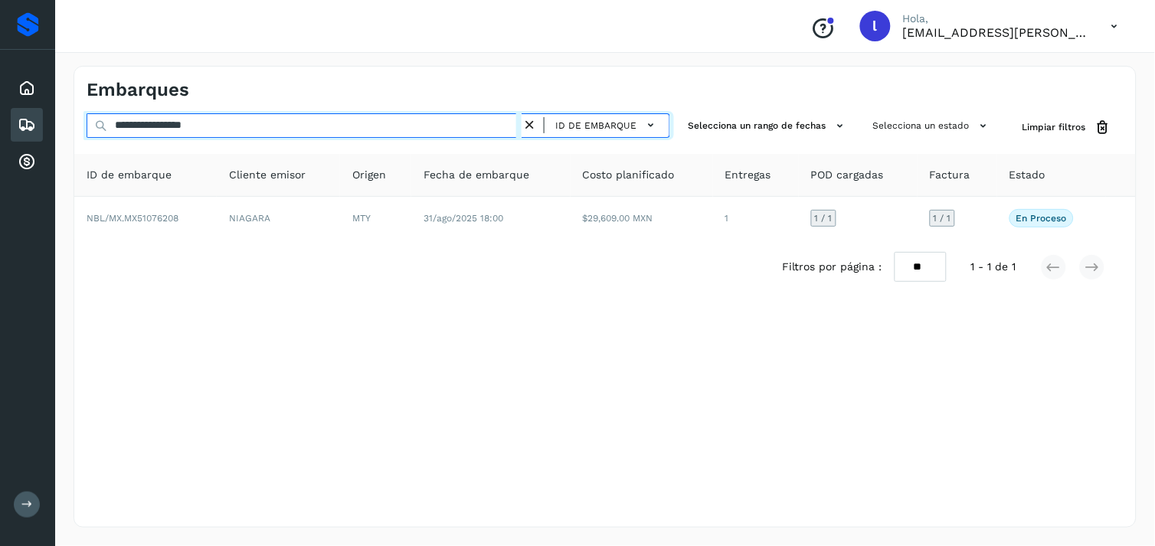
drag, startPoint x: 260, startPoint y: 124, endPoint x: 55, endPoint y: 117, distance: 205.3
click at [55, 117] on div "**********" at bounding box center [604, 296] width 1099 height 498
paste input "text"
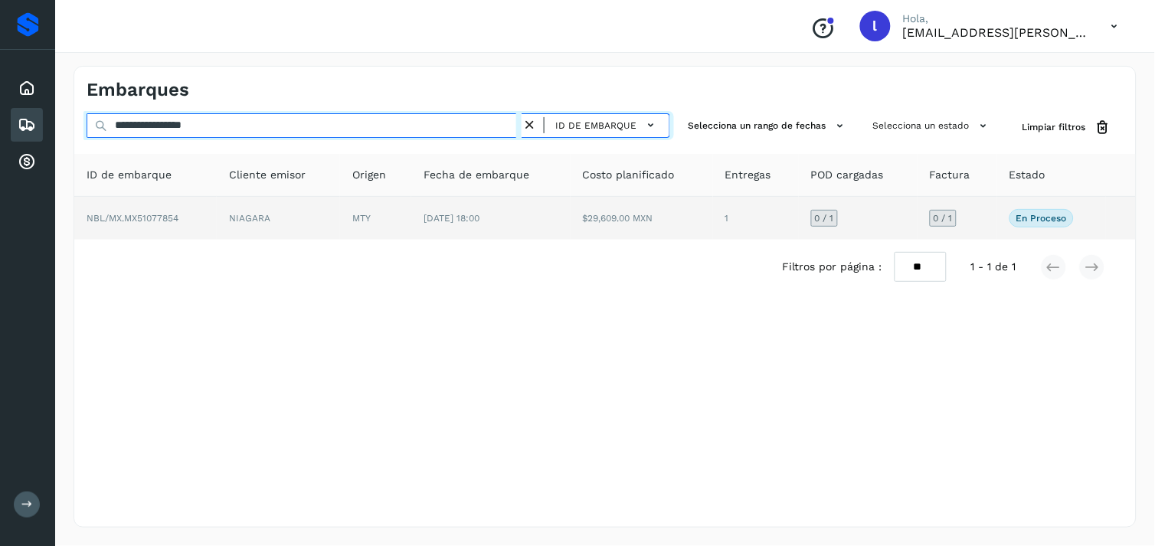
type input "**********"
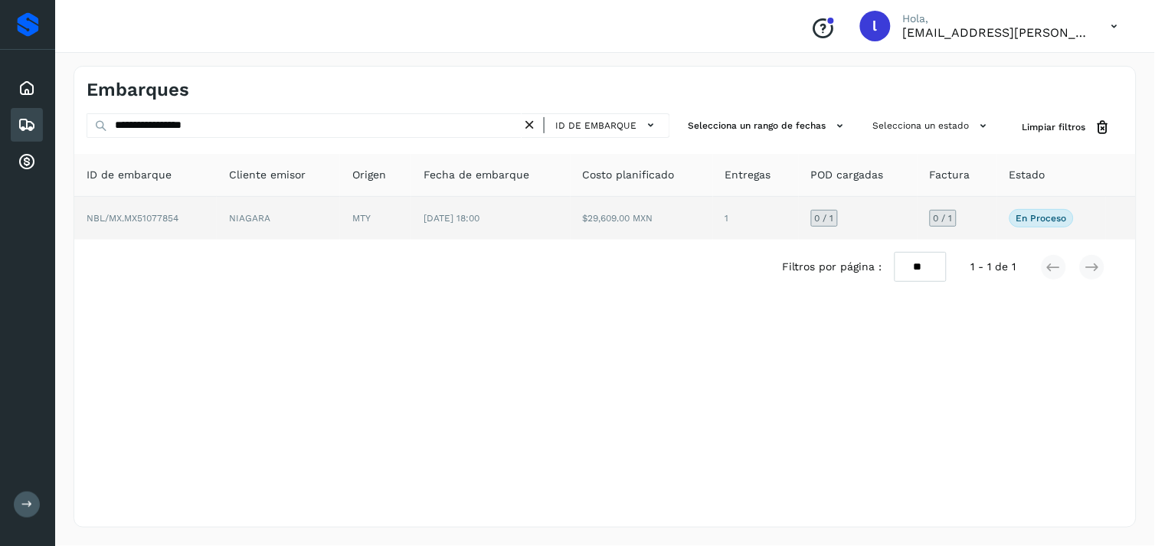
click at [158, 219] on span "NBL/MX.MX51077854" at bounding box center [133, 218] width 92 height 11
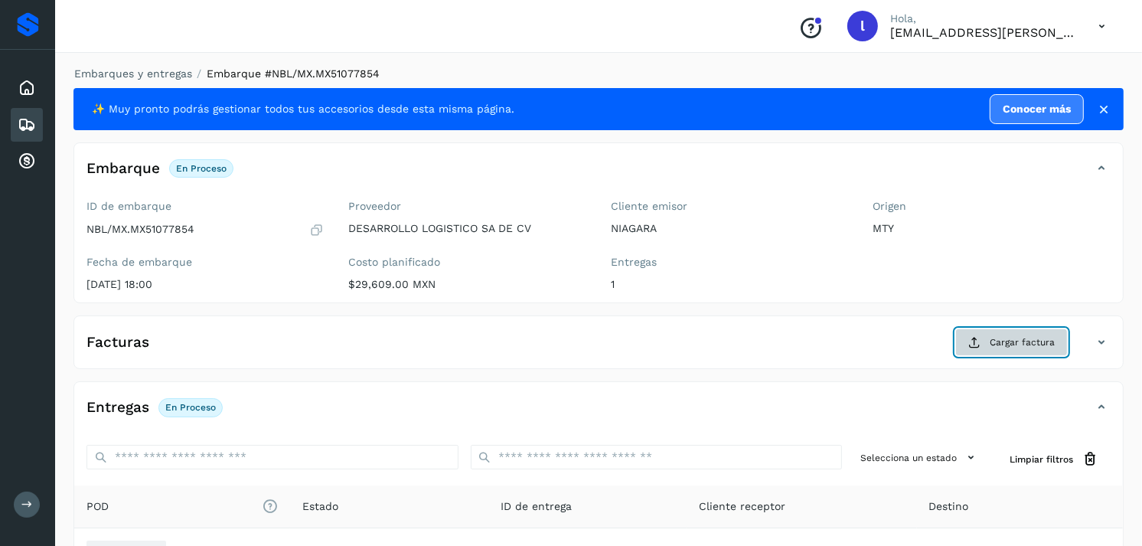
click at [1006, 335] on span "Cargar factura" at bounding box center [1022, 342] width 65 height 14
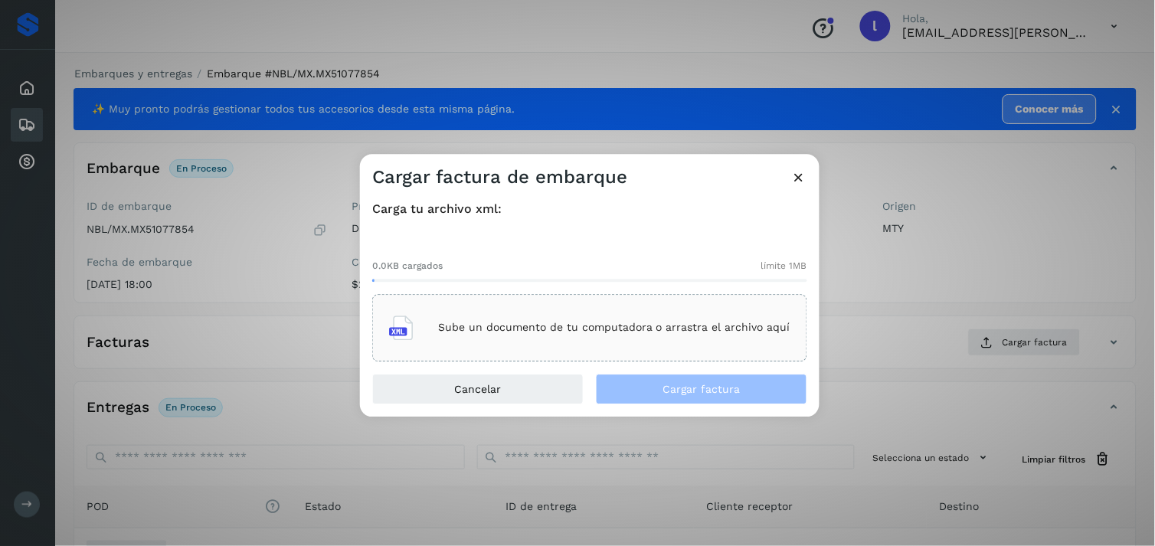
click at [532, 323] on p "Sube un documento de tu computadora o arrastra el archivo aquí" at bounding box center [614, 328] width 352 height 13
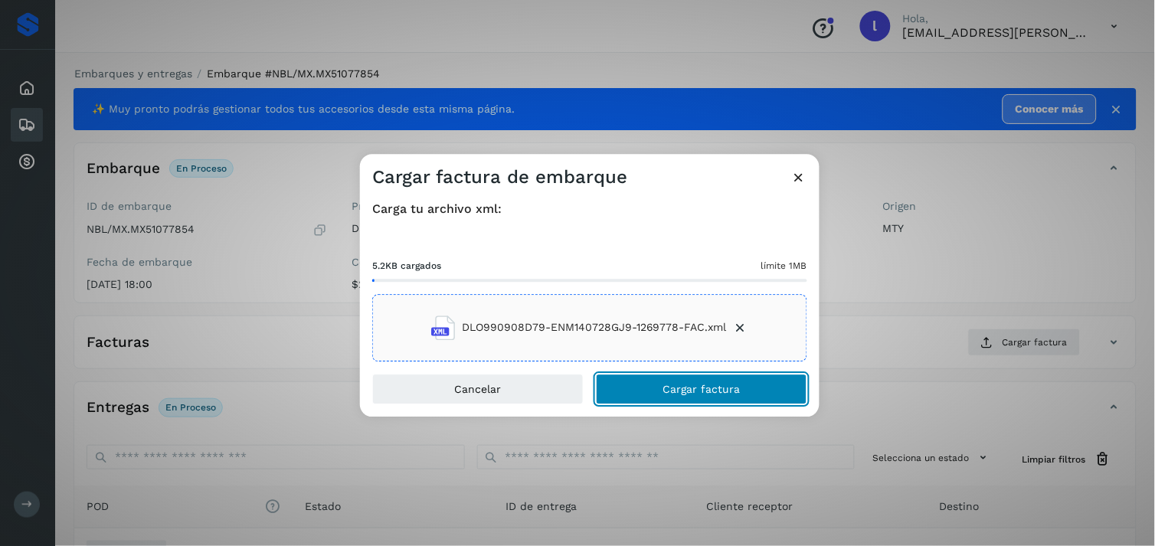
click at [730, 387] on span "Cargar factura" at bounding box center [701, 389] width 77 height 11
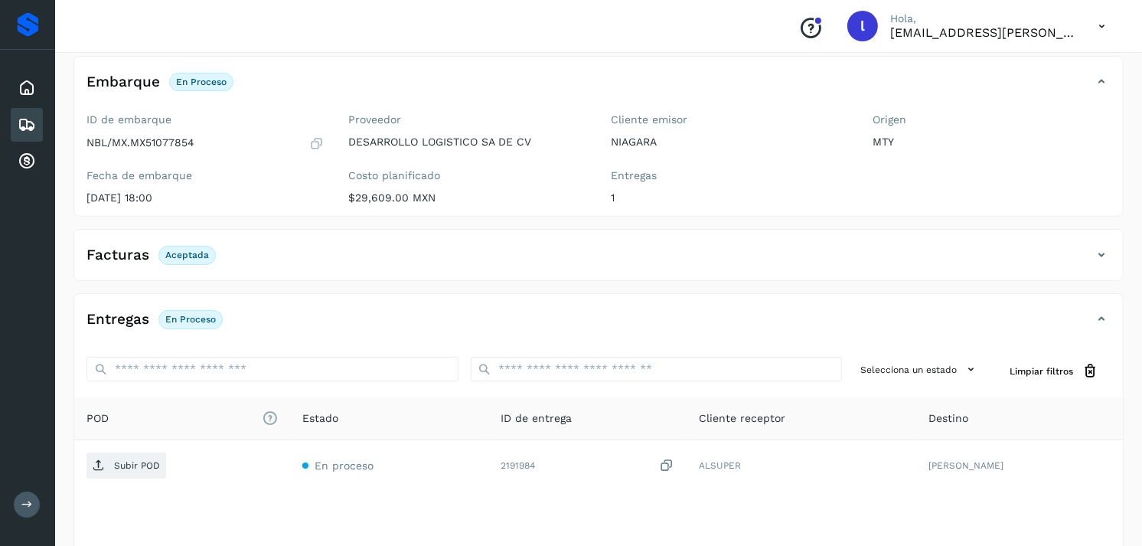
scroll to position [88, 0]
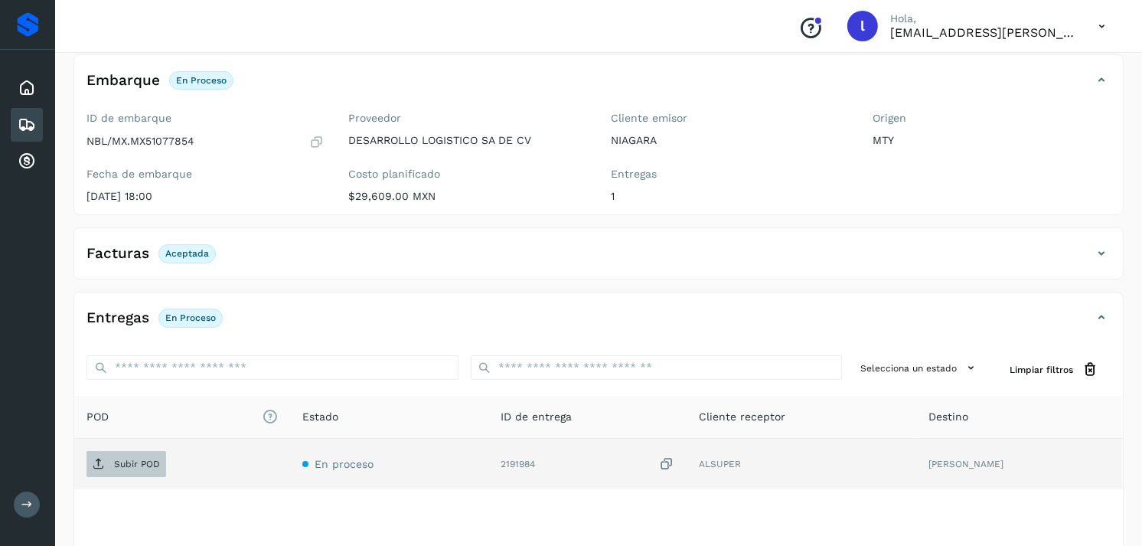
click at [144, 467] on p "Subir POD" at bounding box center [137, 464] width 46 height 11
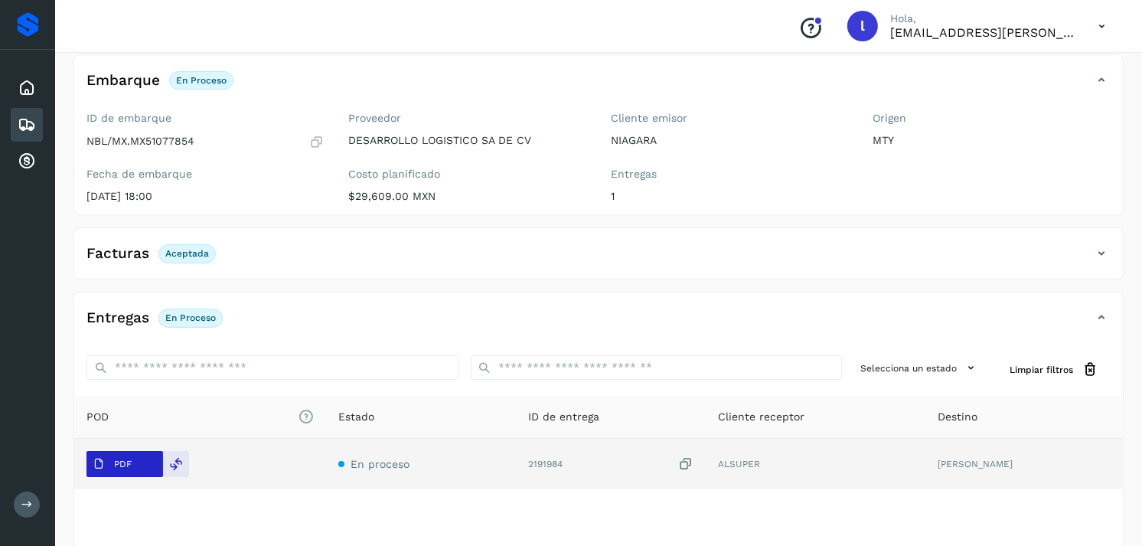
click at [132, 464] on span "PDF" at bounding box center [112, 464] width 51 height 24
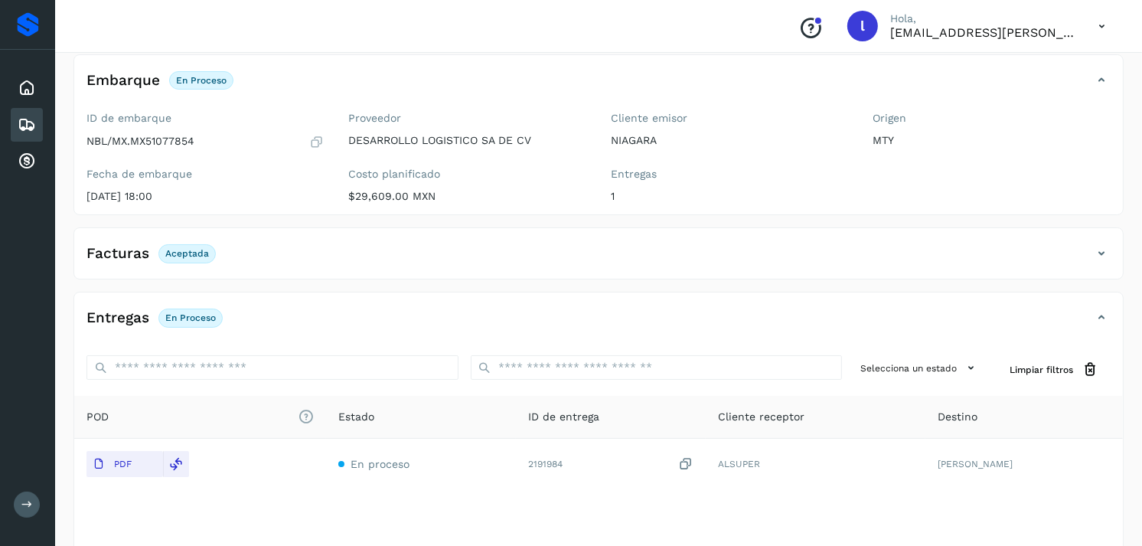
scroll to position [4, 0]
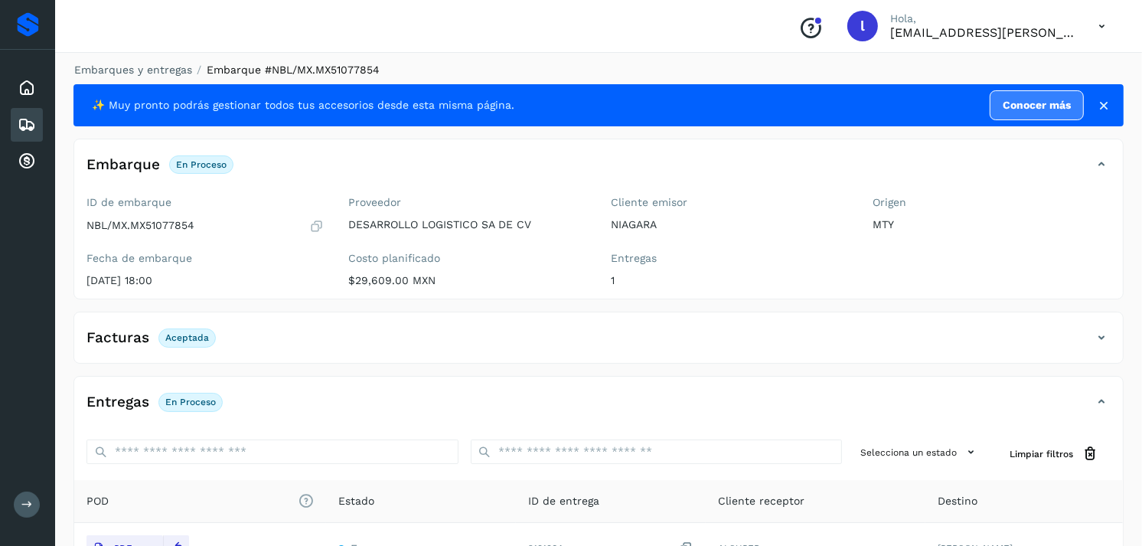
click at [31, 116] on icon at bounding box center [27, 125] width 18 height 18
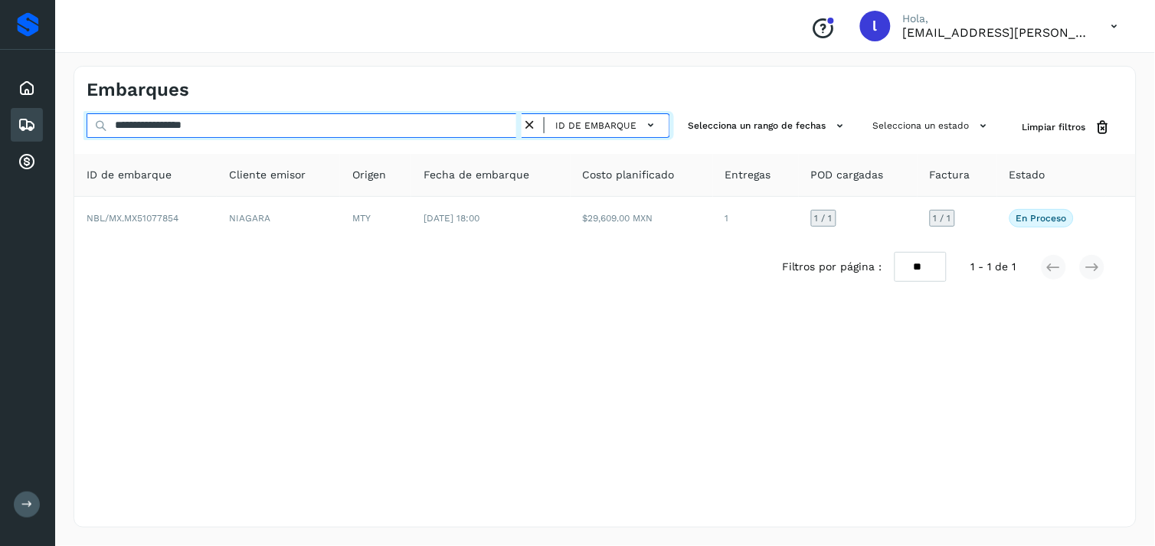
drag, startPoint x: 273, startPoint y: 131, endPoint x: 0, endPoint y: 131, distance: 273.3
click at [0, 131] on html "**********" at bounding box center [577, 273] width 1155 height 546
paste input "text"
drag, startPoint x: 250, startPoint y: 125, endPoint x: 0, endPoint y: 123, distance: 249.6
click at [0, 123] on html "**********" at bounding box center [577, 273] width 1155 height 546
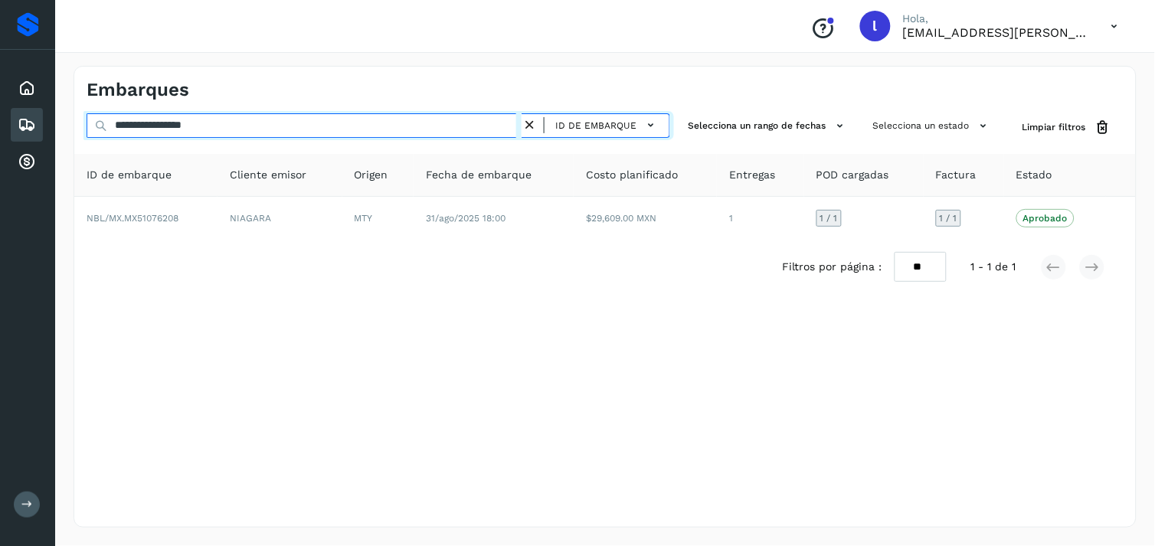
paste input "text"
drag, startPoint x: 239, startPoint y: 121, endPoint x: 0, endPoint y: 143, distance: 239.9
click at [0, 143] on html "**********" at bounding box center [577, 273] width 1155 height 546
paste input "text"
type input "**********"
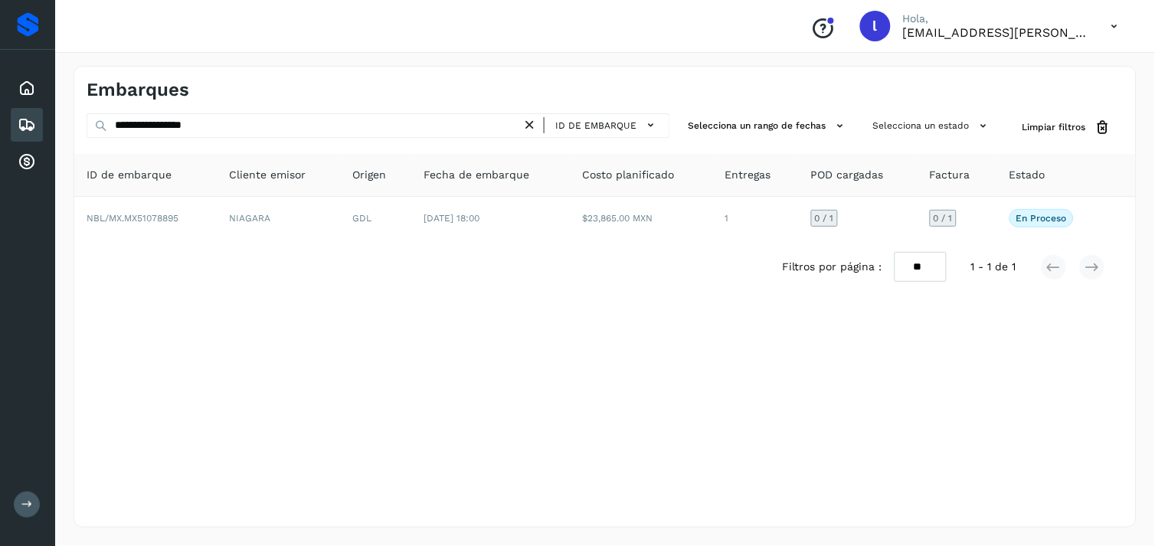
click at [1024, 414] on div "**********" at bounding box center [604, 297] width 1063 height 462
